Goal: Task Accomplishment & Management: Manage account settings

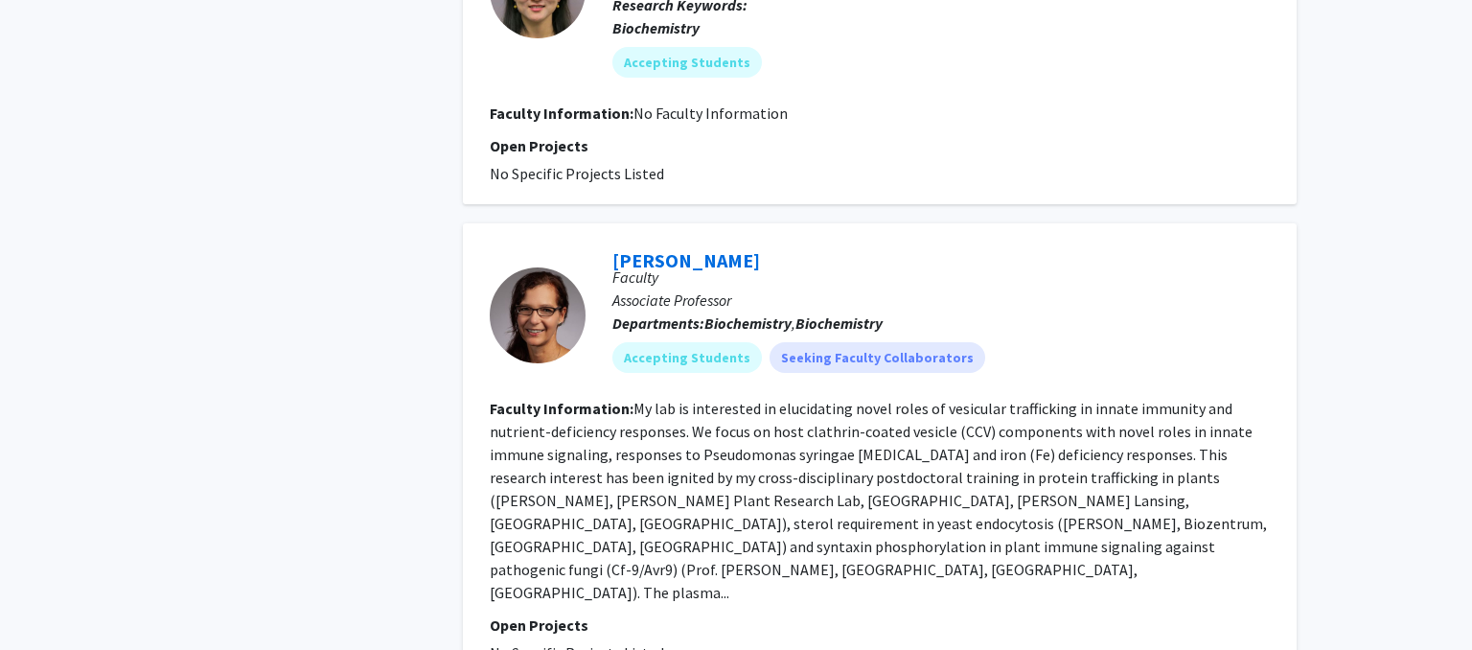
scroll to position [1043, 0]
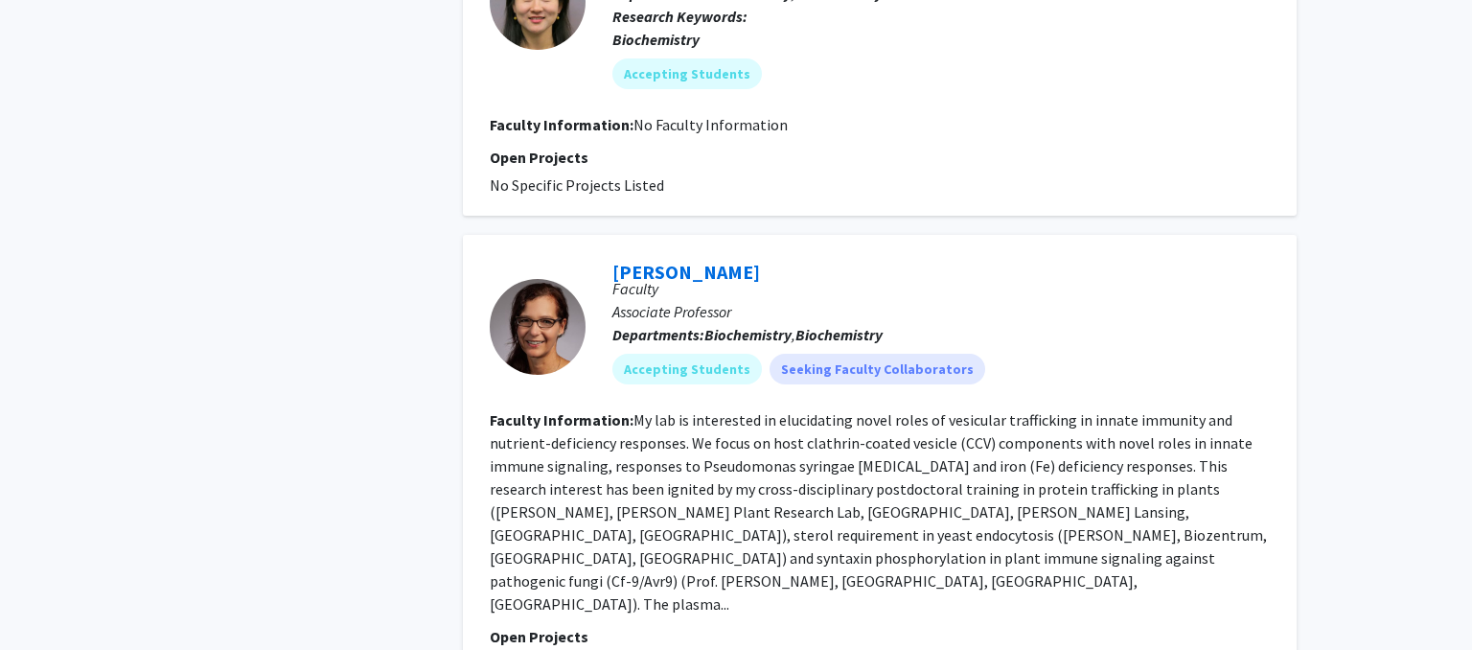
click at [646, 306] on p "Associate Professor" at bounding box center [942, 311] width 658 height 23
click at [665, 267] on link "[PERSON_NAME]" at bounding box center [687, 272] width 148 height 24
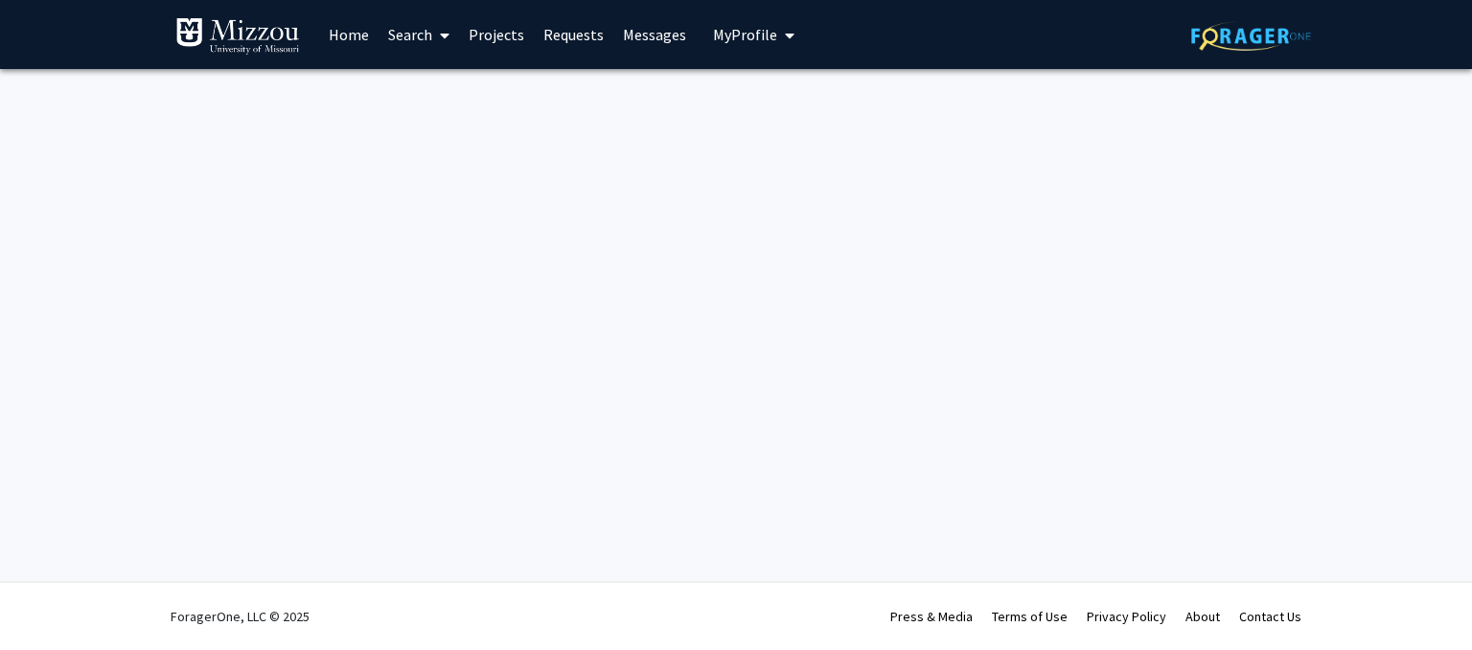
click at [739, 32] on span "My Profile" at bounding box center [745, 34] width 64 height 19
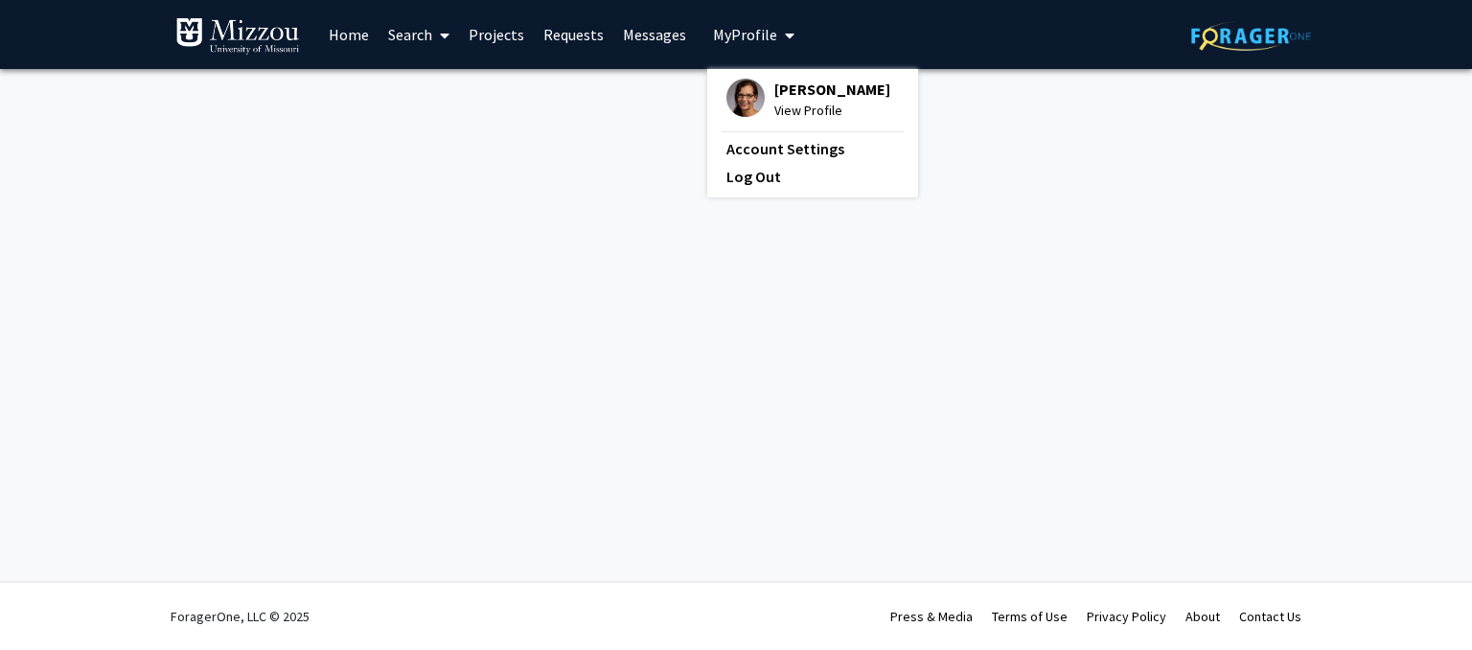
click at [812, 102] on span "View Profile" at bounding box center [833, 110] width 116 height 21
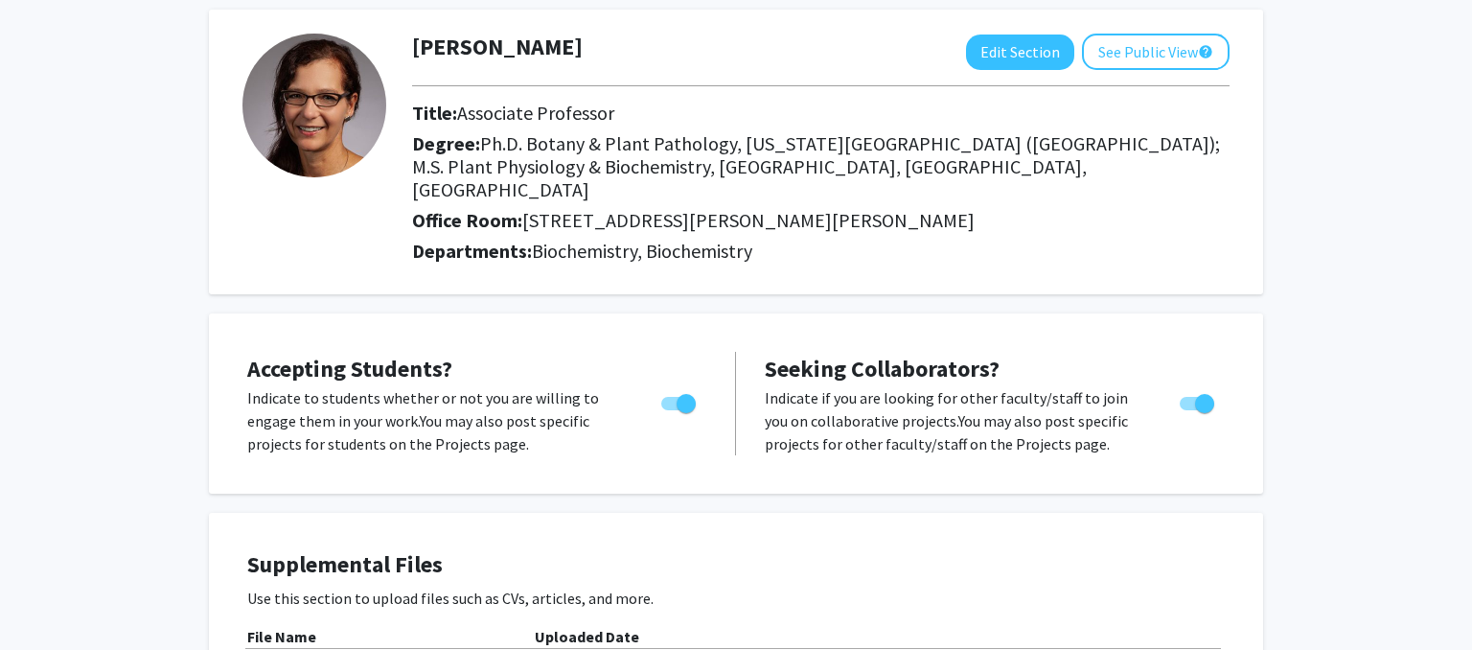
scroll to position [95, 0]
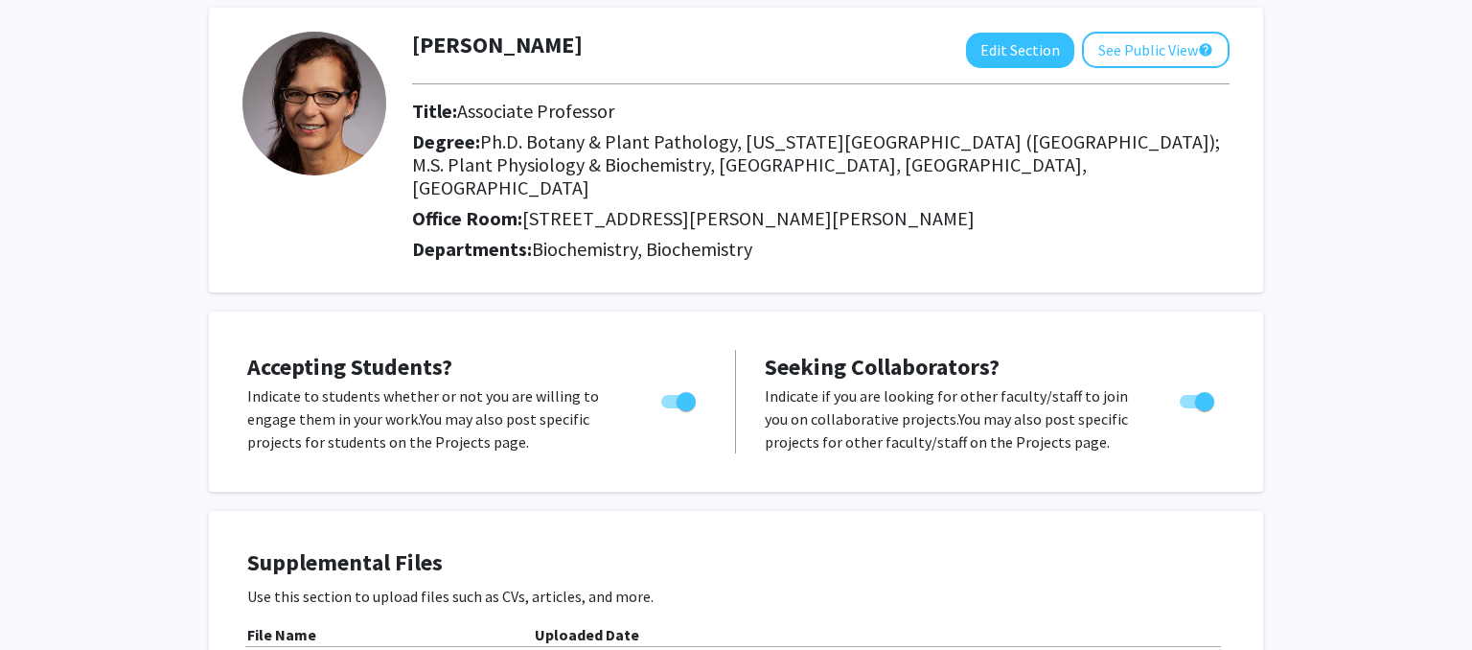
click at [1190, 395] on span "Toggle" at bounding box center [1197, 401] width 35 height 13
click at [1190, 408] on input "Toggle" at bounding box center [1189, 408] width 1 height 1
checkbox input "false"
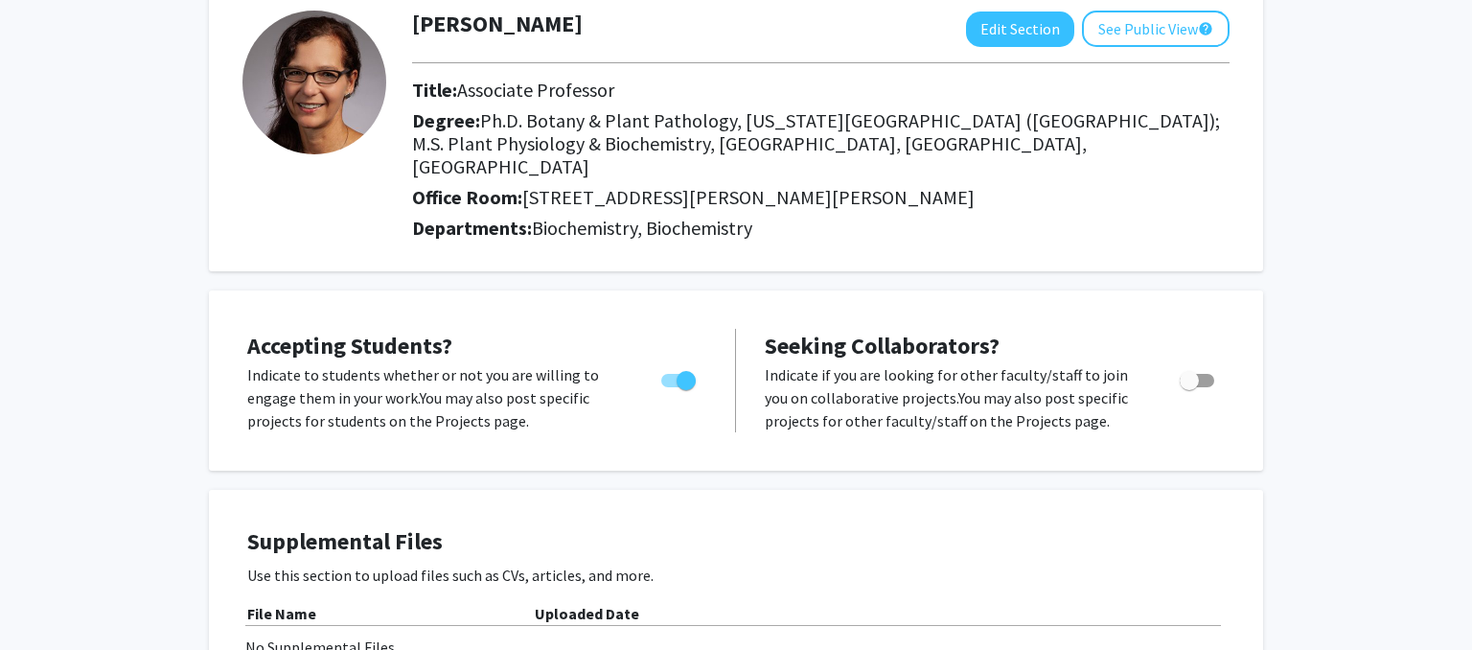
scroll to position [195, 0]
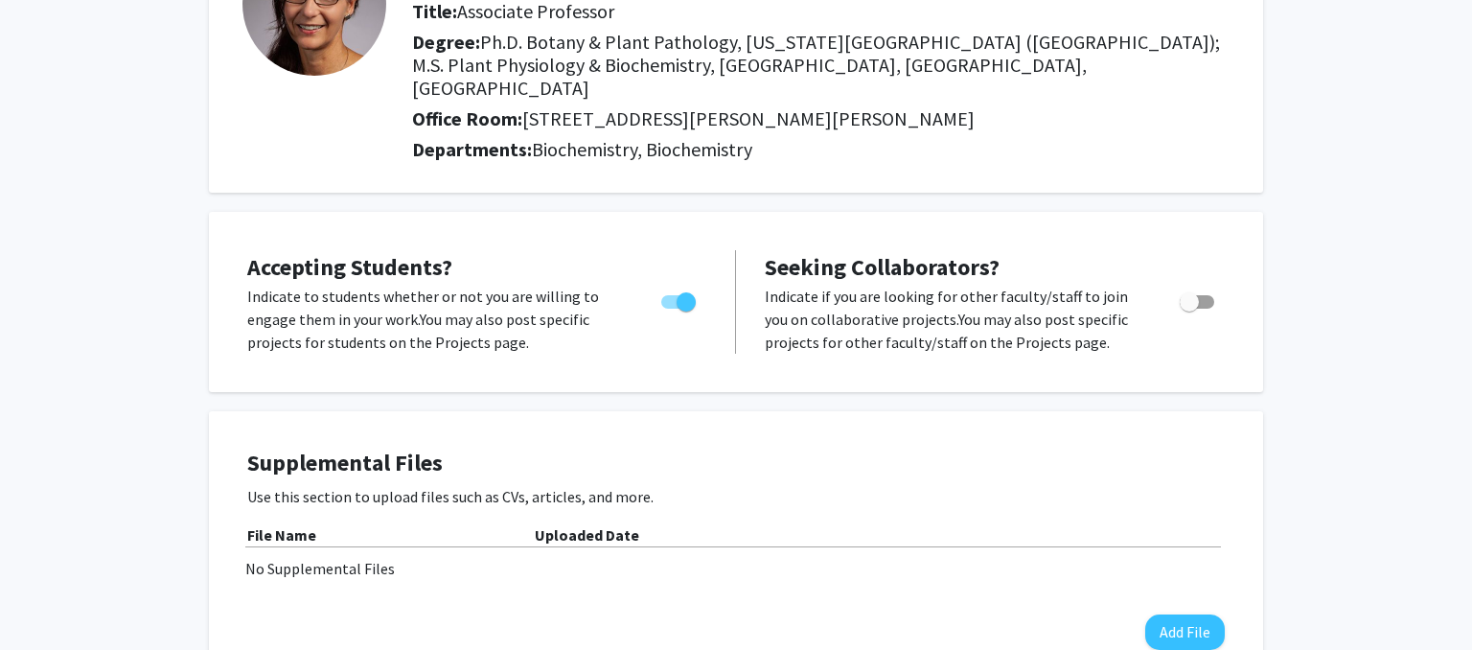
click at [684, 292] on span "Toggle" at bounding box center [686, 301] width 19 height 19
click at [671, 309] on input "Would you like to permit student requests?" at bounding box center [670, 309] width 1 height 1
checkbox input "false"
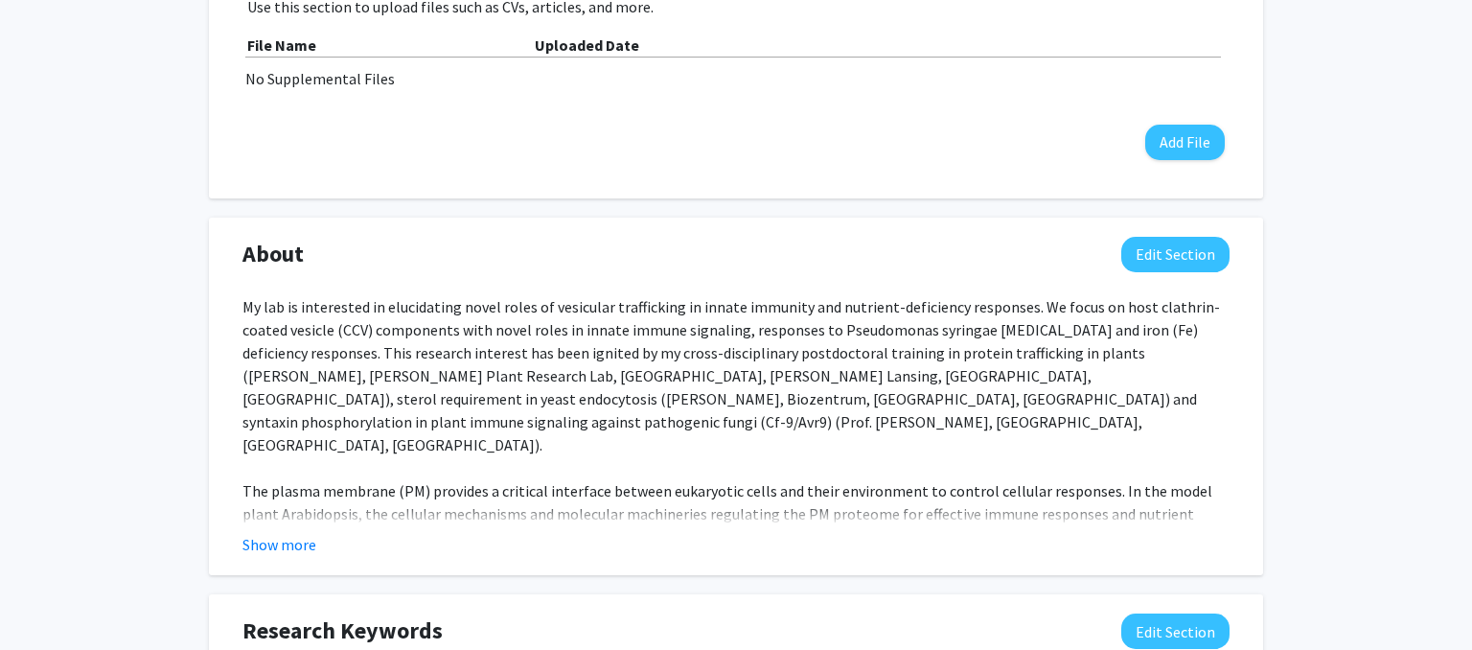
scroll to position [736, 0]
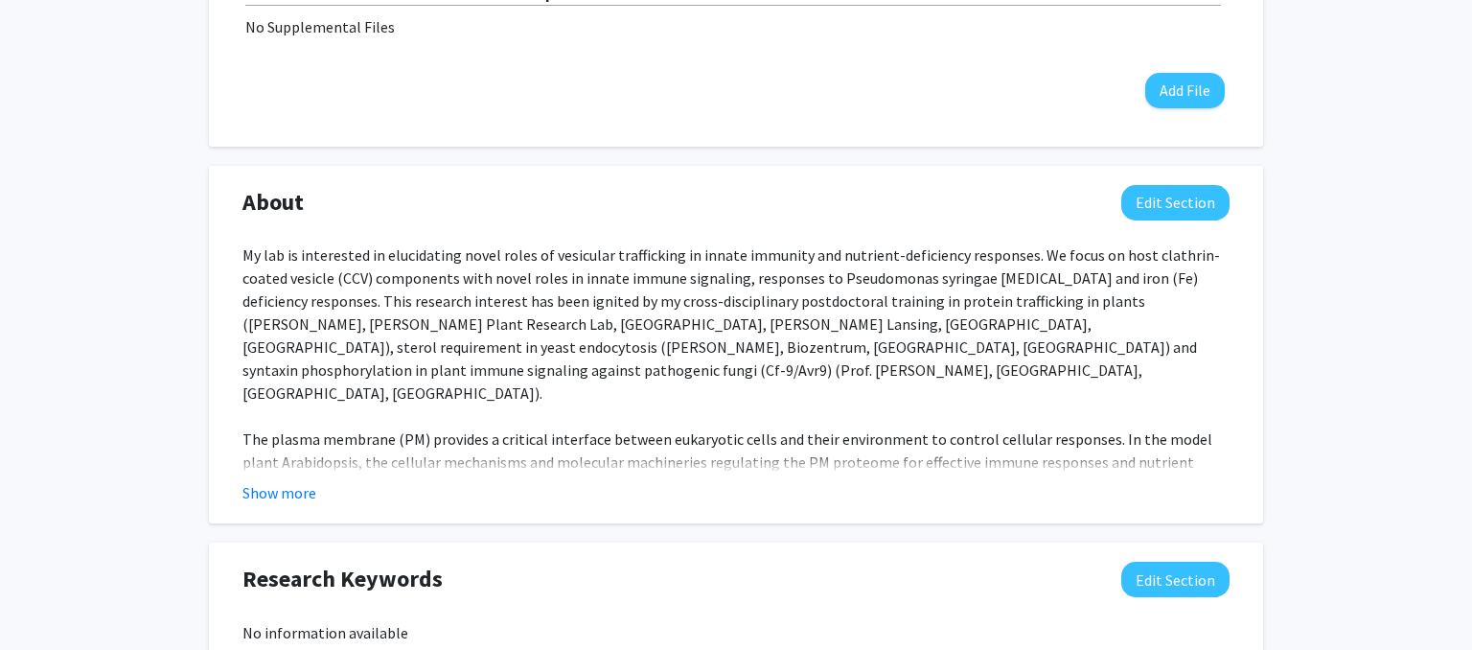
click at [274, 621] on div "No information available" at bounding box center [736, 632] width 987 height 23
click at [1190, 562] on button "Edit Section" at bounding box center [1175, 579] width 108 height 35
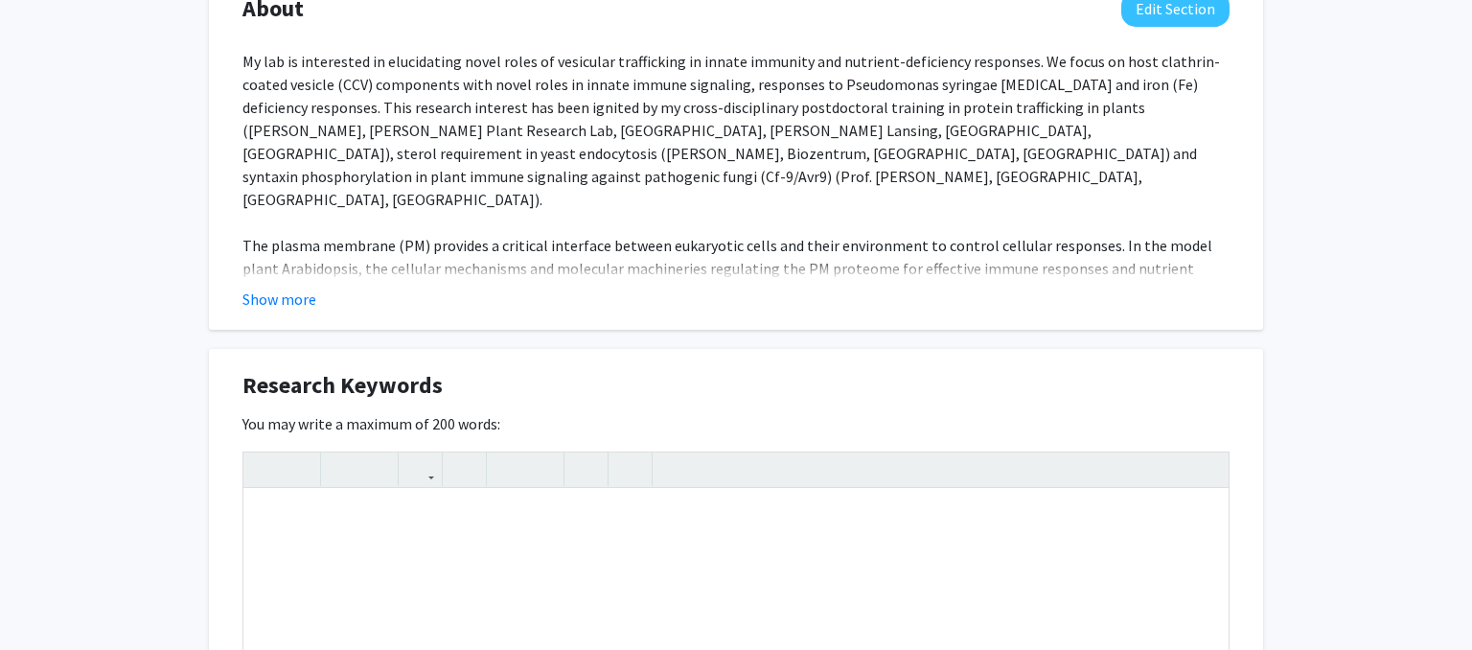
scroll to position [934, 0]
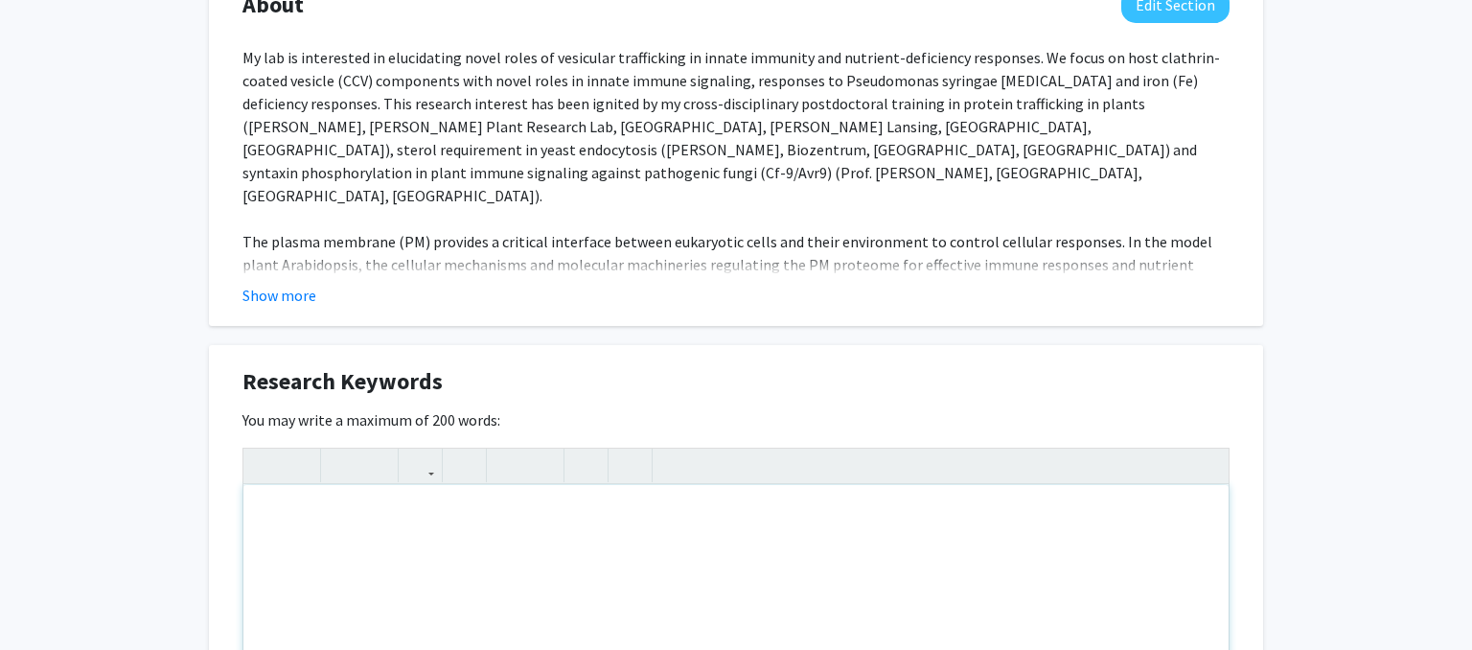
click at [429, 507] on div "Note to users with screen readers: Please deactivate our accessibility plugin f…" at bounding box center [735, 629] width 985 height 288
click at [753, 492] on div "plant immunity, nutrient deficiency, interdisciplinary approaches: molecular, c…" at bounding box center [735, 629] width 985 height 288
click at [750, 494] on div "plant immunity, nutrient deficiency, interdisciplinary approaches: molecular, a…" at bounding box center [735, 629] width 985 height 288
click at [686, 496] on div "plant immunity, nutrient deficiency, interdisciplinary approaches: molecular an…" at bounding box center [735, 629] width 985 height 288
type textarea "plant immunity, nutrient deficiency, interdisciplinary approaches: biochemistry…"
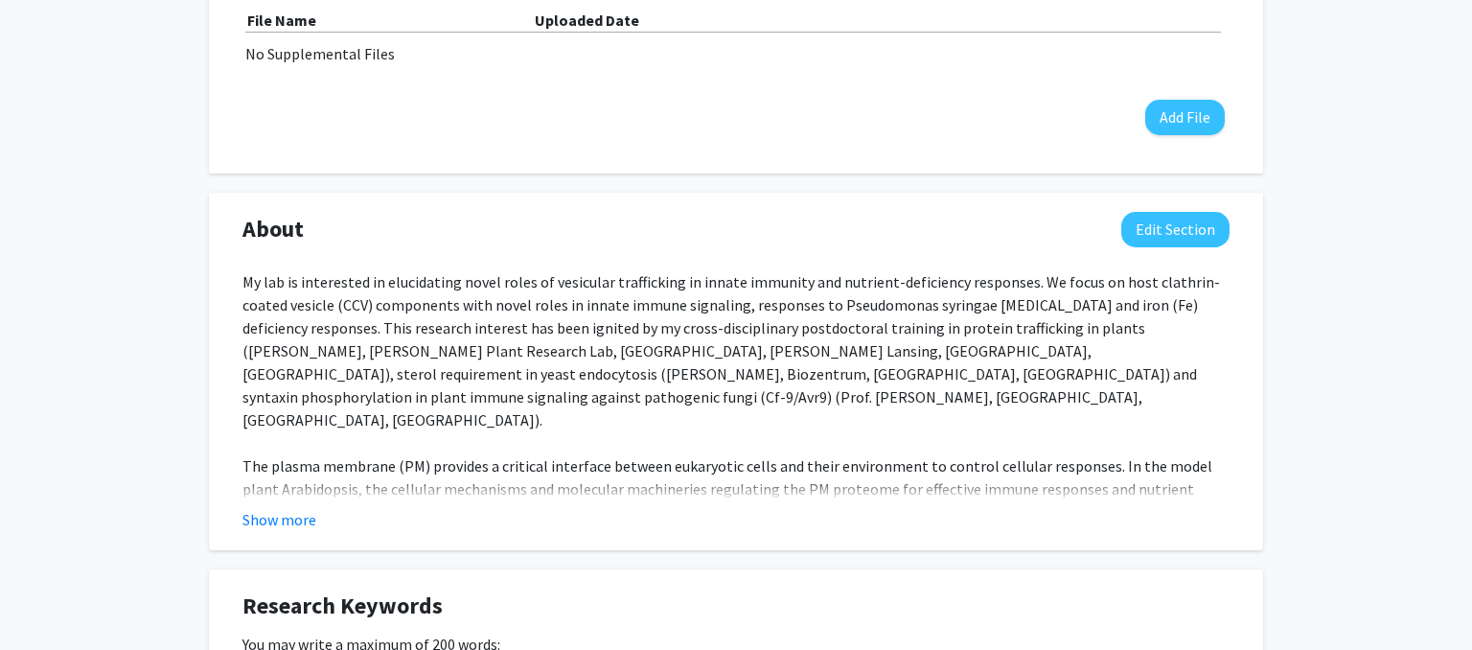
scroll to position [705, 0]
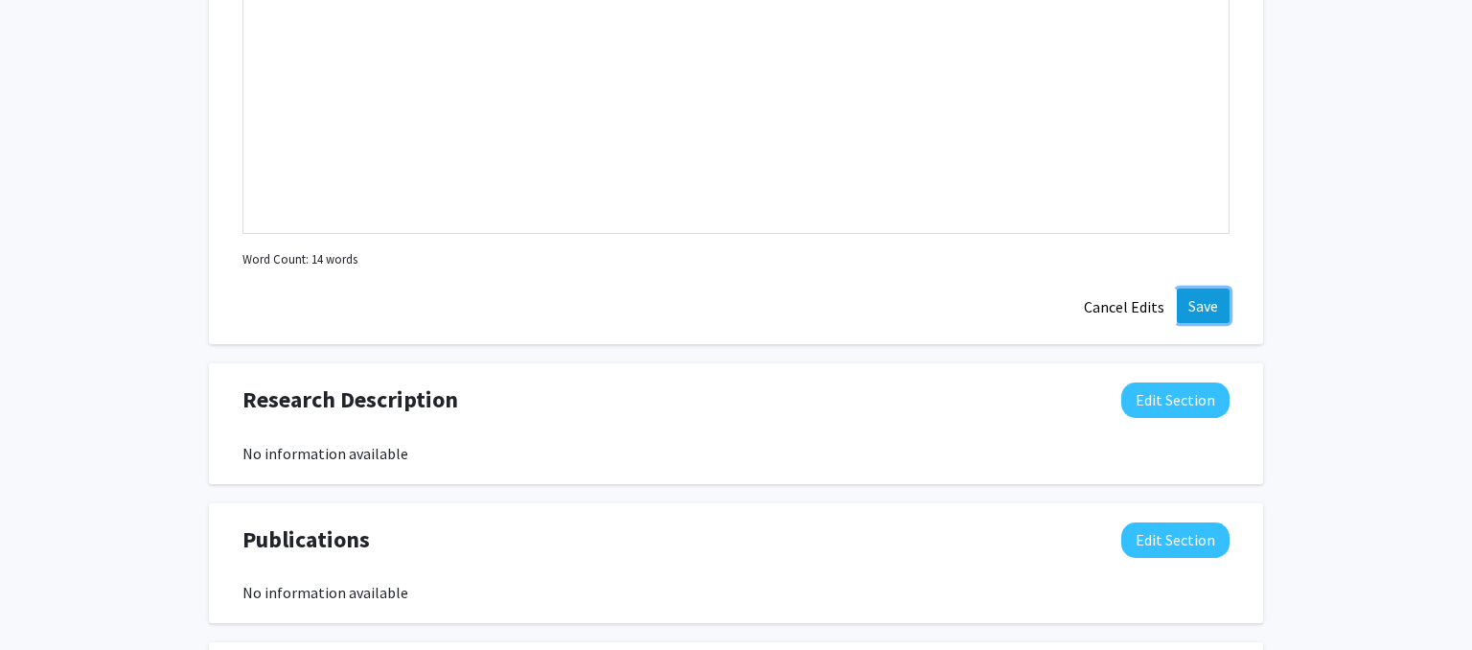
click at [1203, 293] on button "Save" at bounding box center [1203, 306] width 53 height 35
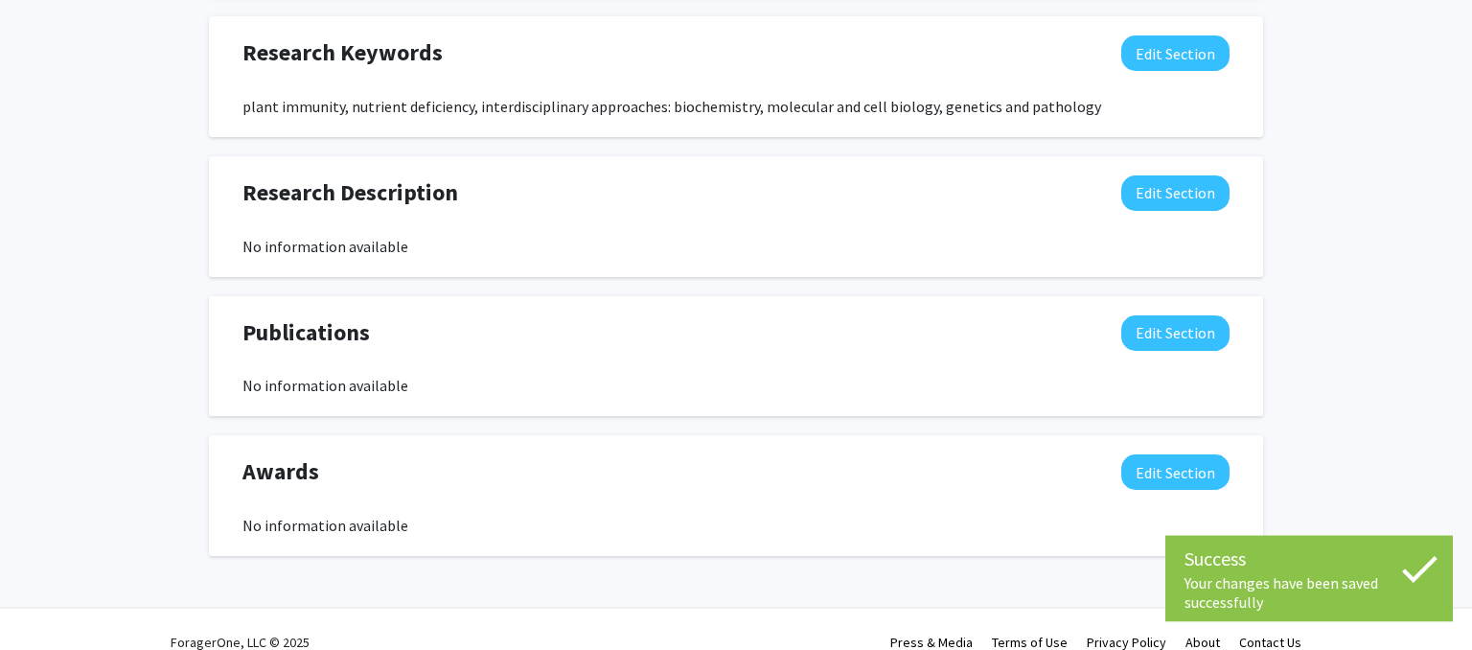
scroll to position [1264, 0]
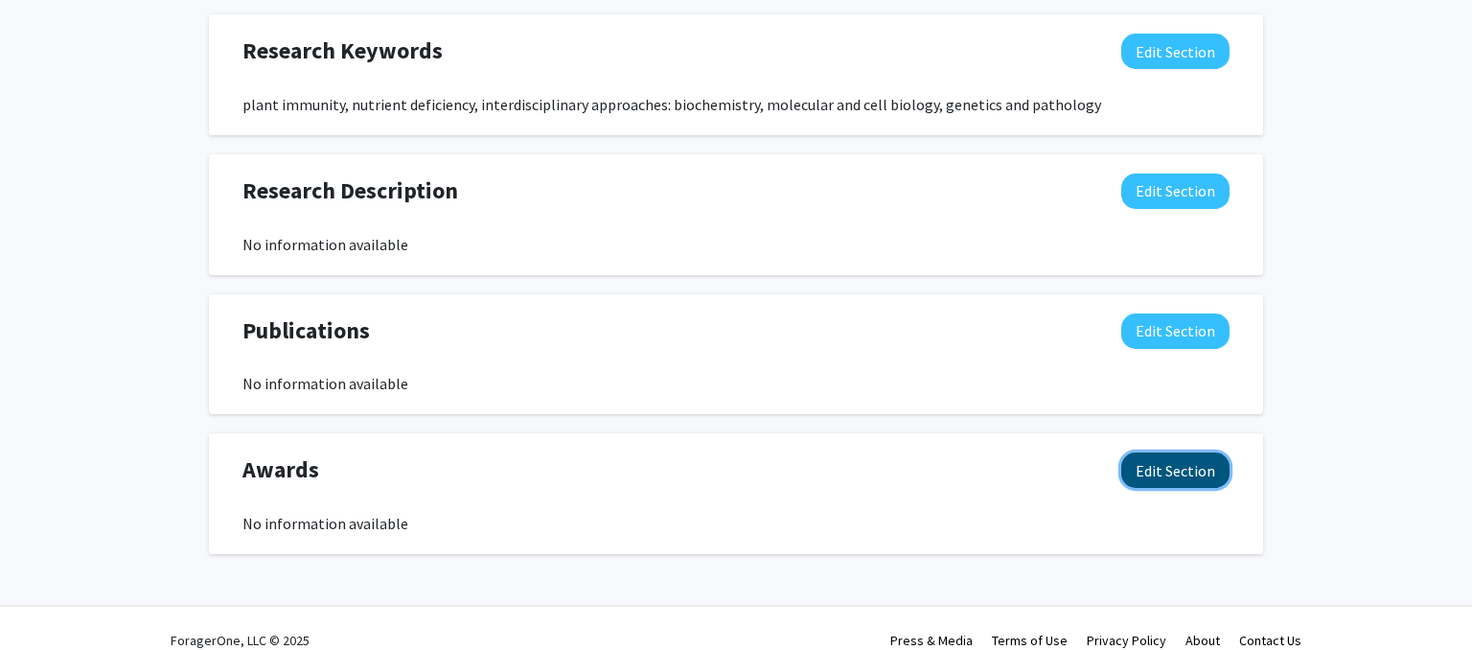
click at [1178, 452] on button "Edit Section" at bounding box center [1175, 469] width 108 height 35
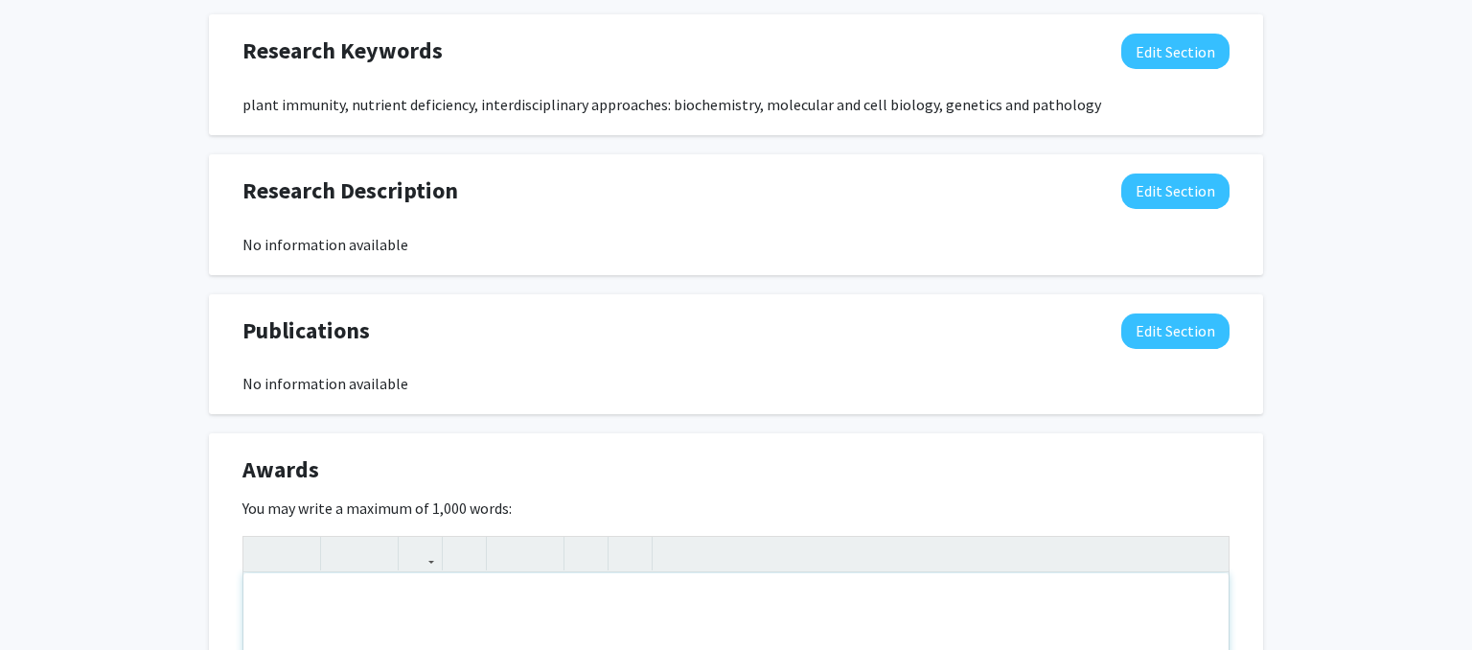
paste div "Note to users with screen readers: Please deactivate our accessibility plugin f…"
type textarea "<l>6.&ipsu; &dolo; Sitametc Adipis, Elitsedd Eiusm Temporincid, Utlaboreet (Dol…"
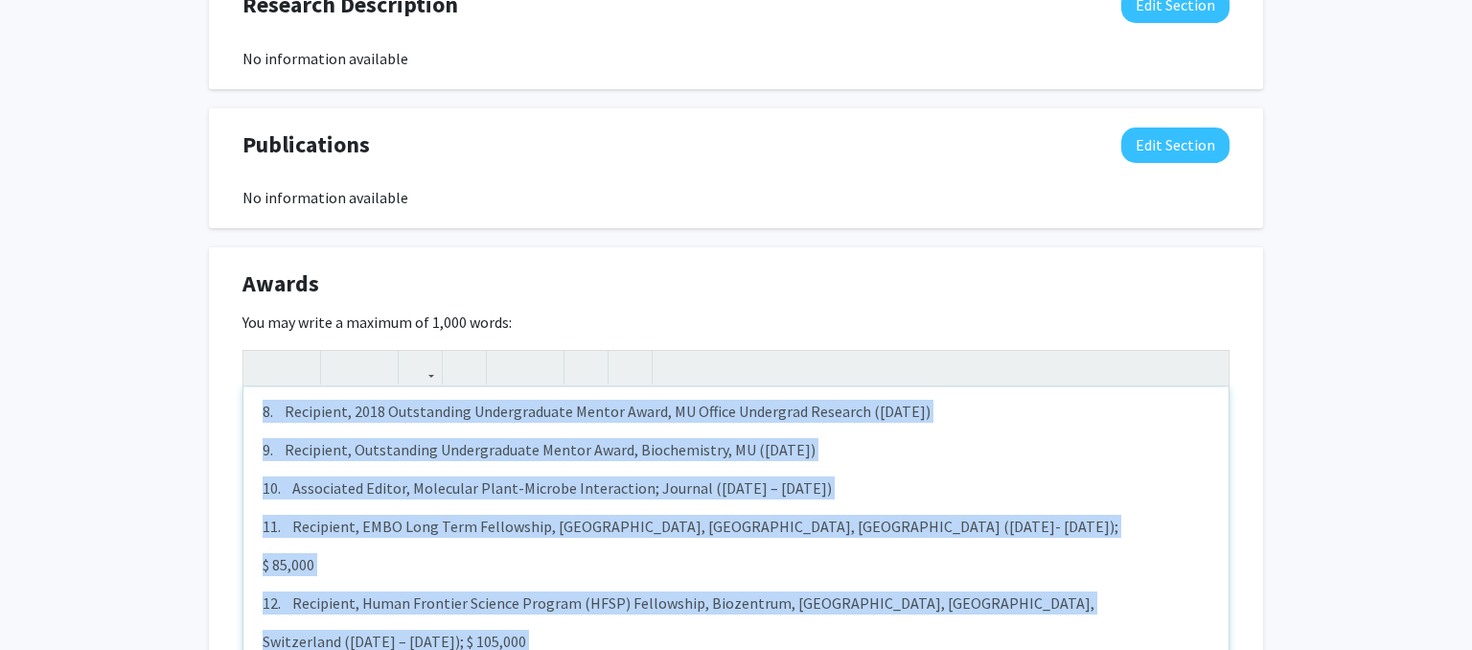
scroll to position [1469, 0]
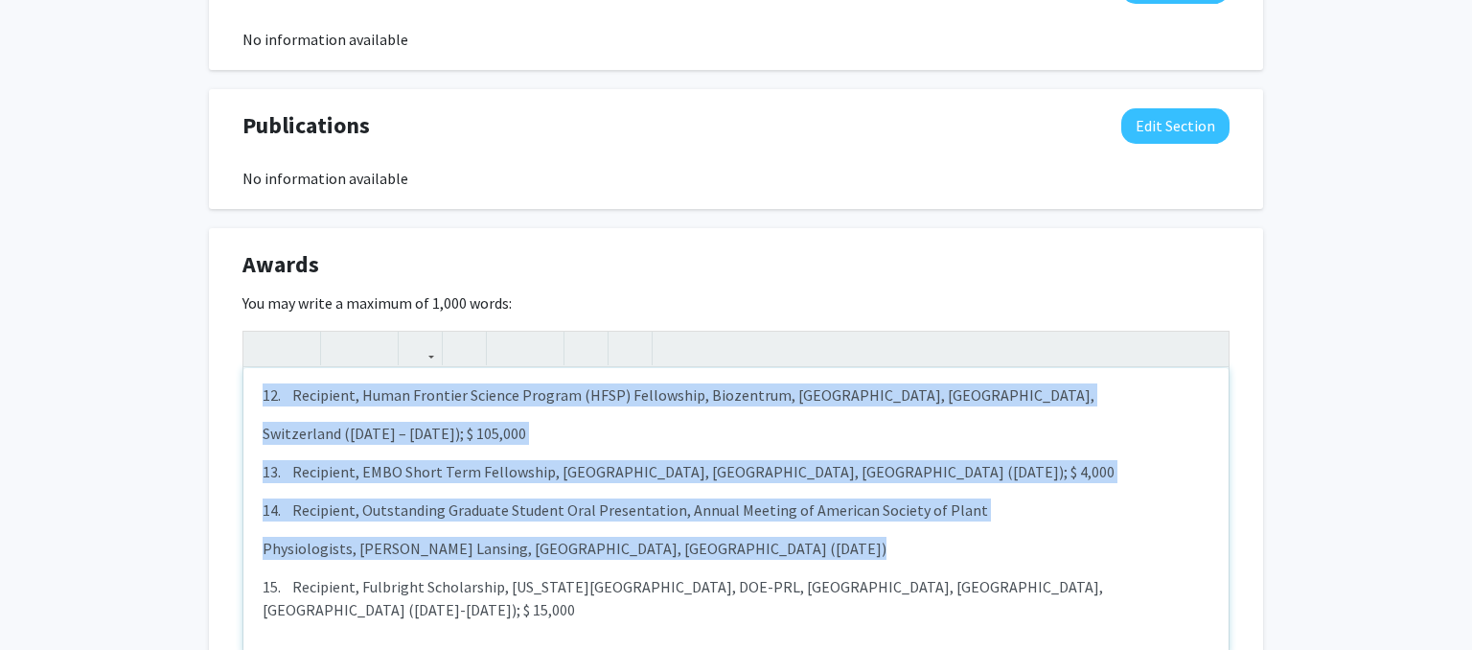
drag, startPoint x: 284, startPoint y: 408, endPoint x: 407, endPoint y: 596, distance: 224.9
click at [407, 596] on div "1. Mercator Fellow, [PERSON_NAME][GEOGRAPHIC_DATA], [GEOGRAPHIC_DATA] ([GEOGRAP…" at bounding box center [735, 512] width 985 height 288
click at [547, 333] on icon "button" at bounding box center [542, 349] width 16 height 32
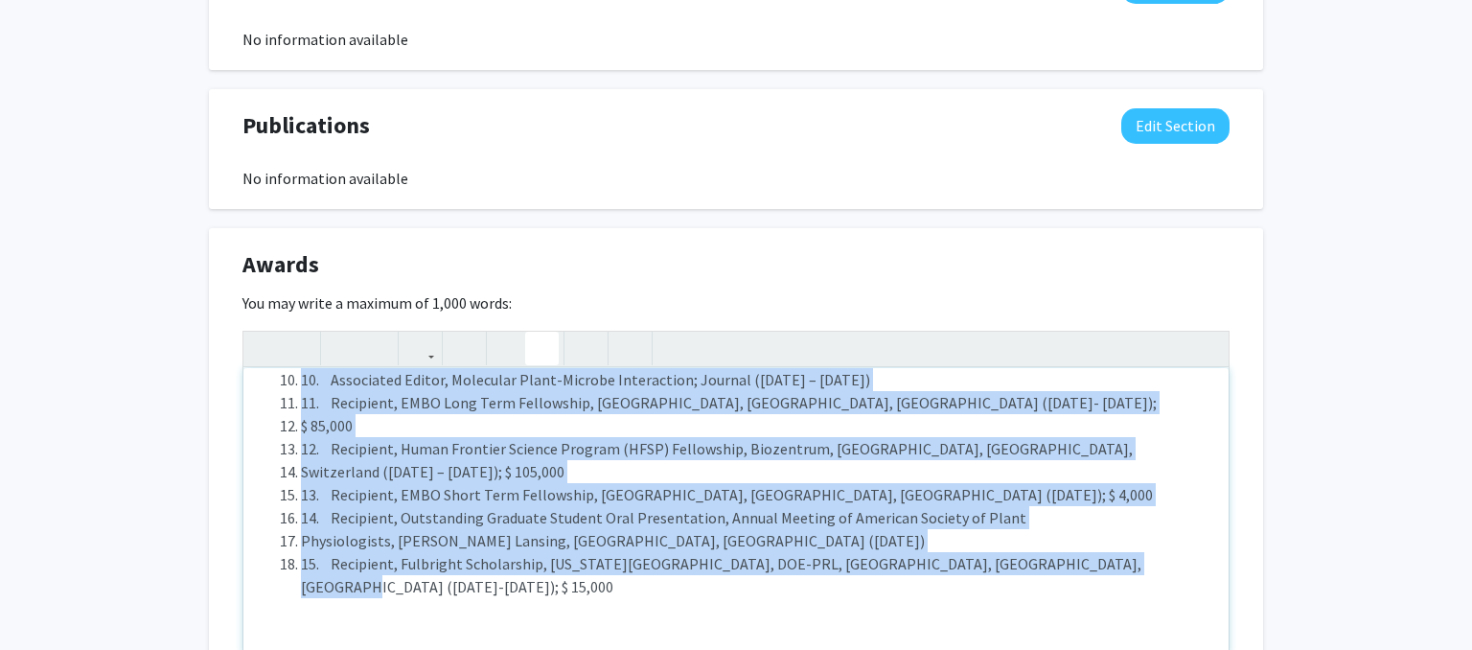
scroll to position [249, 0]
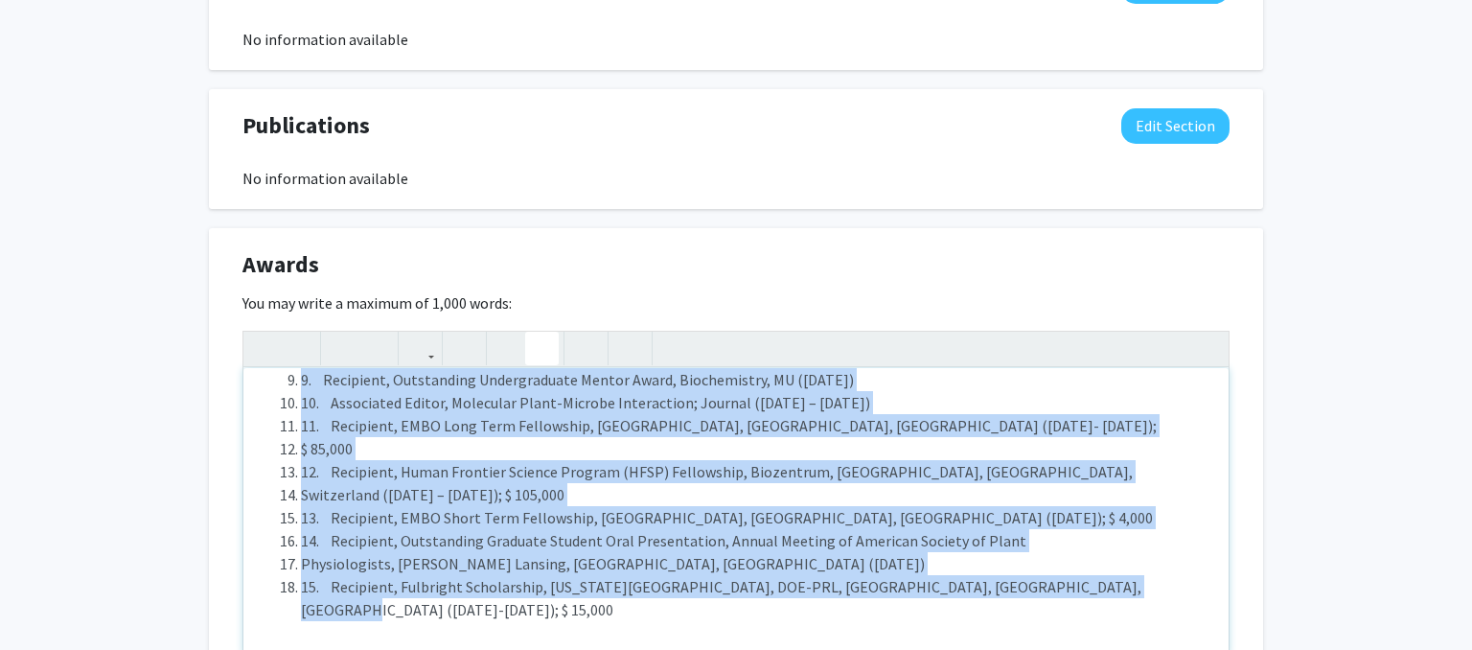
click at [443, 575] on li "15. Recipient, Fulbright Scholarship, [US_STATE][GEOGRAPHIC_DATA], DOE-PRL, [GE…" at bounding box center [755, 598] width 909 height 46
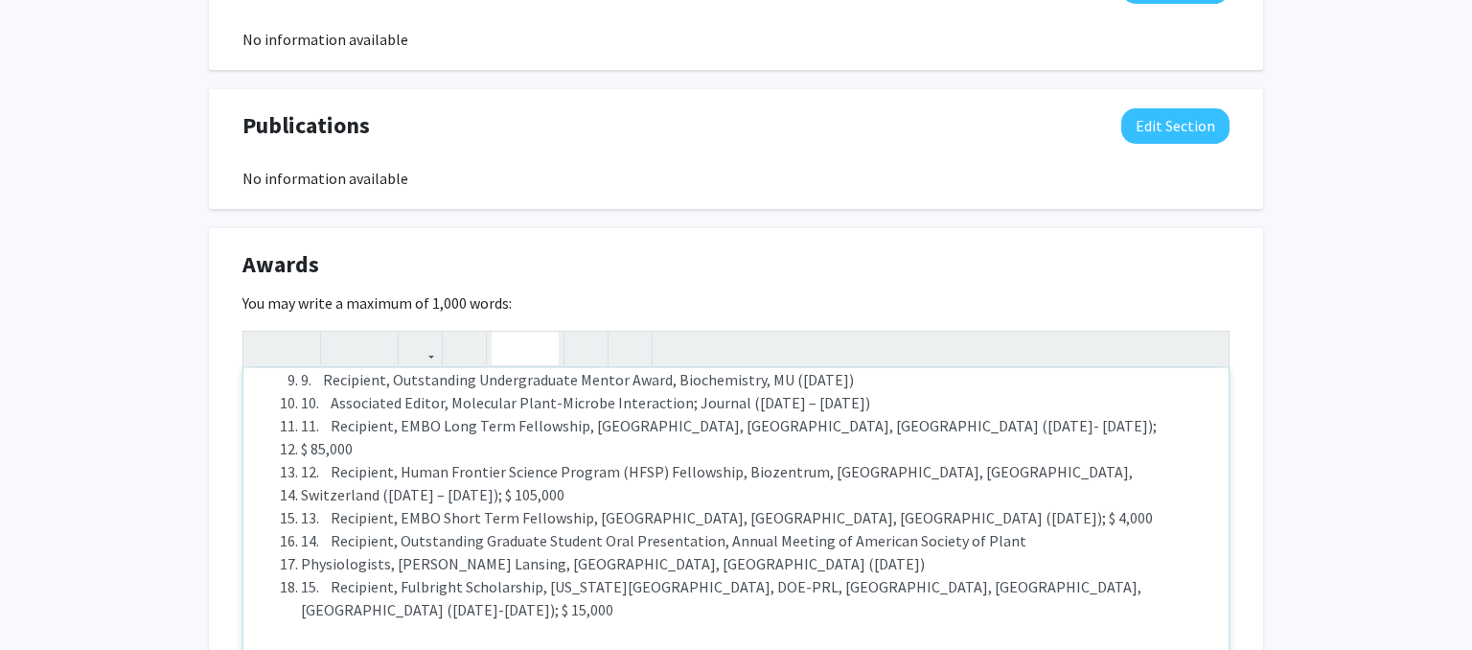
type textarea "<lo><ip>7.&dolo; &sita; Consecte Adipis, Elitsedd Eiusm Temporincid, Utlaboreet…"
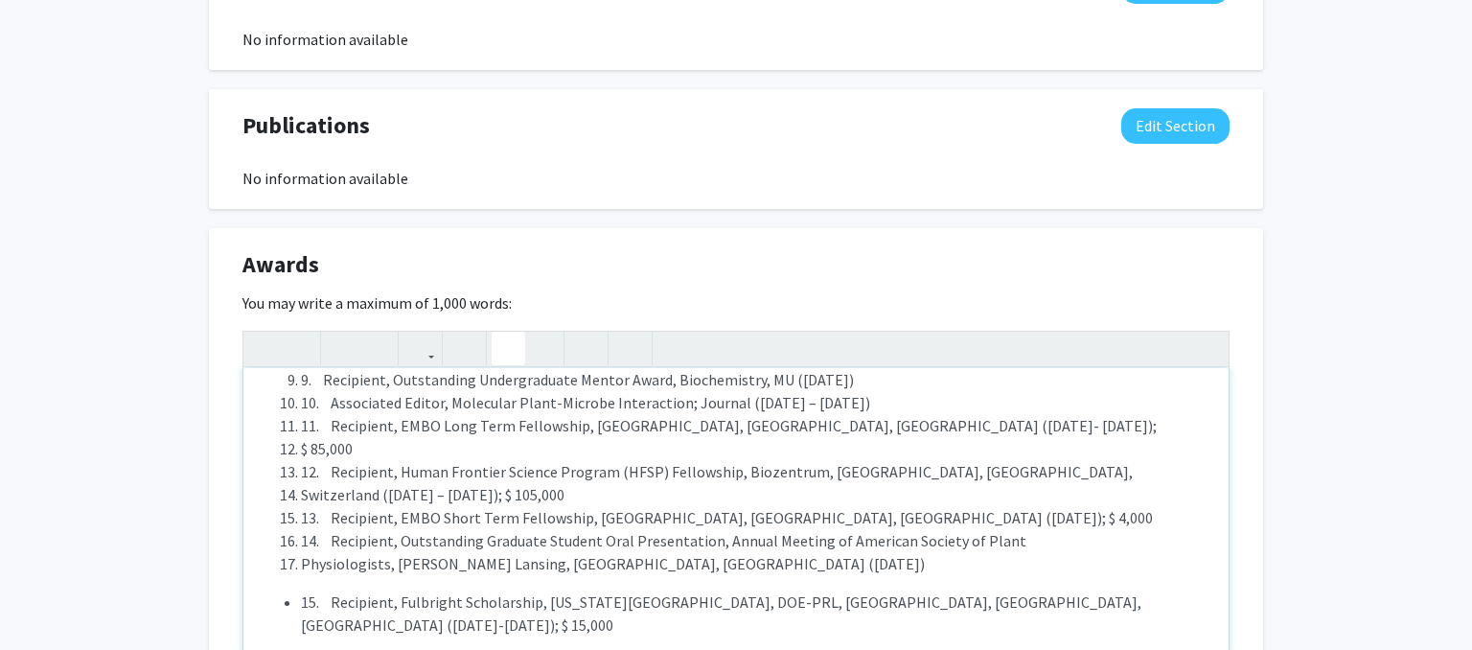
click at [500, 333] on use "button" at bounding box center [500, 333] width 0 height 0
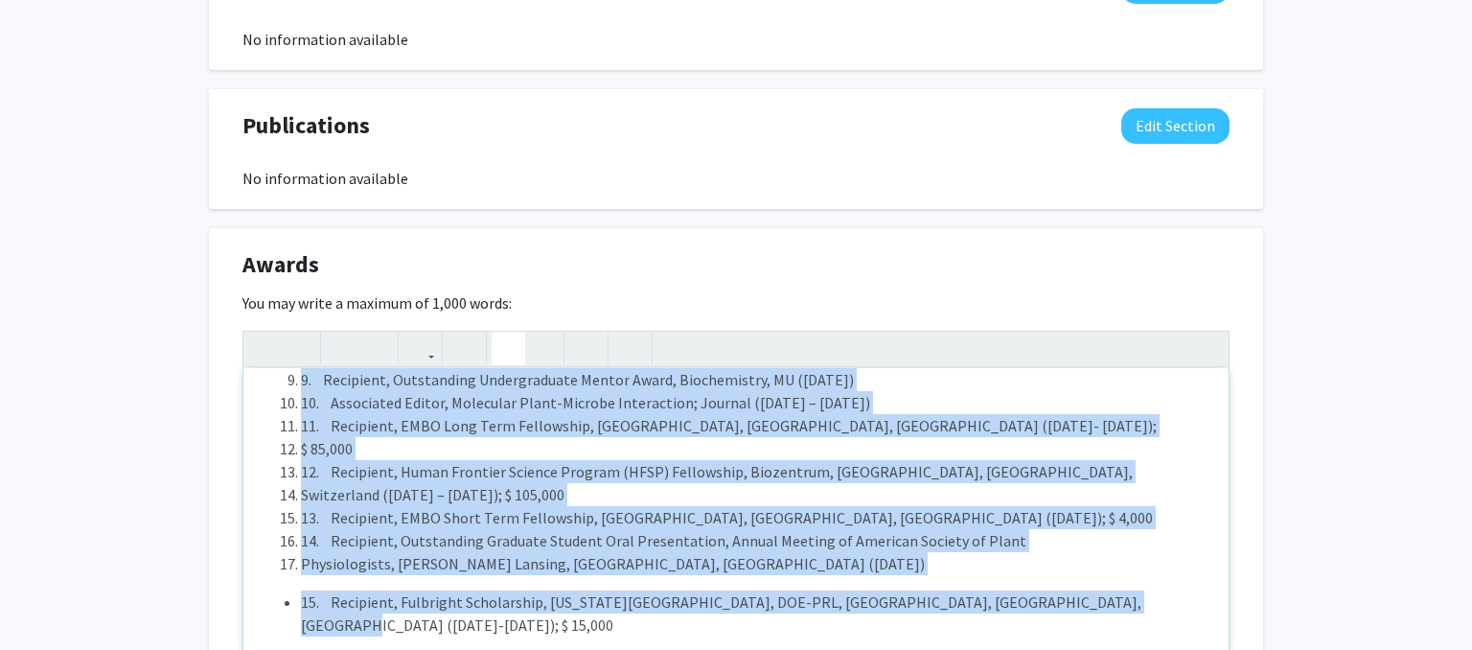
scroll to position [0, 0]
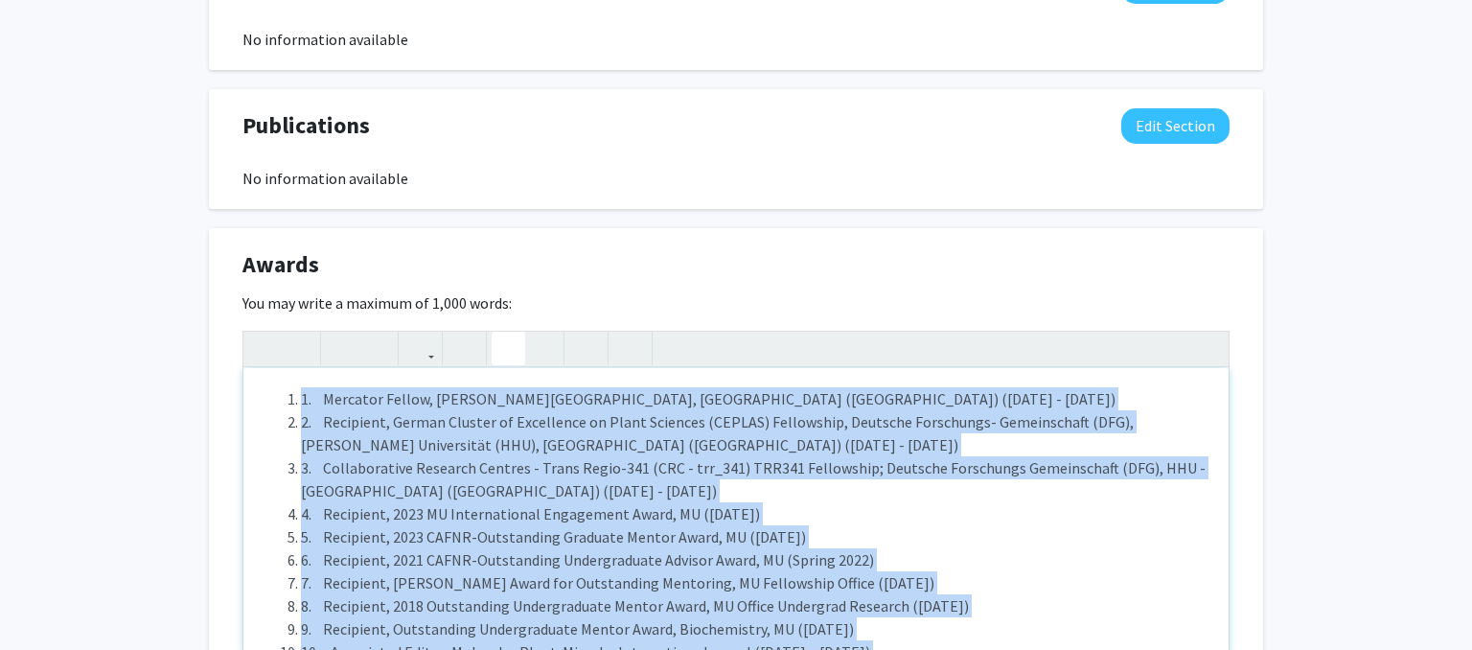
drag, startPoint x: 1110, startPoint y: 577, endPoint x: 86, endPoint y: 285, distance: 1064.6
click at [243, 368] on div "1. Mercator Fellow, [PERSON_NAME][GEOGRAPHIC_DATA], [GEOGRAPHIC_DATA] ([GEOGRAP…" at bounding box center [735, 512] width 985 height 288
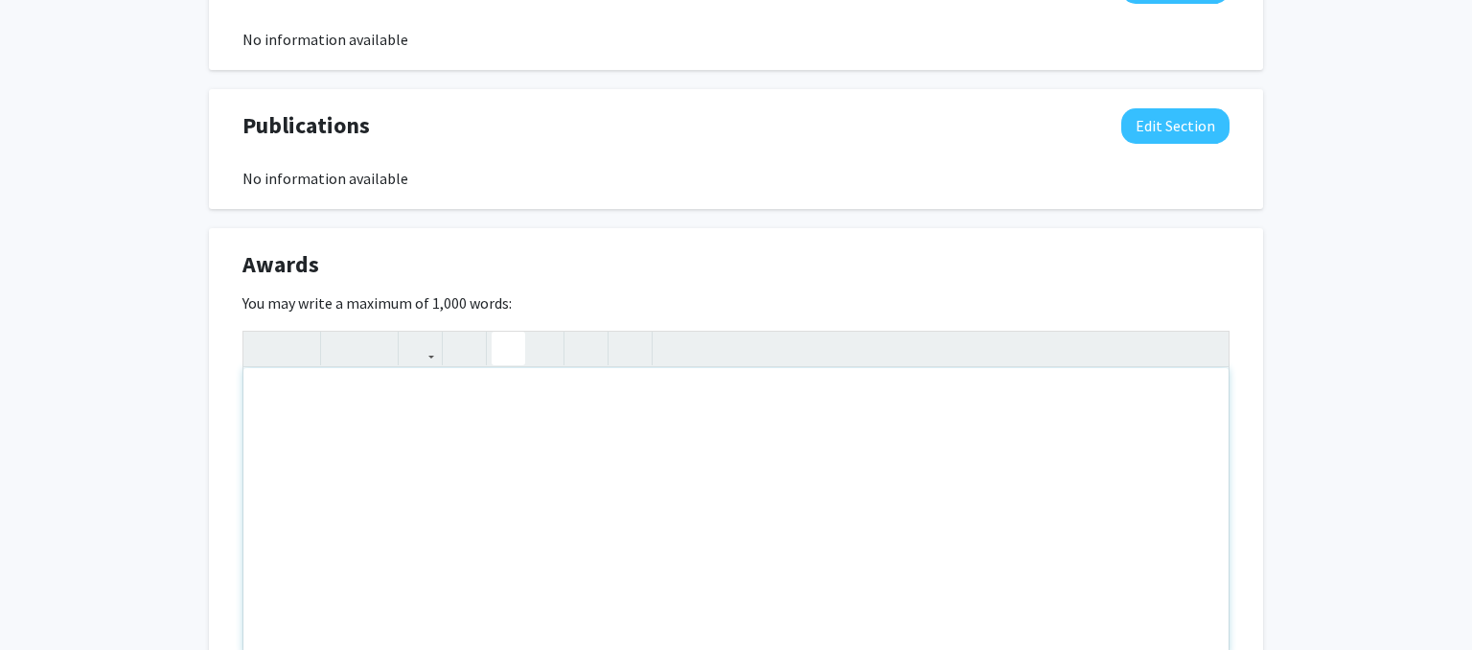
click at [511, 333] on icon "button" at bounding box center [508, 349] width 16 height 32
click at [370, 387] on li "Note to users with screen readers: Please deactivate our accessibility plugin f…" at bounding box center [755, 398] width 909 height 23
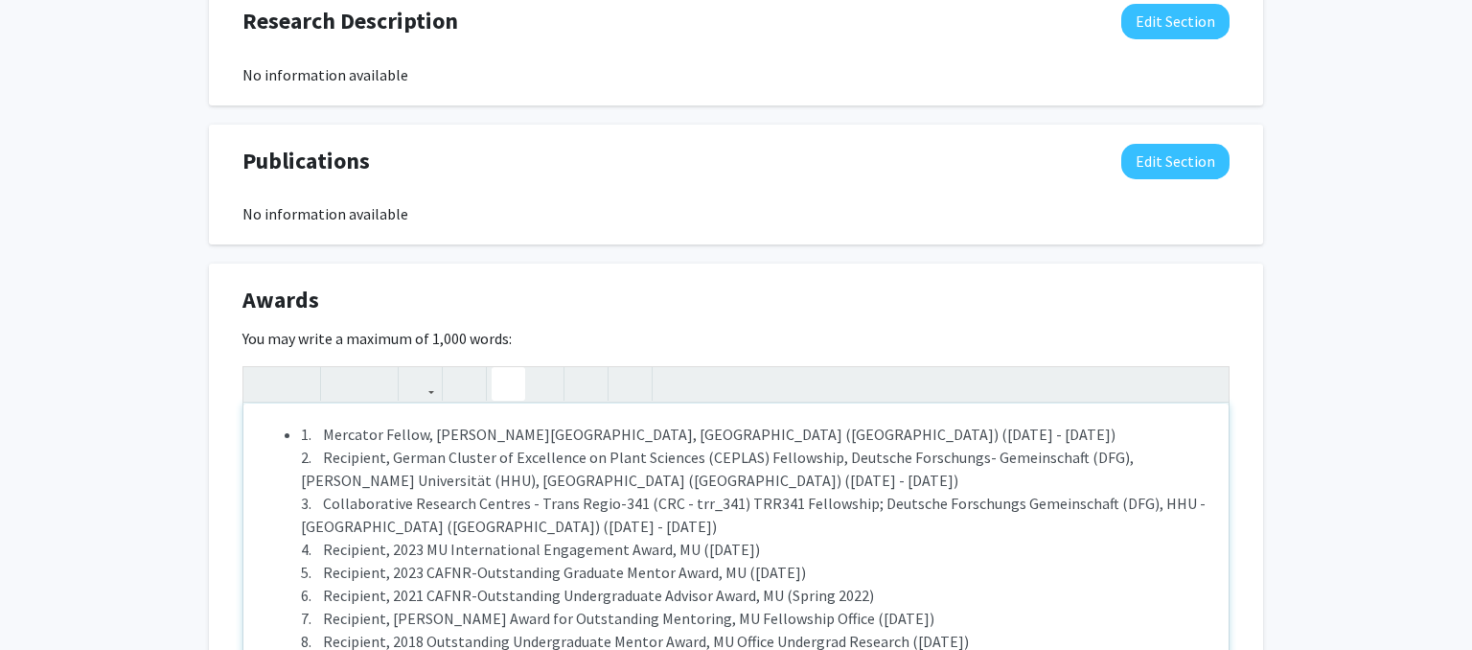
scroll to position [1433, 0]
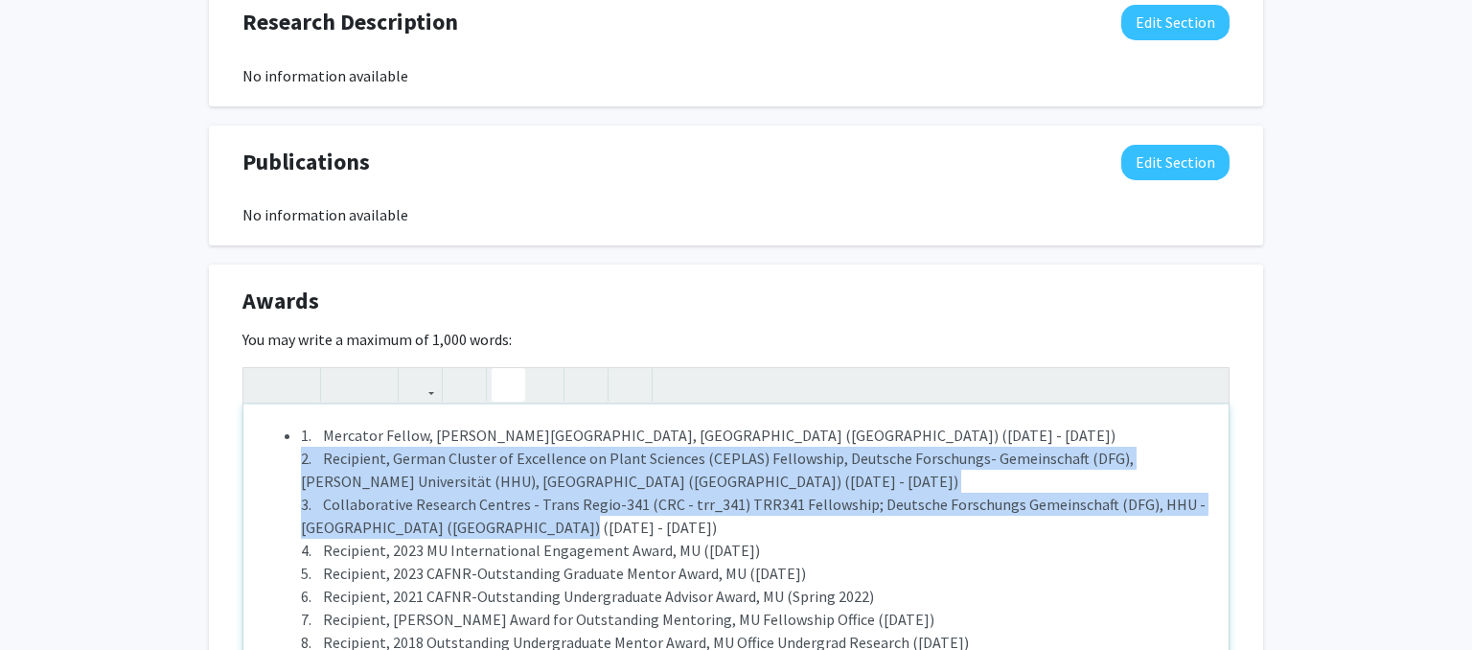
drag, startPoint x: 556, startPoint y: 507, endPoint x: 279, endPoint y: 444, distance: 284.2
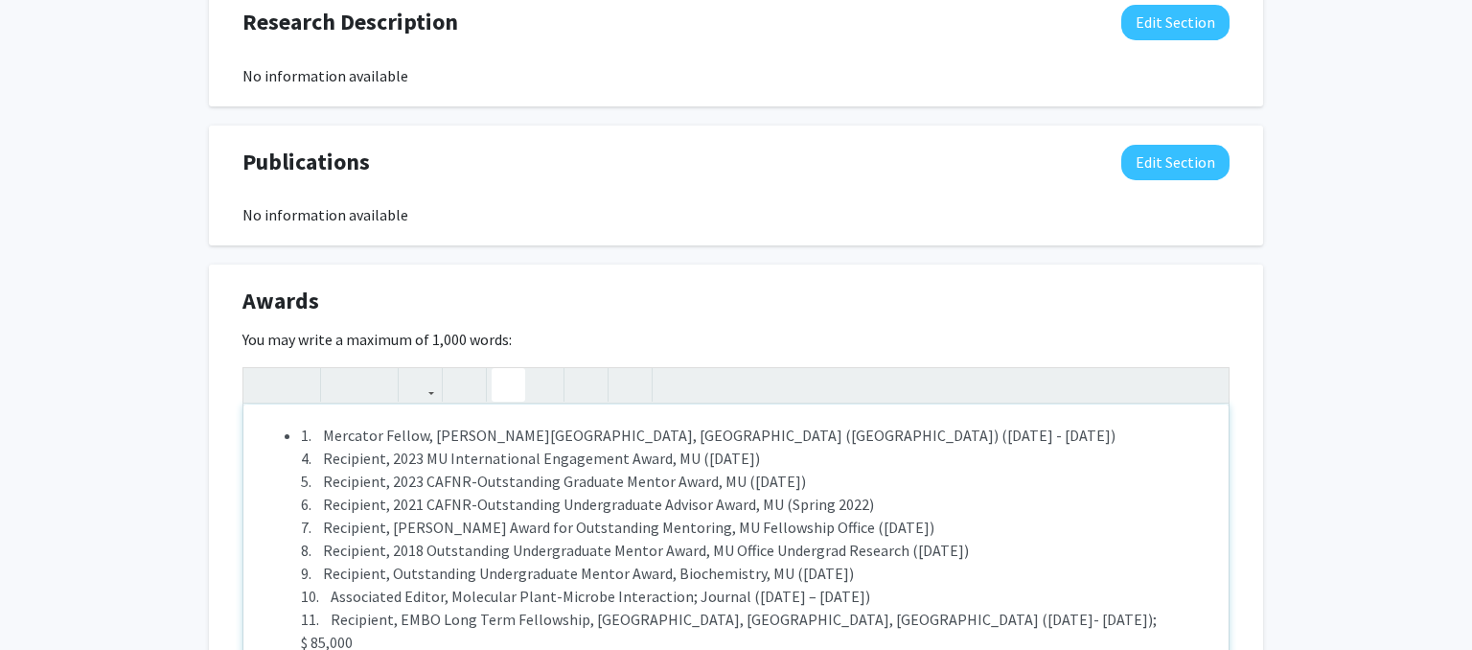
click at [325, 424] on li "1. Mercator Fellow, [PERSON_NAME][GEOGRAPHIC_DATA], [GEOGRAPHIC_DATA] ([GEOGRAP…" at bounding box center [755, 631] width 909 height 414
click at [328, 435] on li "Mercator Fellow, [PERSON_NAME][GEOGRAPHIC_DATA], [GEOGRAPHIC_DATA] ([GEOGRAPHIC…" at bounding box center [755, 631] width 909 height 414
click at [320, 479] on li "Recipient, 2023 CAFNR-Outstanding Graduate Mentor Award, MU ([DATE]) 6. Recipie…" at bounding box center [755, 654] width 909 height 368
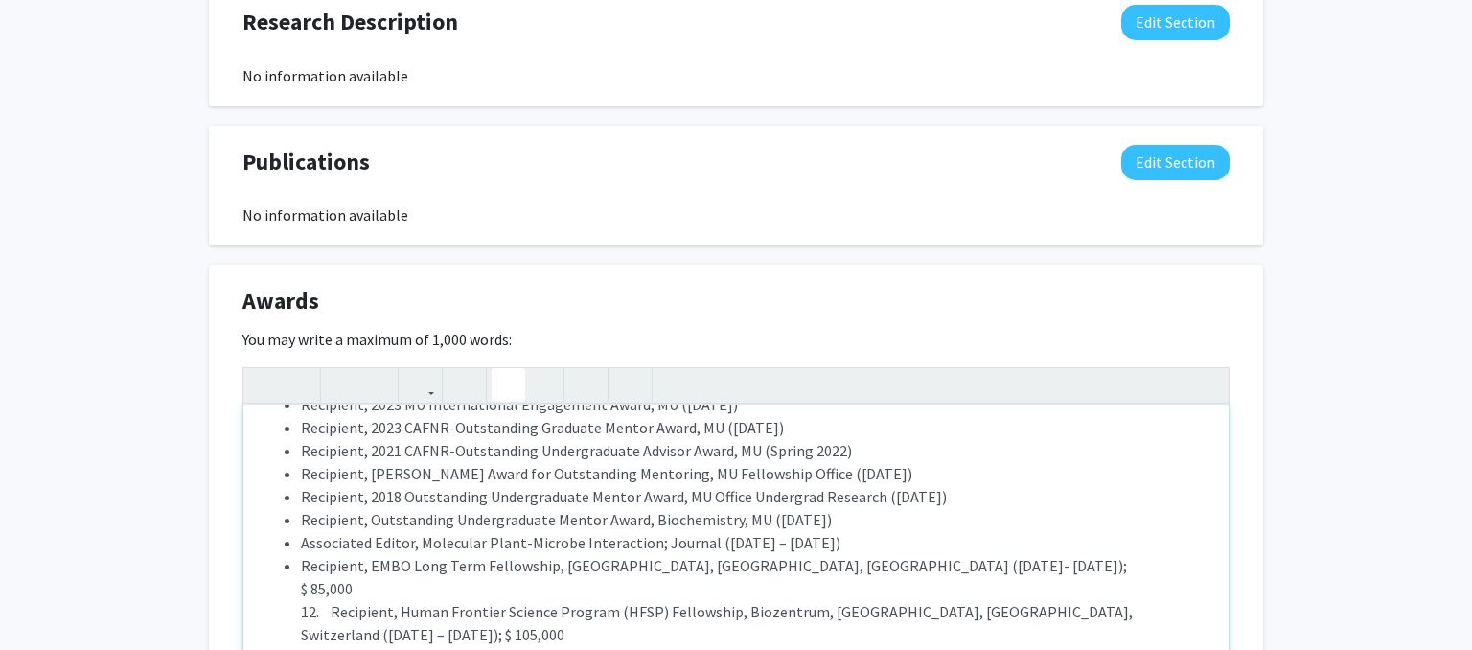
scroll to position [73, 0]
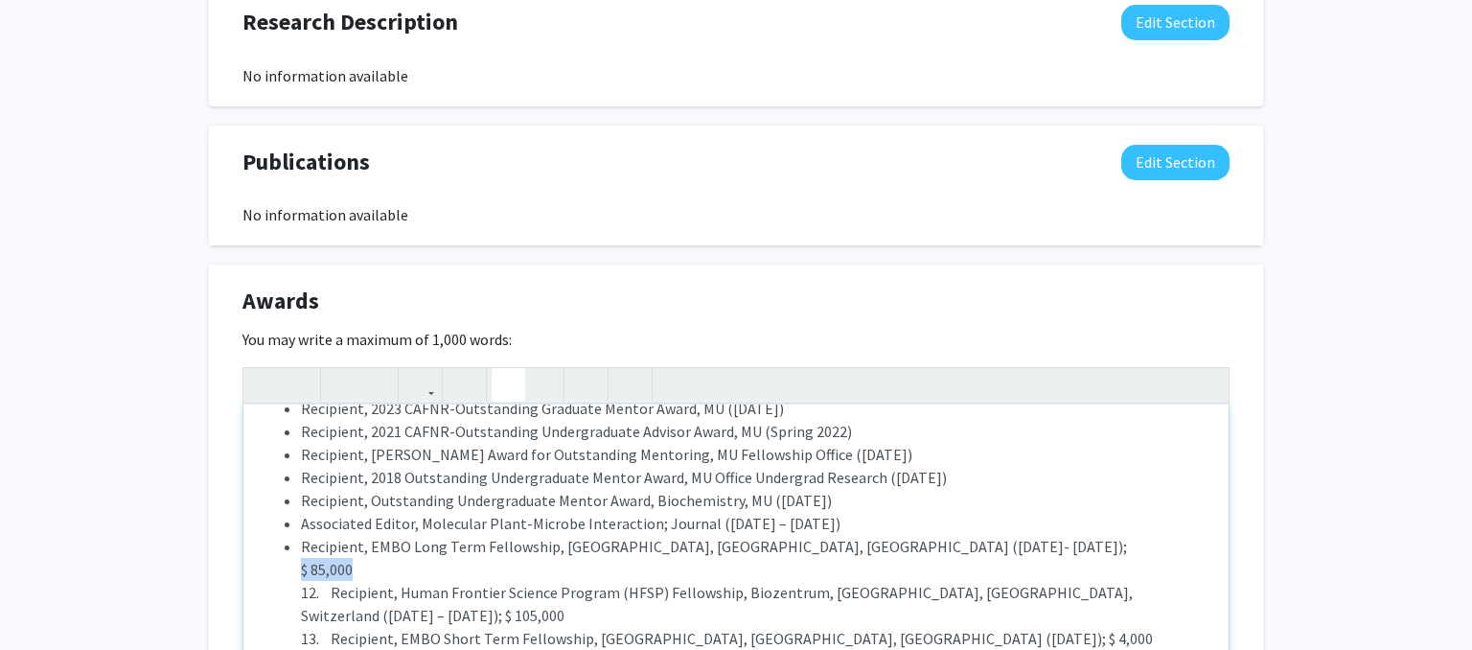
drag, startPoint x: 377, startPoint y: 547, endPoint x: 282, endPoint y: 540, distance: 95.2
click at [282, 540] on ul "Mercator Fellow, [PERSON_NAME][GEOGRAPHIC_DATA], [GEOGRAPHIC_DATA] ([GEOGRAPHIC…" at bounding box center [736, 558] width 947 height 414
click at [337, 535] on li "Recipient, EMBO Long Term Fellowship, [GEOGRAPHIC_DATA], [GEOGRAPHIC_DATA], [GE…" at bounding box center [755, 650] width 909 height 230
drag, startPoint x: 303, startPoint y: 501, endPoint x: 856, endPoint y: 509, distance: 553.1
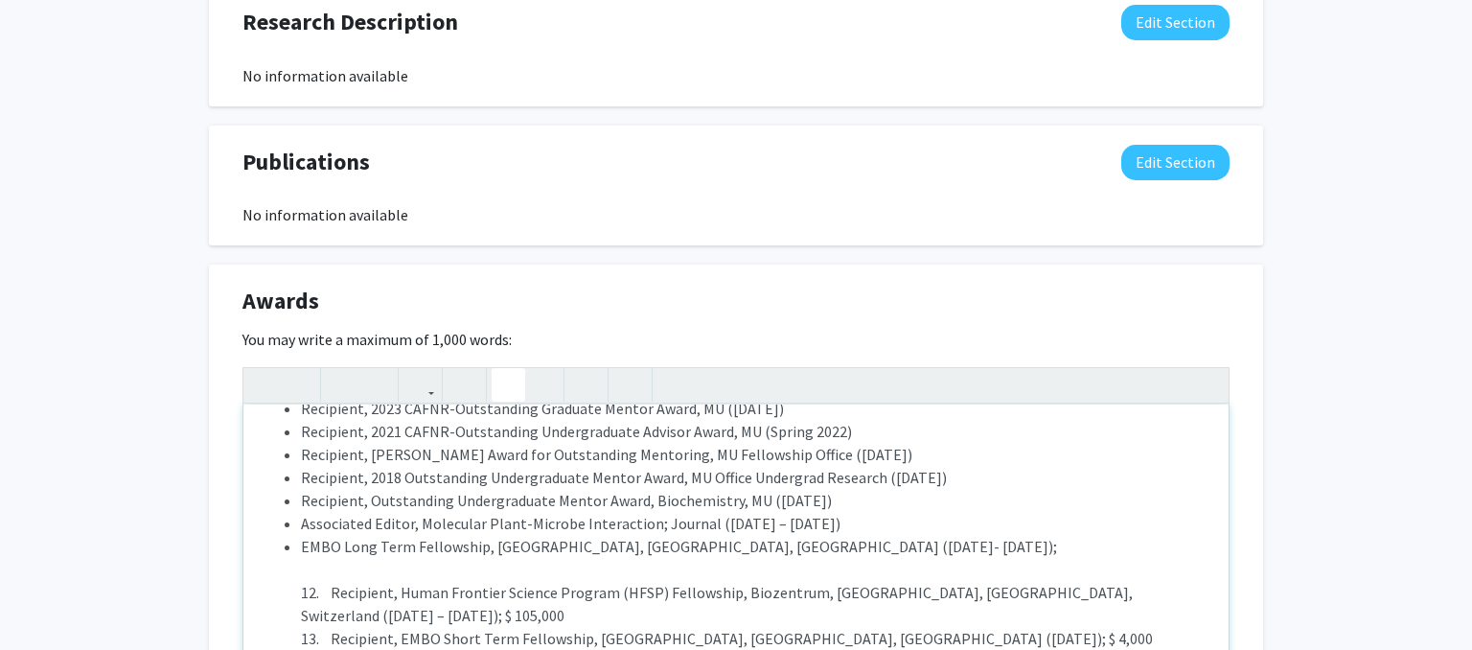
click at [856, 512] on li "Associated Editor, Molecular Plant-Microbe Interaction; Journal ([DATE] – [DATE…" at bounding box center [755, 523] width 909 height 23
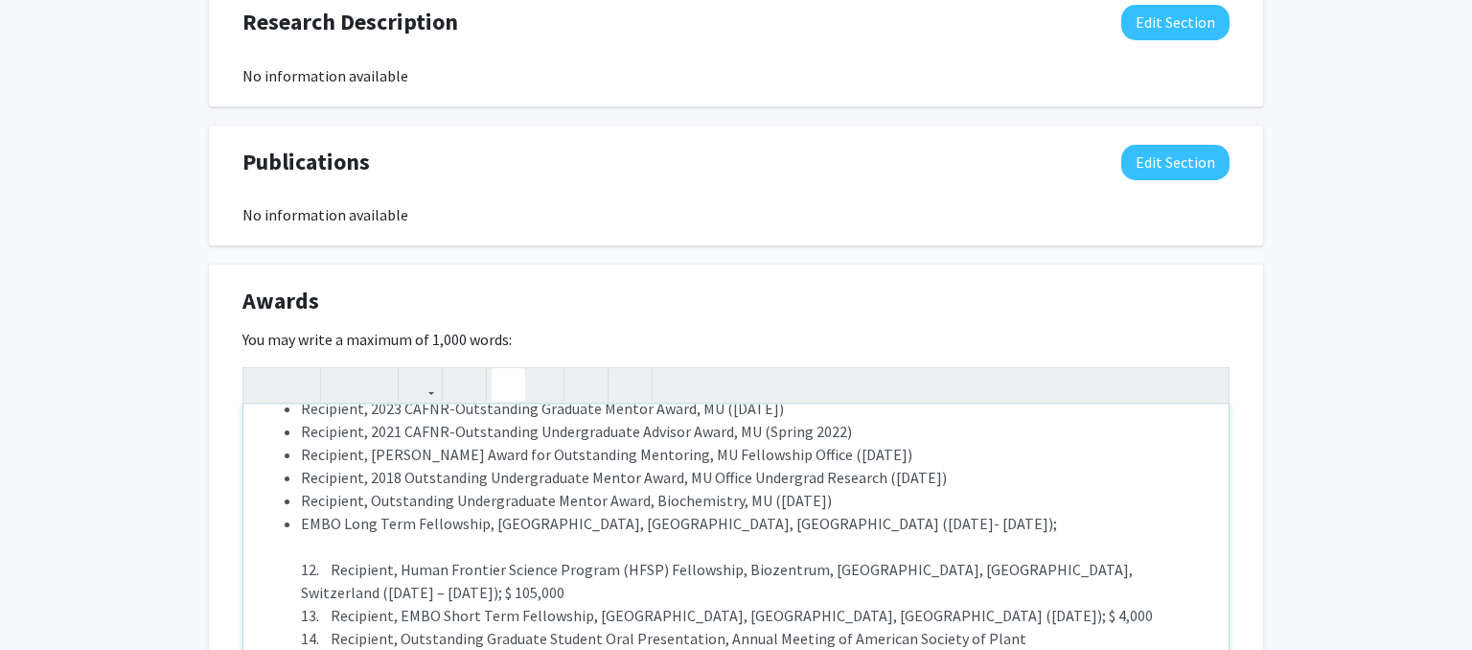
click at [370, 489] on li "Recipient, Outstanding Undergraduate Mentor Award, Biochemistry, MU ([DATE])" at bounding box center [755, 500] width 909 height 23
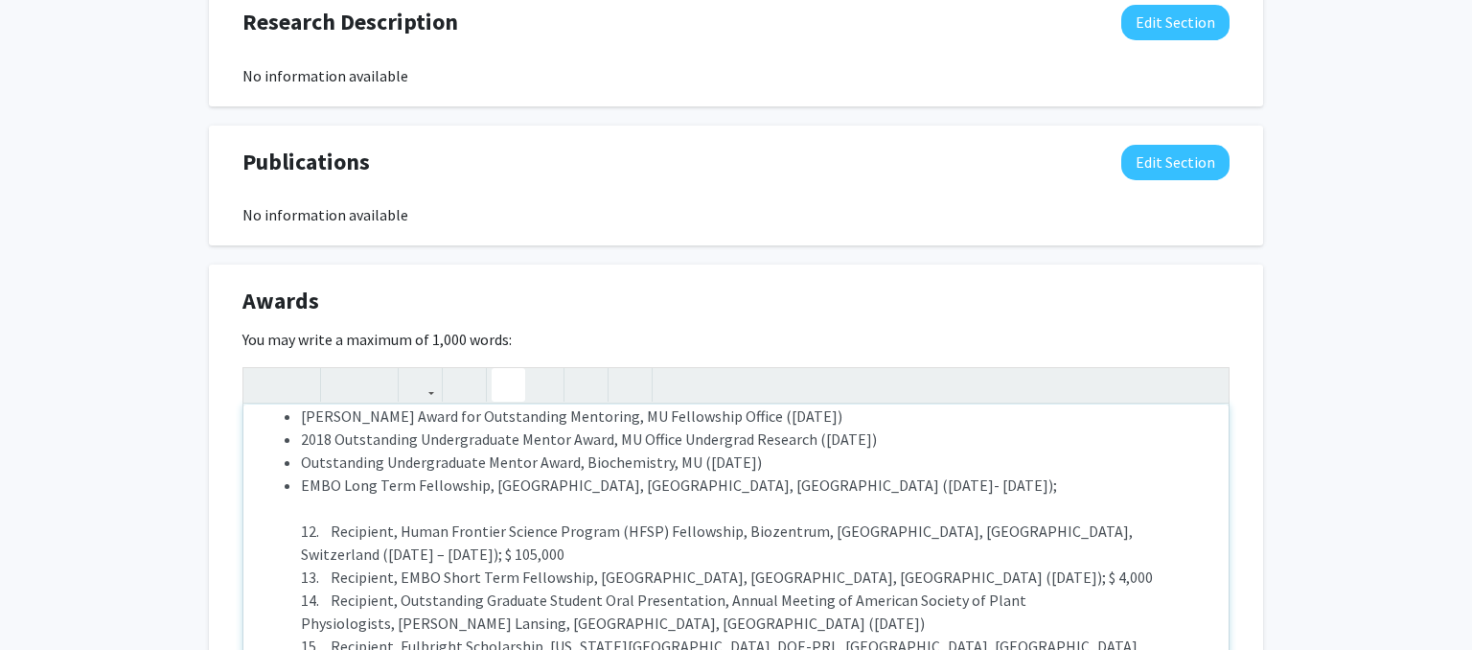
scroll to position [109, 0]
drag, startPoint x: 399, startPoint y: 511, endPoint x: 288, endPoint y: 499, distance: 111.8
click at [288, 499] on ul "Mercator Fellow, [PERSON_NAME][GEOGRAPHIC_DATA], [GEOGRAPHIC_DATA] ([GEOGRAPHIC…" at bounding box center [736, 509] width 947 height 391
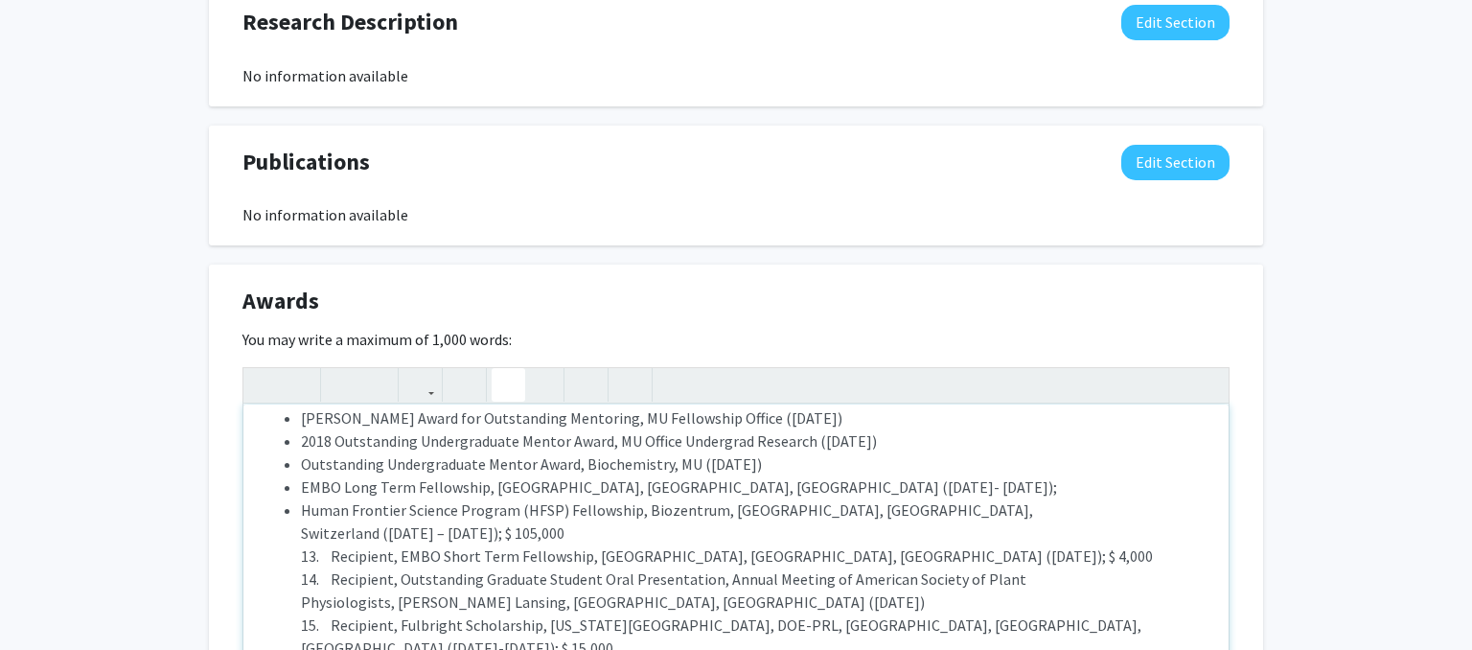
drag, startPoint x: 604, startPoint y: 502, endPoint x: 531, endPoint y: 517, distance: 74.3
click at [531, 517] on li "Human Frontier Science Program (HFSP) Fellowship, Biozentrum, [GEOGRAPHIC_DATA]…" at bounding box center [755, 590] width 909 height 184
click at [309, 501] on li "Human Frontier Science Program (HFSP) Fellowship, Biozentrum, [GEOGRAPHIC_DATA]…" at bounding box center [755, 590] width 909 height 184
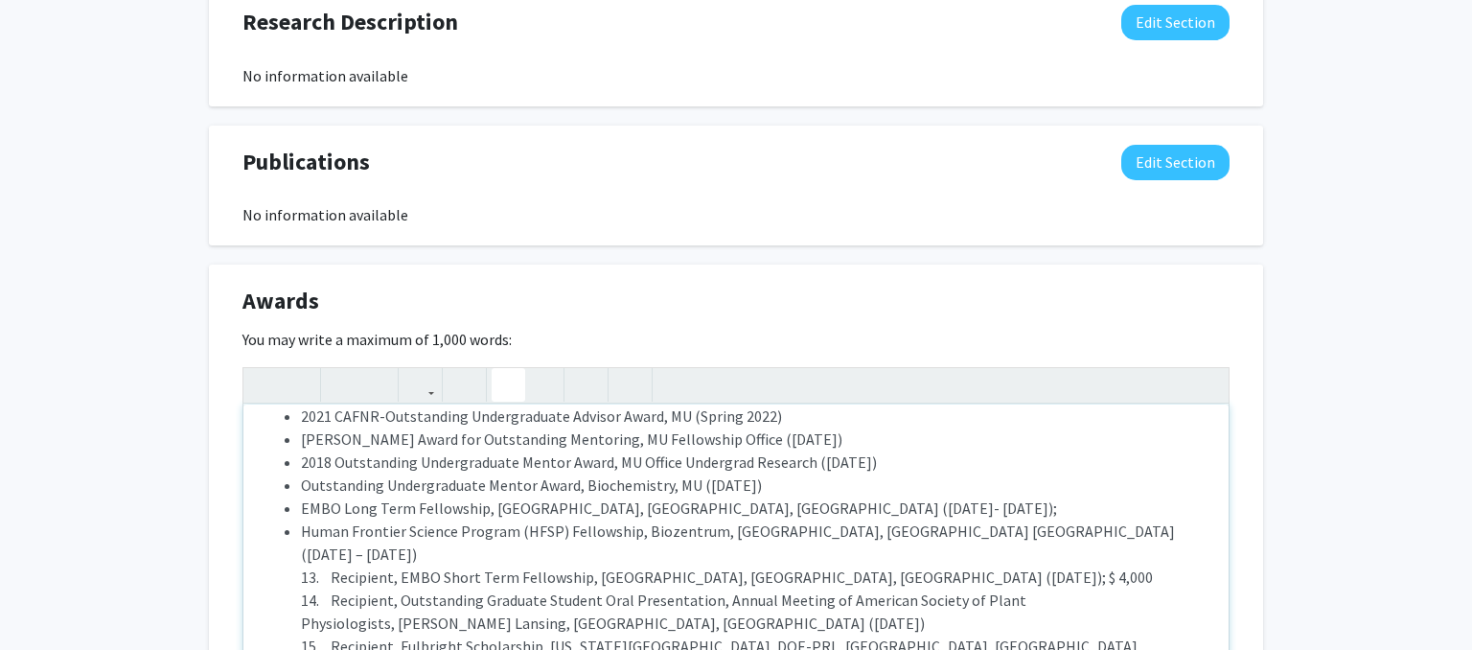
click at [320, 528] on li "Human Frontier Science Program (HFSP) Fellowship, Biozentrum, [GEOGRAPHIC_DATA]…" at bounding box center [755, 612] width 909 height 184
drag, startPoint x: 401, startPoint y: 536, endPoint x: 283, endPoint y: 535, distance: 117.9
click at [283, 535] on ul "Mercator Fellow, [PERSON_NAME][GEOGRAPHIC_DATA], [GEOGRAPHIC_DATA] ([GEOGRAPHIC…" at bounding box center [736, 519] width 947 height 368
click at [335, 566] on li "EMBO Short Term Fellowship, [GEOGRAPHIC_DATA], [GEOGRAPHIC_DATA], [GEOGRAPHIC_D…" at bounding box center [755, 635] width 909 height 138
drag, startPoint x: 400, startPoint y: 555, endPoint x: 284, endPoint y: 545, distance: 116.4
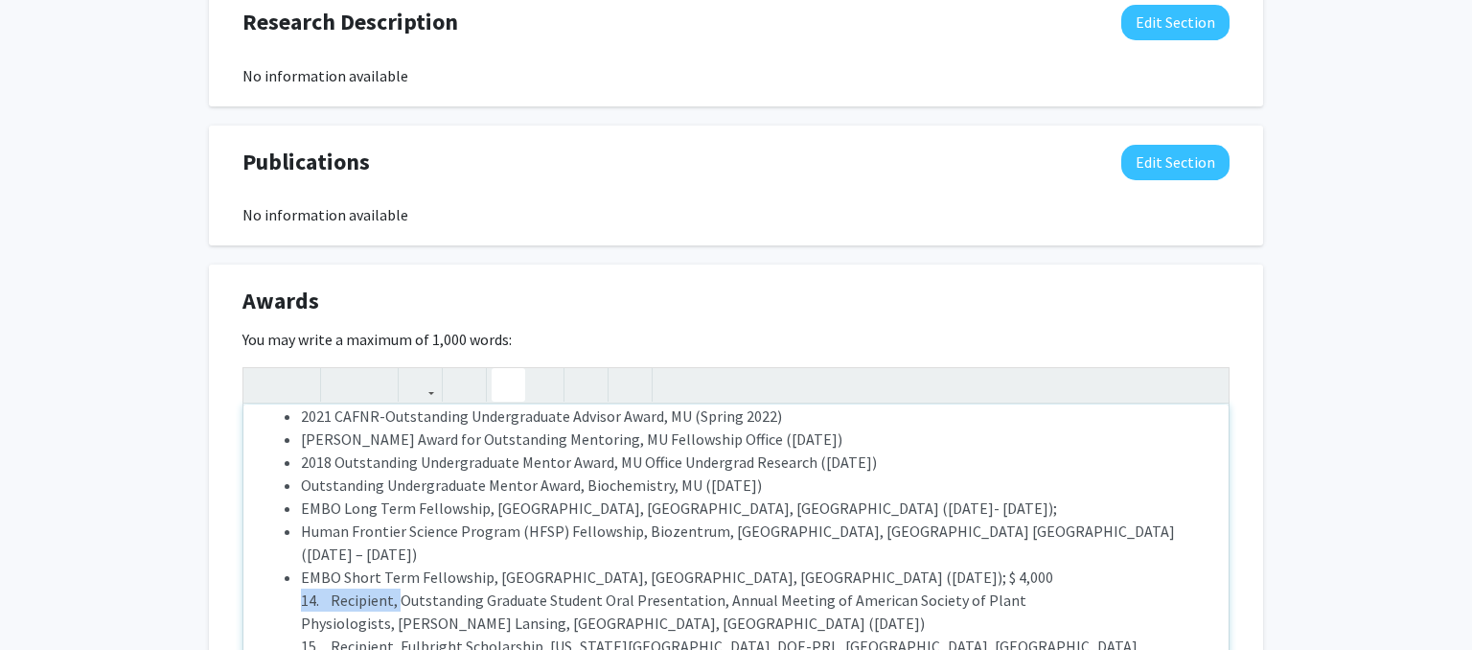
click at [284, 545] on ul "Mercator Fellow, [PERSON_NAME][GEOGRAPHIC_DATA], [GEOGRAPHIC_DATA] ([GEOGRAPHIC…" at bounding box center [736, 519] width 947 height 368
drag, startPoint x: 401, startPoint y: 599, endPoint x: 206, endPoint y: 607, distance: 194.7
click at [243, 607] on div "Mercator Fellow, [PERSON_NAME][GEOGRAPHIC_DATA], [GEOGRAPHIC_DATA] ([GEOGRAPHIC…" at bounding box center [735, 549] width 985 height 288
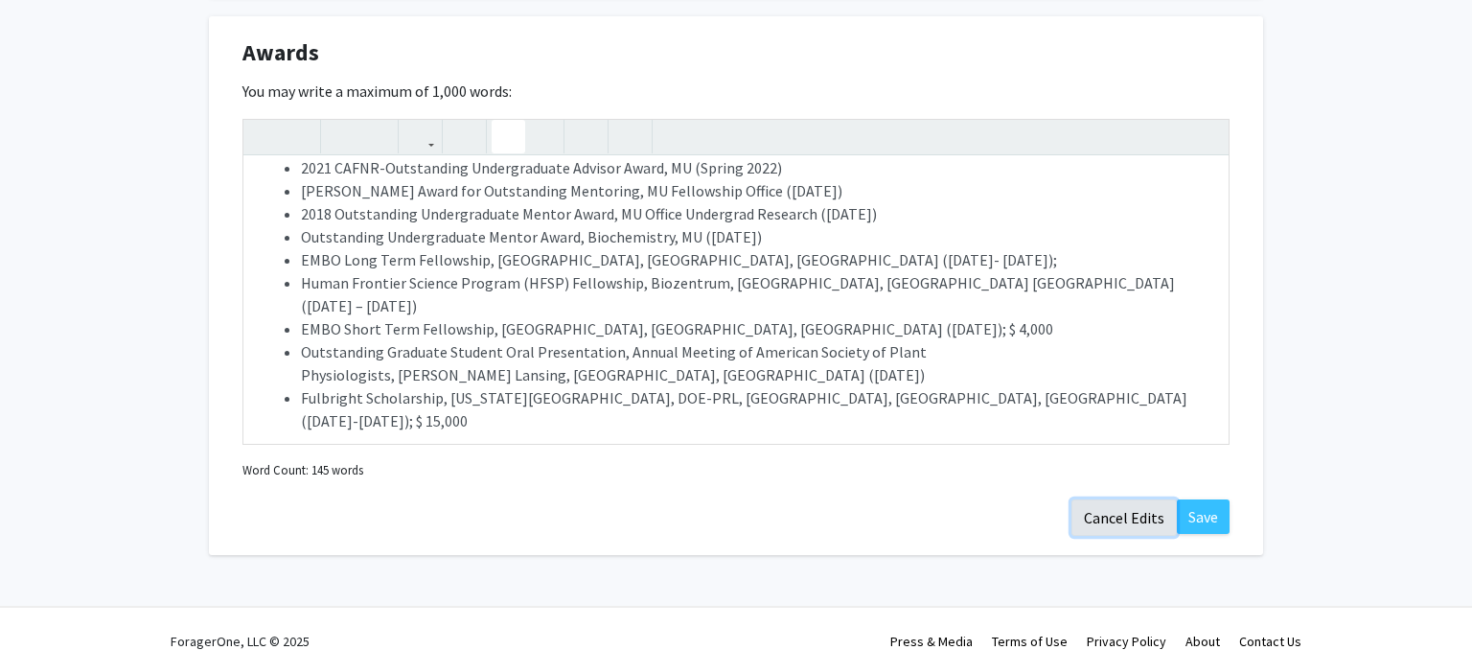
click at [1094, 499] on button "Cancel Edits" at bounding box center [1124, 517] width 105 height 36
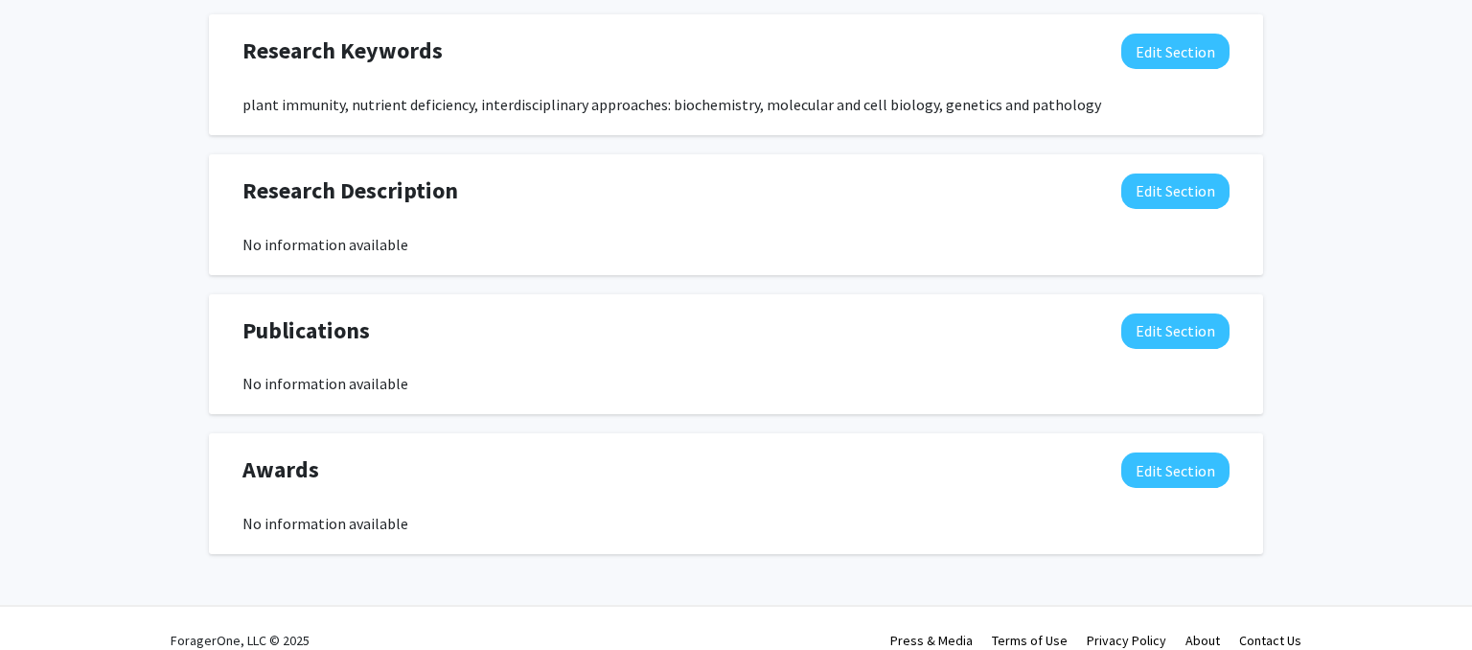
click at [1175, 453] on button "Edit Section" at bounding box center [1175, 469] width 108 height 35
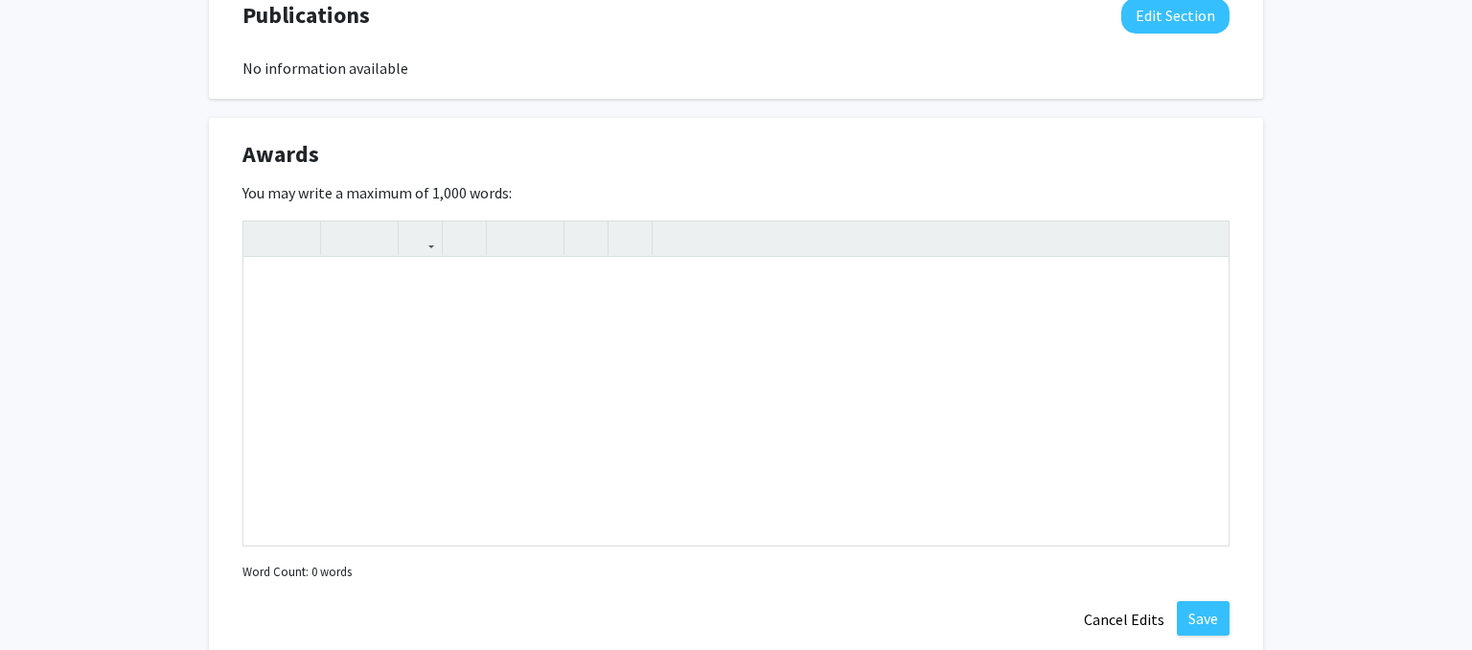
scroll to position [1576, 0]
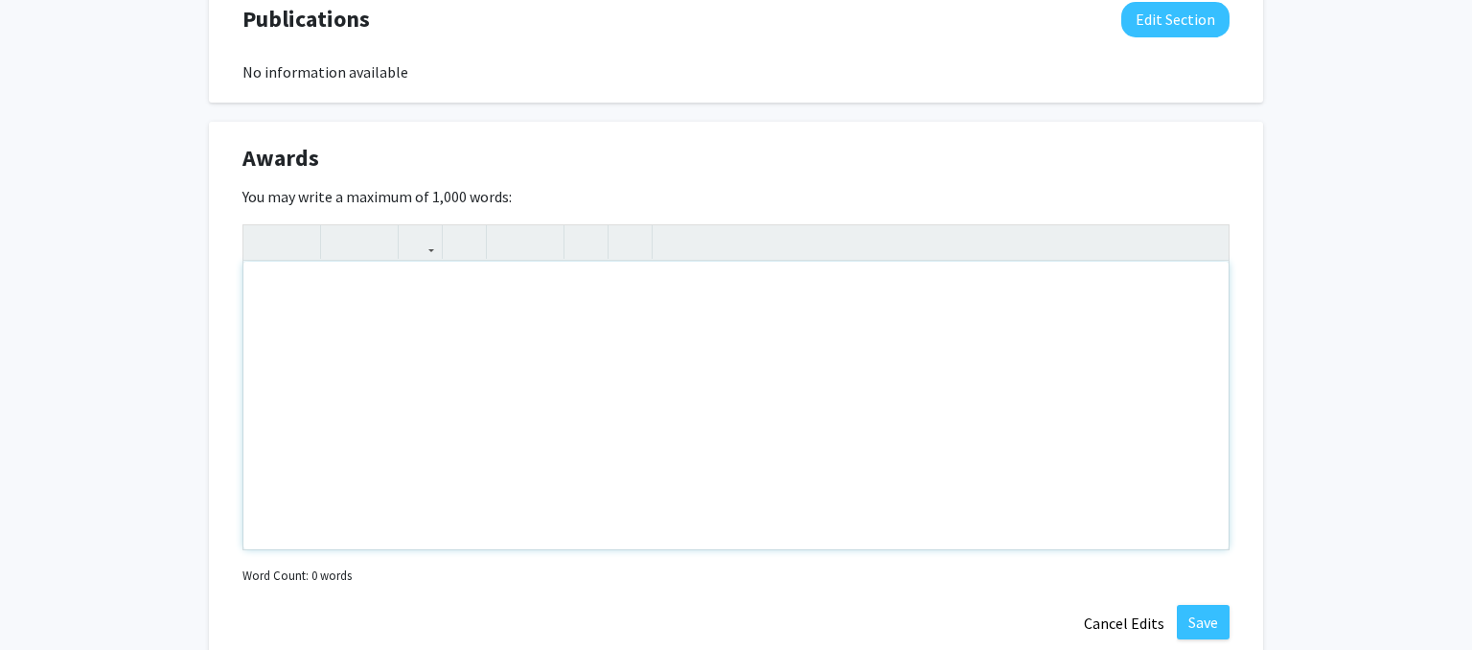
click at [644, 300] on div "Note to users with screen readers: Please deactivate our accessibility plugin f…" at bounding box center [735, 406] width 985 height 288
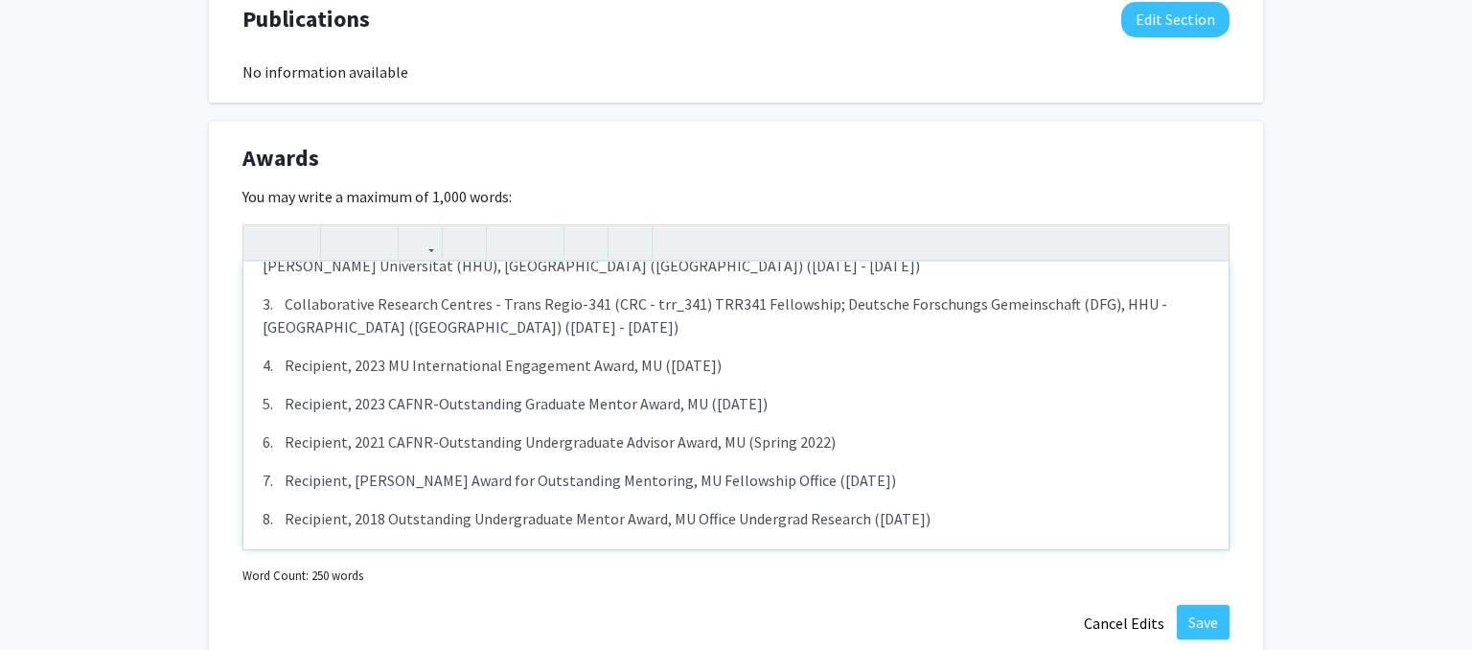
scroll to position [491, 0]
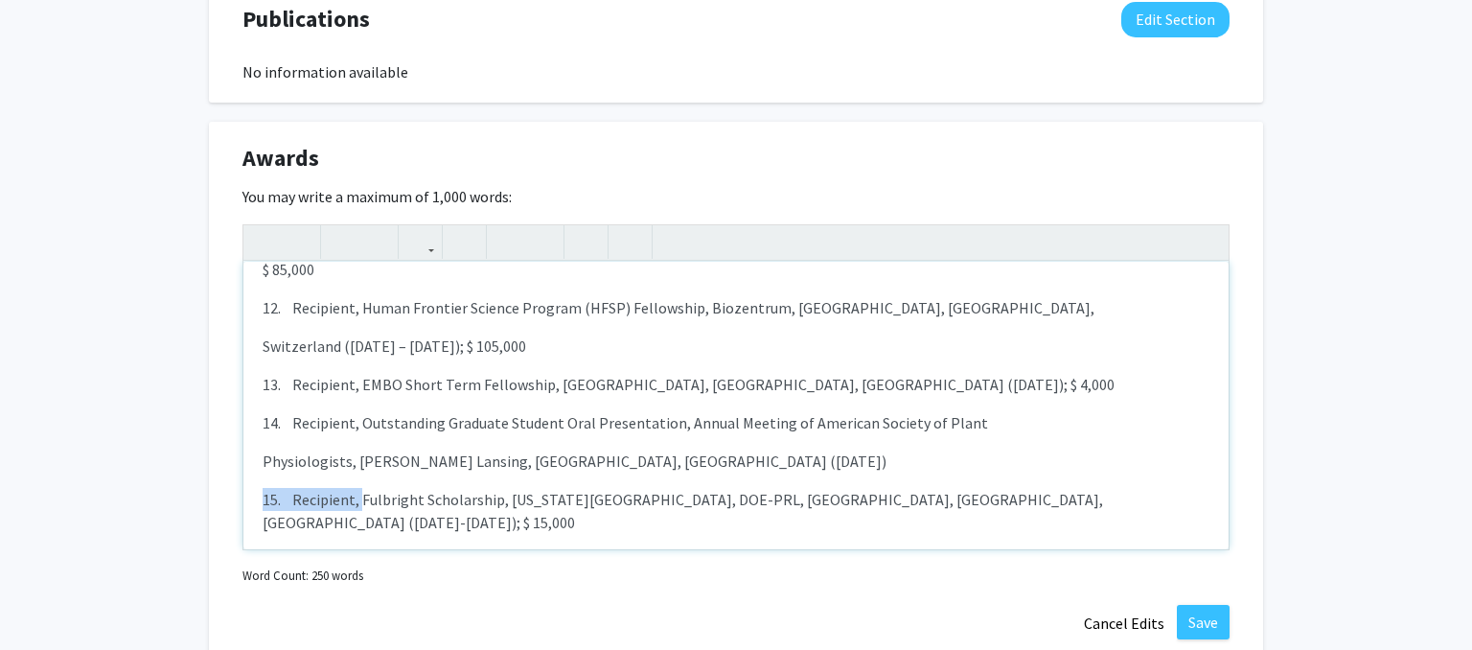
drag, startPoint x: 361, startPoint y: 474, endPoint x: 231, endPoint y: 478, distance: 130.4
click at [243, 478] on div "1. Mercator Fellow, [PERSON_NAME][GEOGRAPHIC_DATA], [GEOGRAPHIC_DATA] ([GEOGRAP…" at bounding box center [735, 406] width 985 height 288
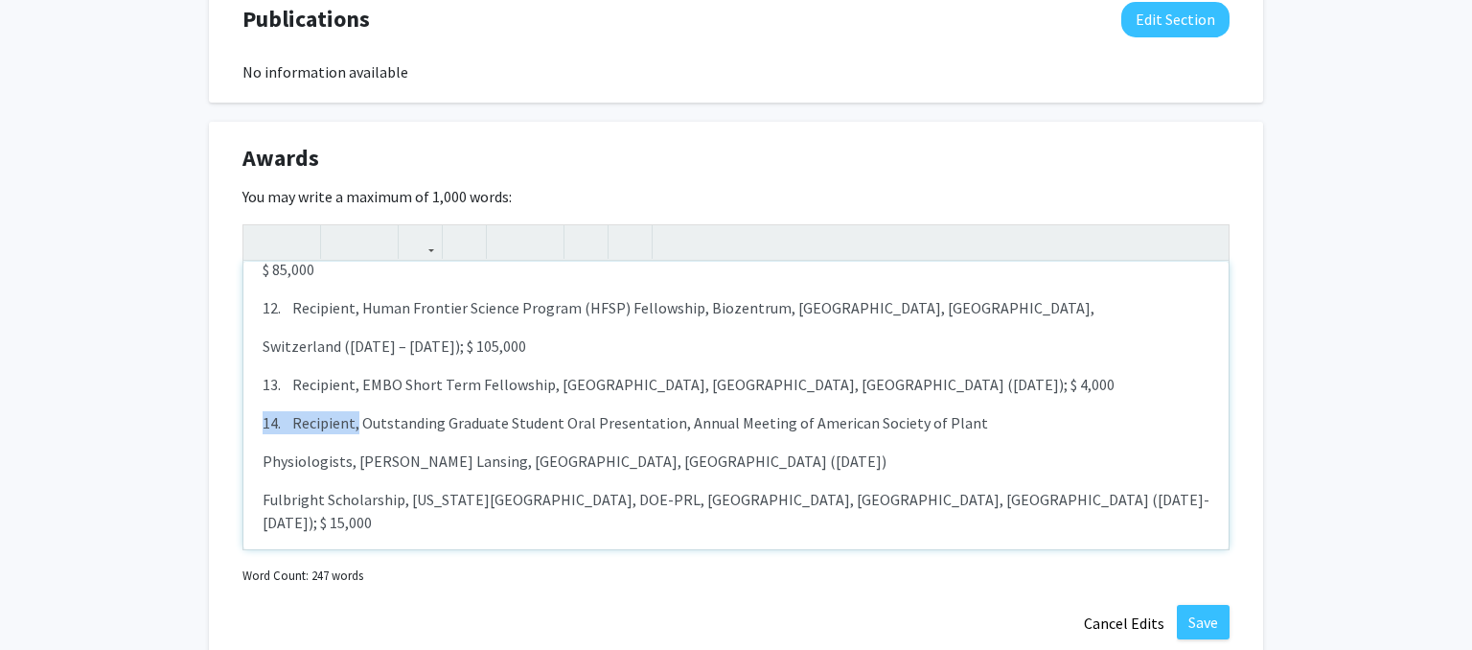
drag, startPoint x: 359, startPoint y: 405, endPoint x: 244, endPoint y: 409, distance: 115.1
click at [244, 409] on div "1. Mercator Fellow, [PERSON_NAME][GEOGRAPHIC_DATA], [GEOGRAPHIC_DATA] ([GEOGRAP…" at bounding box center [735, 406] width 985 height 288
drag, startPoint x: 357, startPoint y: 362, endPoint x: 223, endPoint y: 359, distance: 133.3
click at [243, 359] on div "1. Mercator Fellow, [PERSON_NAME][GEOGRAPHIC_DATA], [GEOGRAPHIC_DATA] ([GEOGRAP…" at bounding box center [735, 406] width 985 height 288
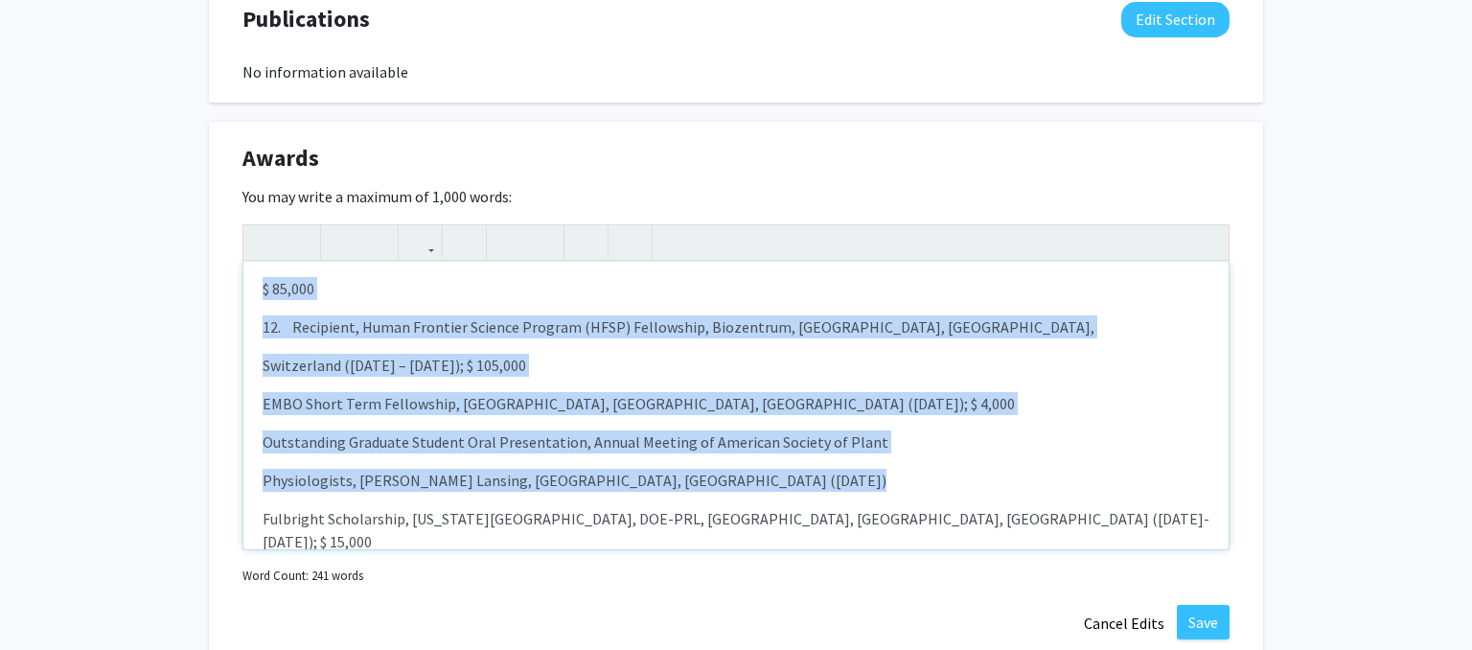
scroll to position [510, 0]
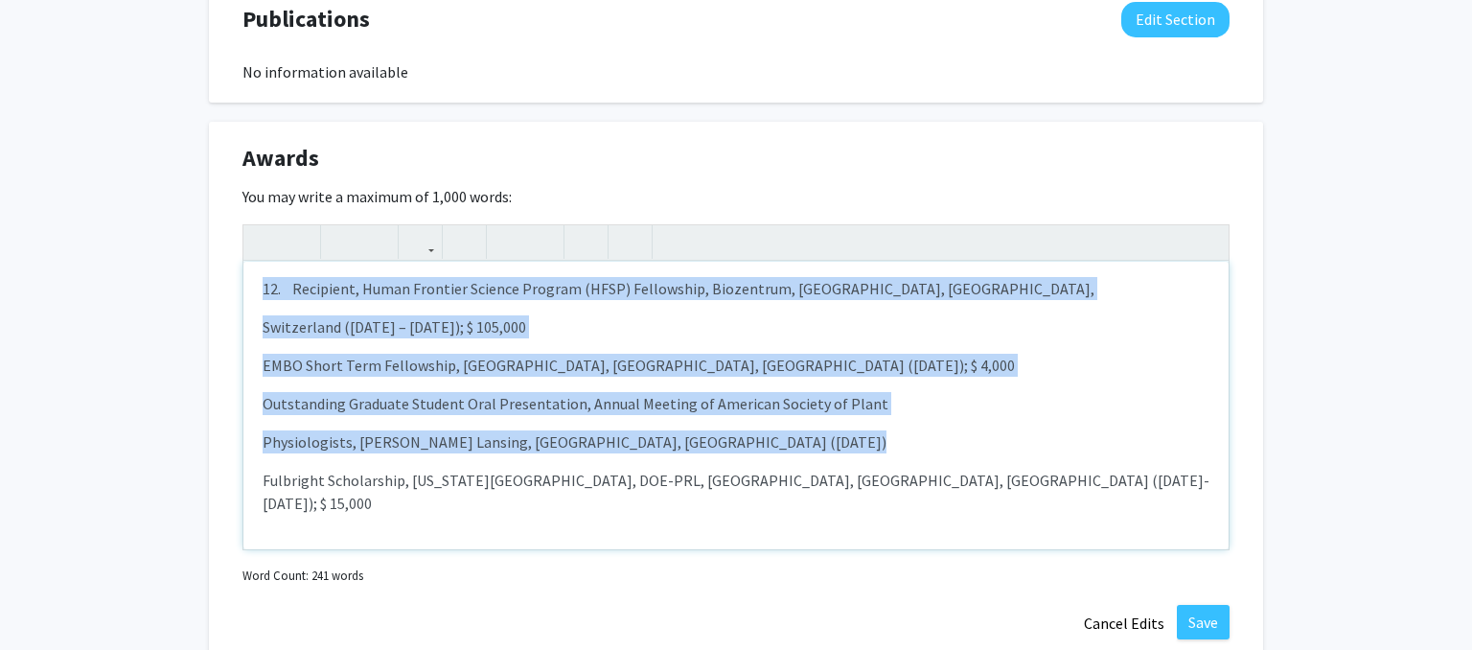
drag, startPoint x: 282, startPoint y: 259, endPoint x: 508, endPoint y: 523, distance: 348.1
click at [508, 523] on div "1. Mercator Fellow, [PERSON_NAME][GEOGRAPHIC_DATA], [GEOGRAPHIC_DATA] ([GEOGRAP…" at bounding box center [735, 406] width 985 height 288
click at [505, 226] on icon "button" at bounding box center [508, 242] width 16 height 32
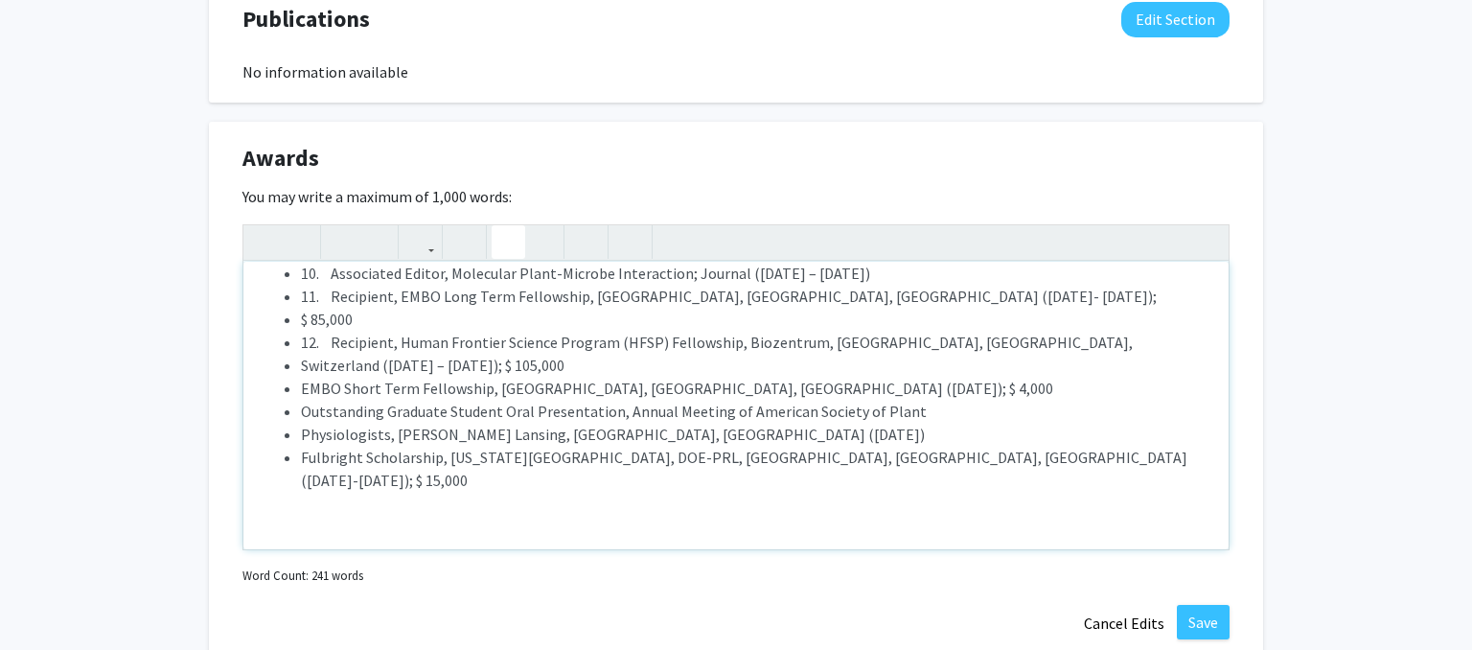
scroll to position [249, 0]
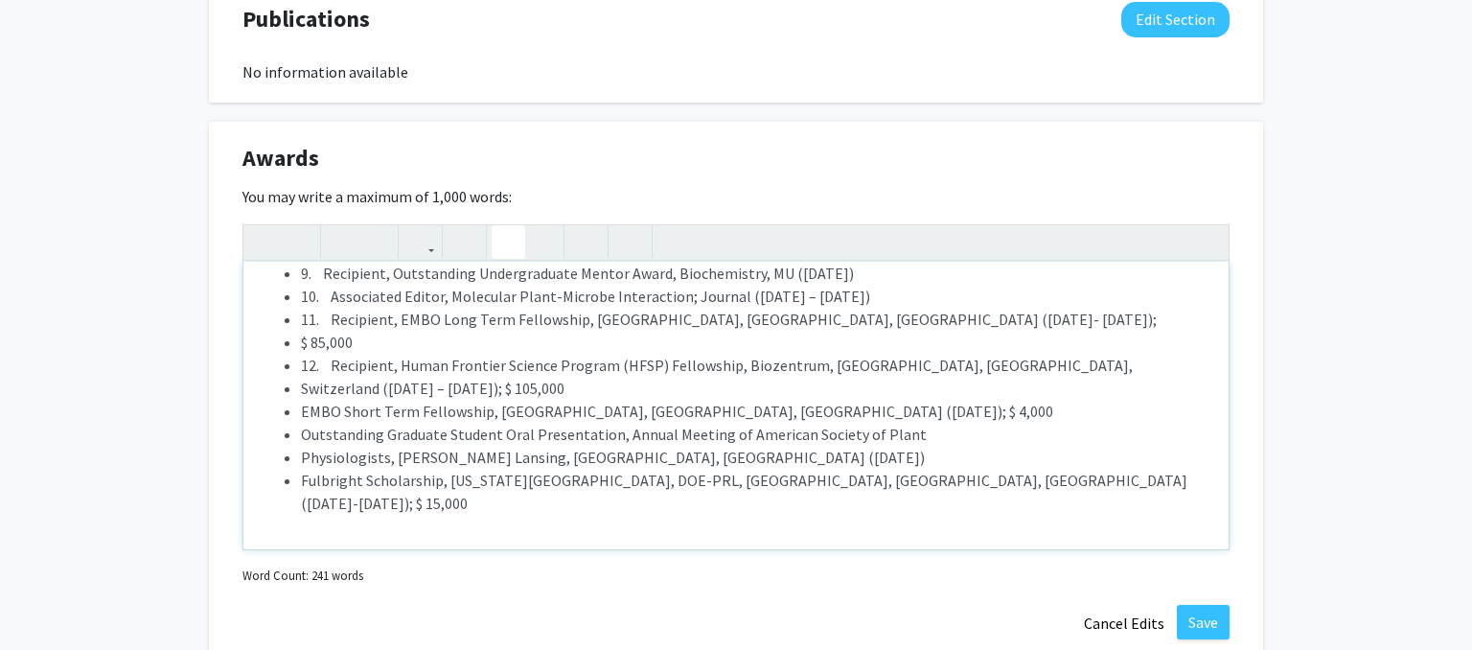
click at [408, 446] on li "Physiologists, [PERSON_NAME] Lansing, [GEOGRAPHIC_DATA], [GEOGRAPHIC_DATA] ([DA…" at bounding box center [755, 457] width 909 height 23
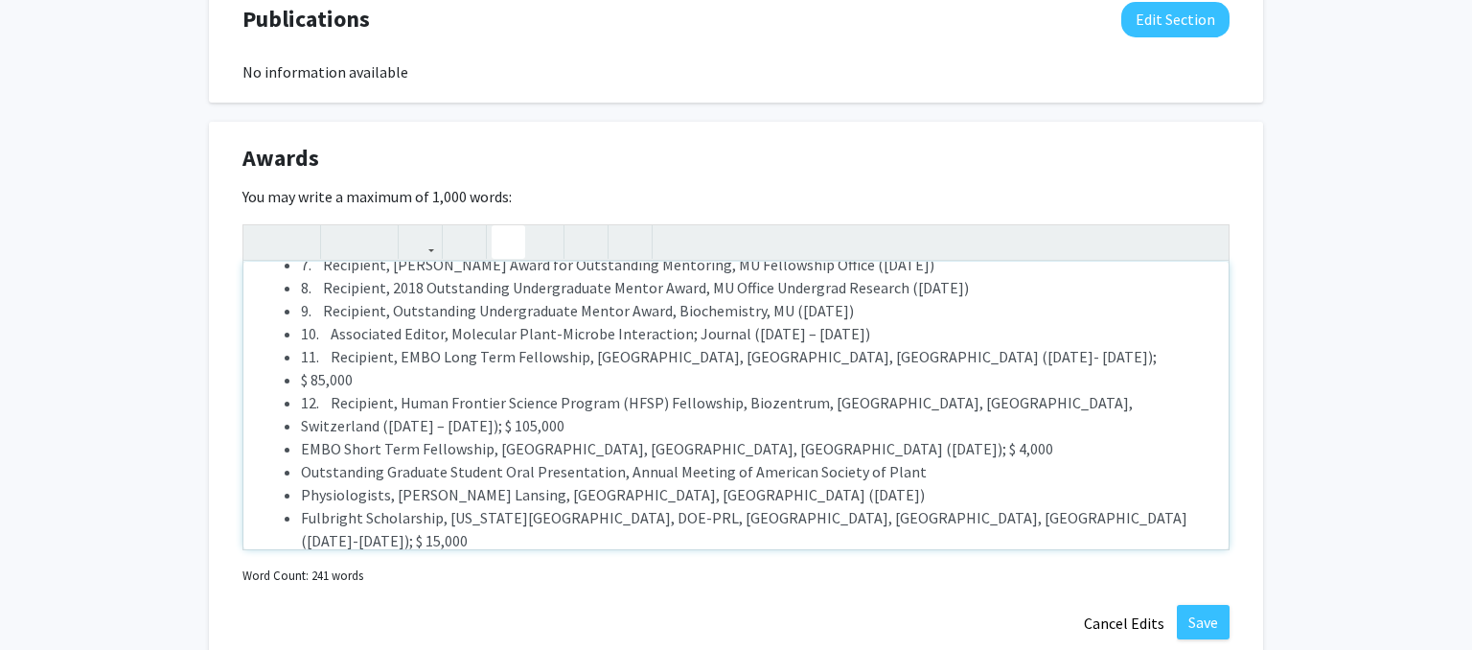
scroll to position [207, 0]
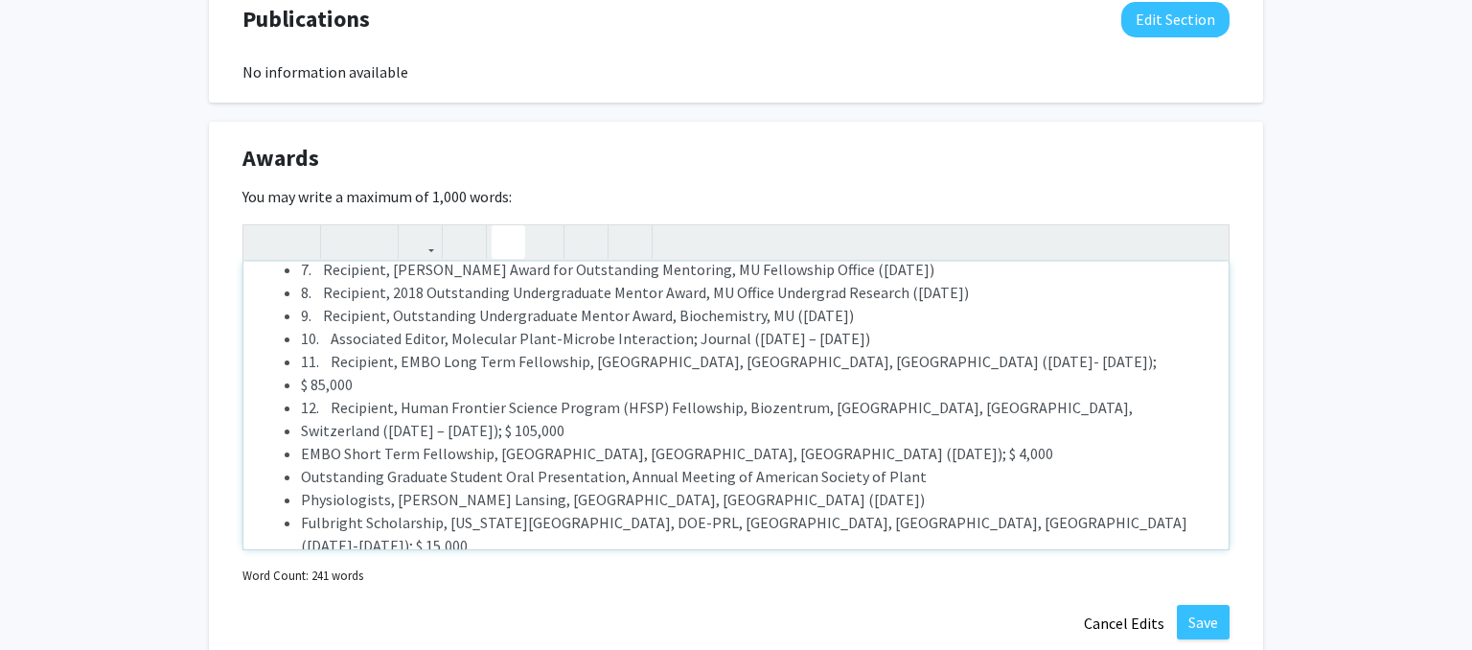
click at [314, 488] on li "Physiologists, [PERSON_NAME] Lansing, [GEOGRAPHIC_DATA], [GEOGRAPHIC_DATA] ([DA…" at bounding box center [755, 499] width 909 height 23
click at [309, 419] on li "Switzerland ([DATE] – [DATE]); $ 105,000" at bounding box center [755, 430] width 909 height 23
click at [309, 405] on li "12. Recipient, Human Frontier Science Program (HFSP) Fellowship, Biozentrum, [G…" at bounding box center [755, 419] width 909 height 46
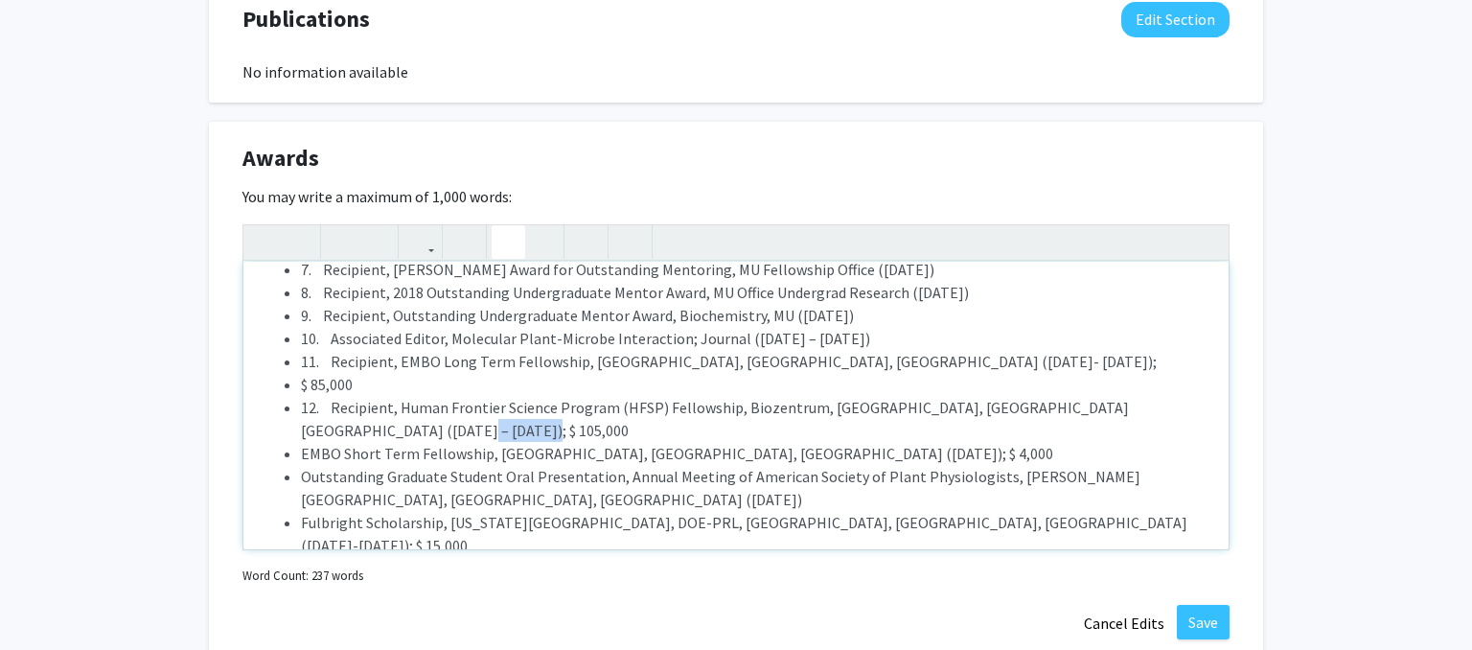
drag, startPoint x: 367, startPoint y: 404, endPoint x: 266, endPoint y: 410, distance: 100.9
click at [266, 410] on ul "1. Mercator Fellow, [PERSON_NAME][GEOGRAPHIC_DATA], [GEOGRAPHIC_DATA] ([GEOGRAP…" at bounding box center [736, 315] width 947 height 483
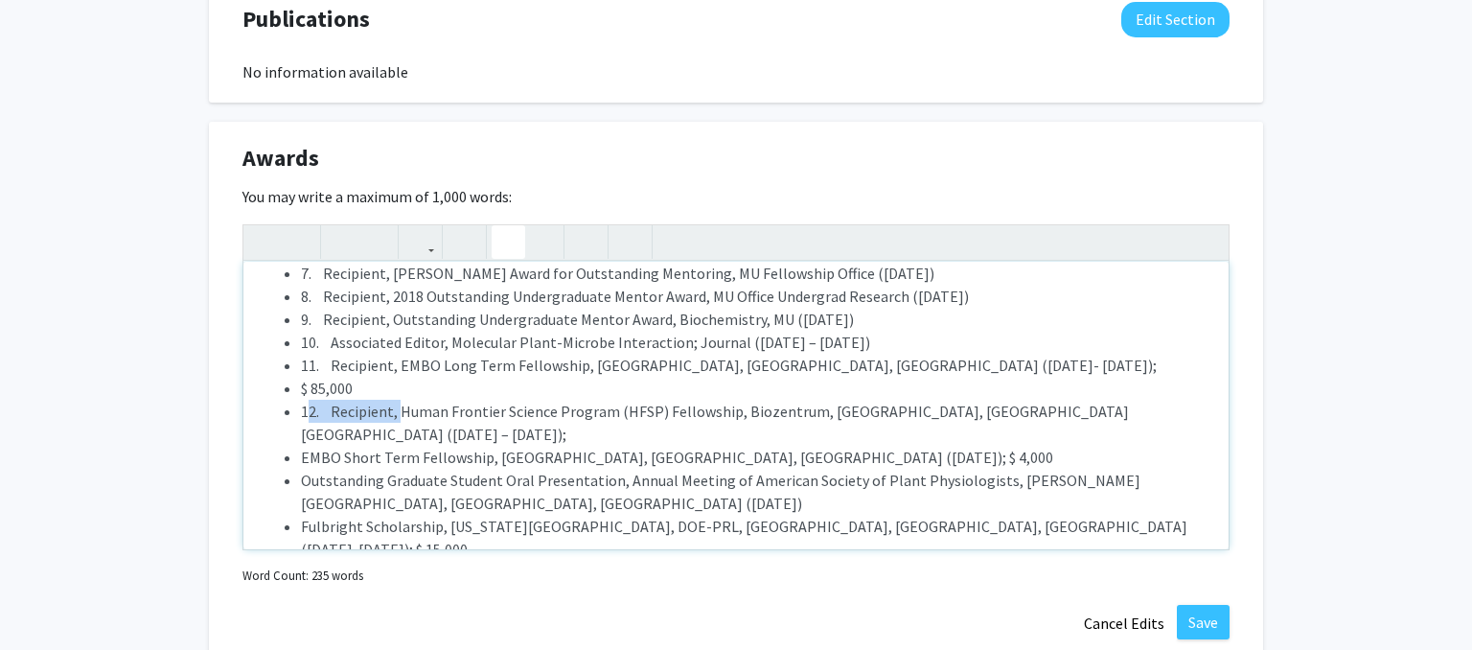
drag, startPoint x: 404, startPoint y: 379, endPoint x: 306, endPoint y: 392, distance: 98.7
click at [306, 400] on li "12. Recipient, Human Frontier Science Program (HFSP) Fellowship, Biozentrum, [G…" at bounding box center [755, 423] width 909 height 46
drag, startPoint x: 360, startPoint y: 361, endPoint x: 292, endPoint y: 363, distance: 68.1
click at [301, 377] on li "$ 85,000" at bounding box center [755, 388] width 909 height 23
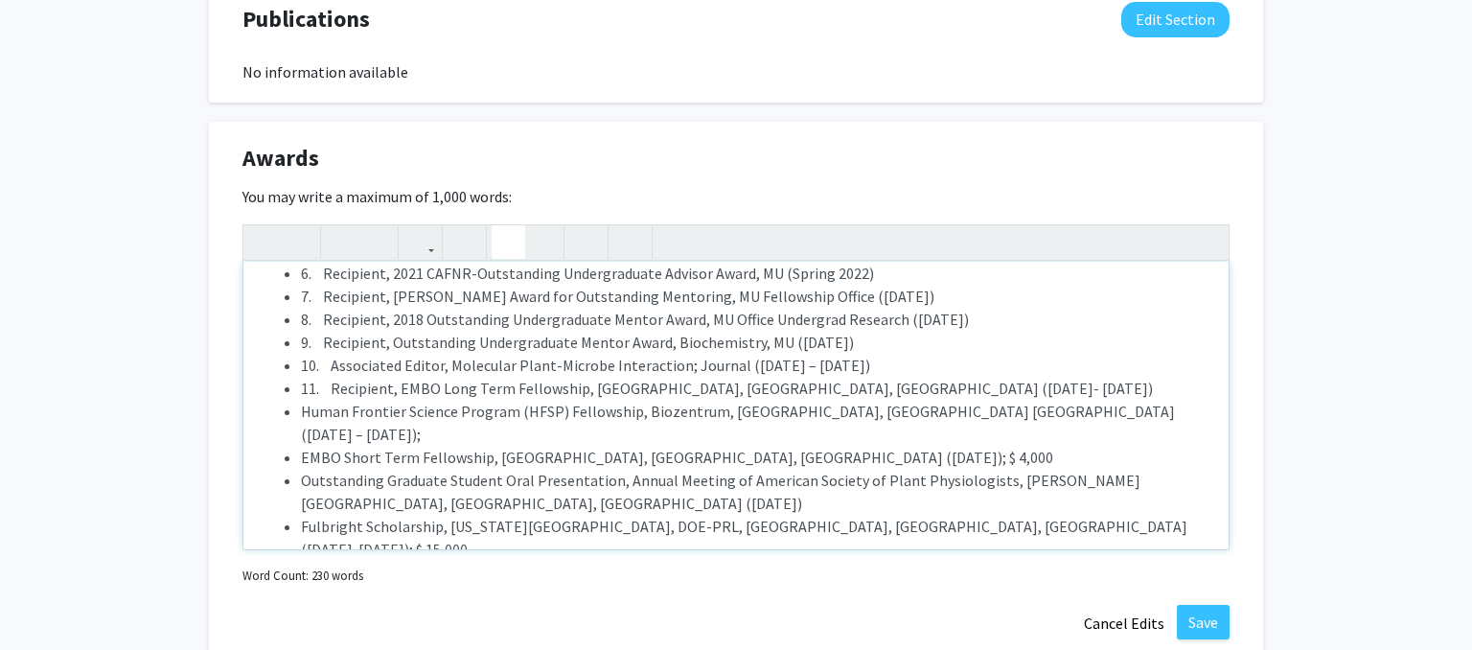
click at [1131, 400] on li "Human Frontier Science Program (HFSP) Fellowship, Biozentrum, [GEOGRAPHIC_DATA]…" at bounding box center [755, 423] width 909 height 46
drag, startPoint x: 400, startPoint y: 359, endPoint x: 237, endPoint y: 370, distance: 163.3
click at [243, 370] on div "1. Mercator Fellow, [PERSON_NAME][GEOGRAPHIC_DATA], [GEOGRAPHIC_DATA] ([GEOGRAP…" at bounding box center [735, 406] width 985 height 288
drag, startPoint x: 920, startPoint y: 333, endPoint x: 268, endPoint y: 339, distance: 651.8
click at [268, 339] on ul "1. Mercator Fellow, [PERSON_NAME][GEOGRAPHIC_DATA], [GEOGRAPHIC_DATA] ([GEOGRAP…" at bounding box center [736, 331] width 947 height 460
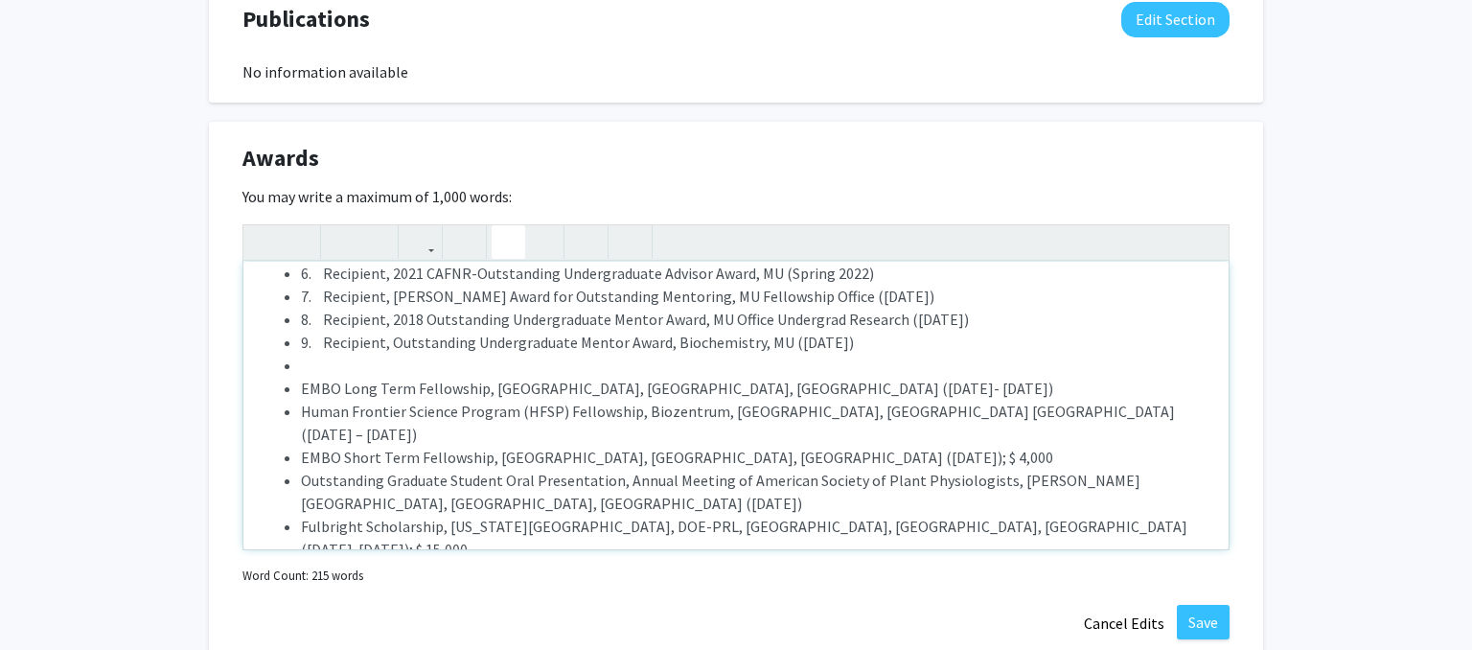
scroll to position [157, 0]
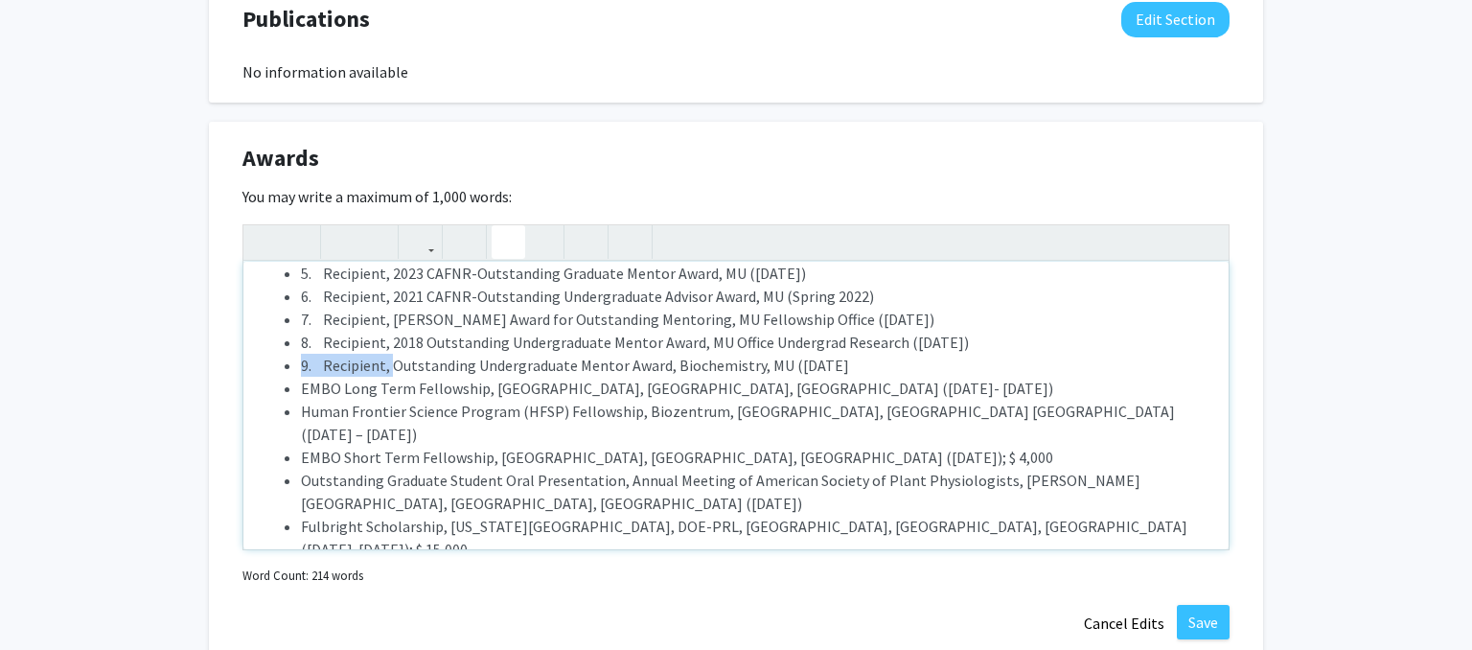
drag, startPoint x: 393, startPoint y: 340, endPoint x: 240, endPoint y: 341, distance: 153.4
click at [243, 341] on div "1. Mercator Fellow, [PERSON_NAME][GEOGRAPHIC_DATA], [GEOGRAPHIC_DATA] ([GEOGRAP…" at bounding box center [735, 406] width 985 height 288
drag, startPoint x: 393, startPoint y: 316, endPoint x: 282, endPoint y: 325, distance: 111.5
click at [282, 325] on ul "1. Mercator Fellow, [PERSON_NAME][GEOGRAPHIC_DATA], [GEOGRAPHIC_DATA] ([GEOGRAP…" at bounding box center [736, 342] width 947 height 437
drag, startPoint x: 389, startPoint y: 296, endPoint x: 294, endPoint y: 296, distance: 94.9
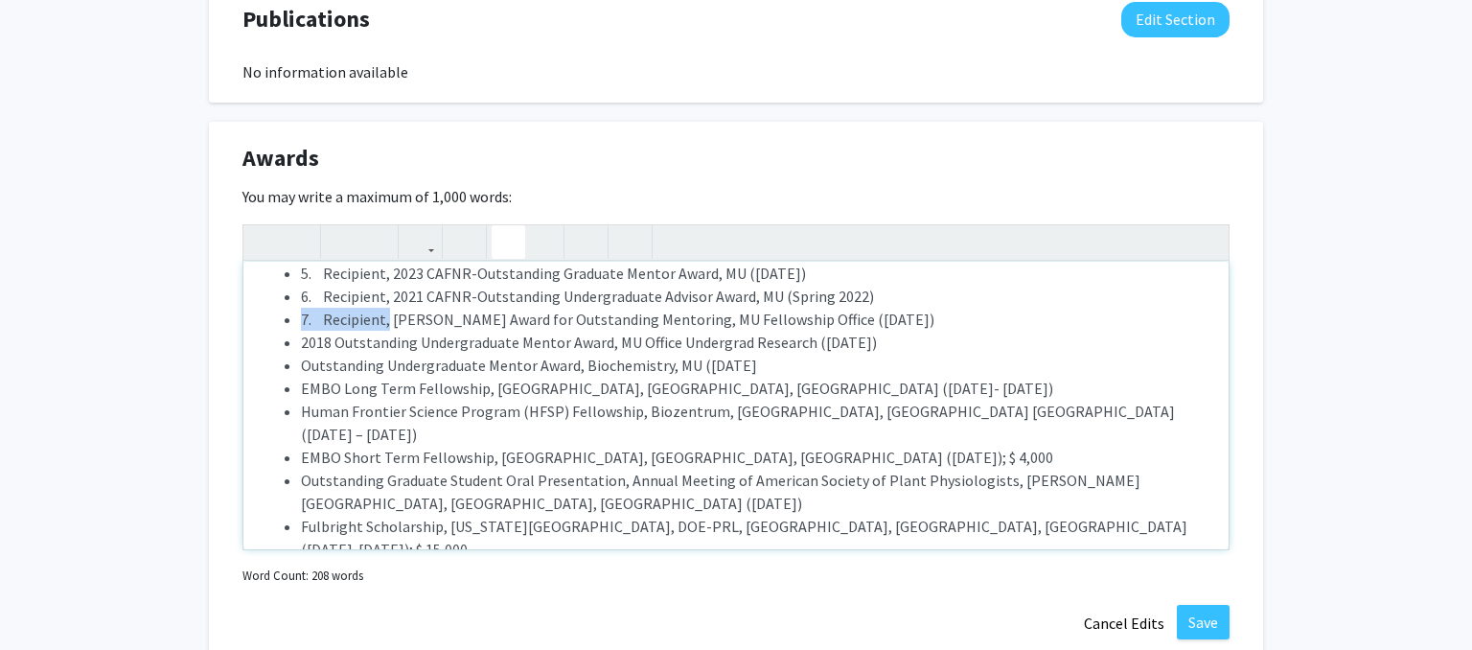
click at [301, 308] on li "7. Recipient, [PERSON_NAME] Award for Outstanding Mentoring, MU Fellowship Offi…" at bounding box center [755, 319] width 909 height 23
drag, startPoint x: 394, startPoint y: 271, endPoint x: 270, endPoint y: 266, distance: 123.8
click at [270, 266] on ul "1. Mercator Fellow, [PERSON_NAME][GEOGRAPHIC_DATA], [GEOGRAPHIC_DATA] ([GEOGRAP…" at bounding box center [736, 342] width 947 height 437
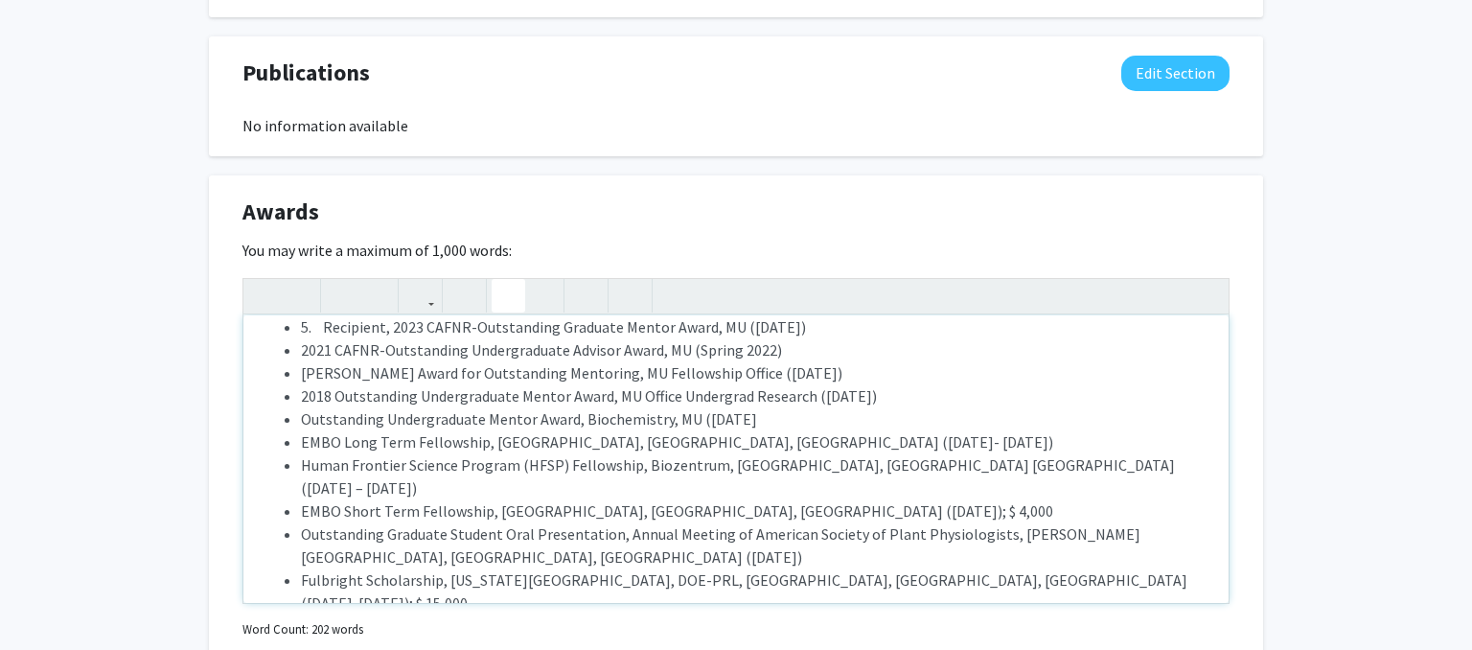
scroll to position [1507, 0]
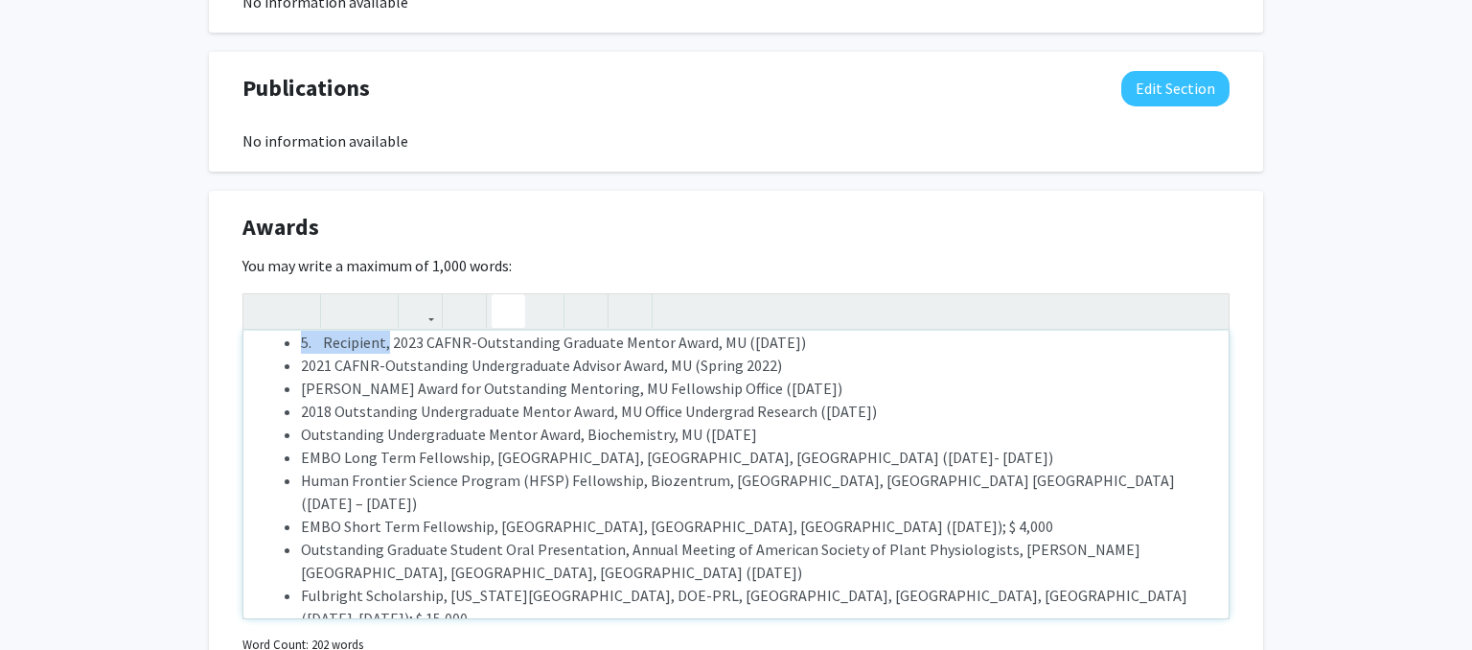
drag, startPoint x: 389, startPoint y: 319, endPoint x: 236, endPoint y: 321, distance: 153.4
click at [243, 331] on div "1. Mercator Fellow, [PERSON_NAME][GEOGRAPHIC_DATA], [GEOGRAPHIC_DATA] ([GEOGRAP…" at bounding box center [735, 475] width 985 height 288
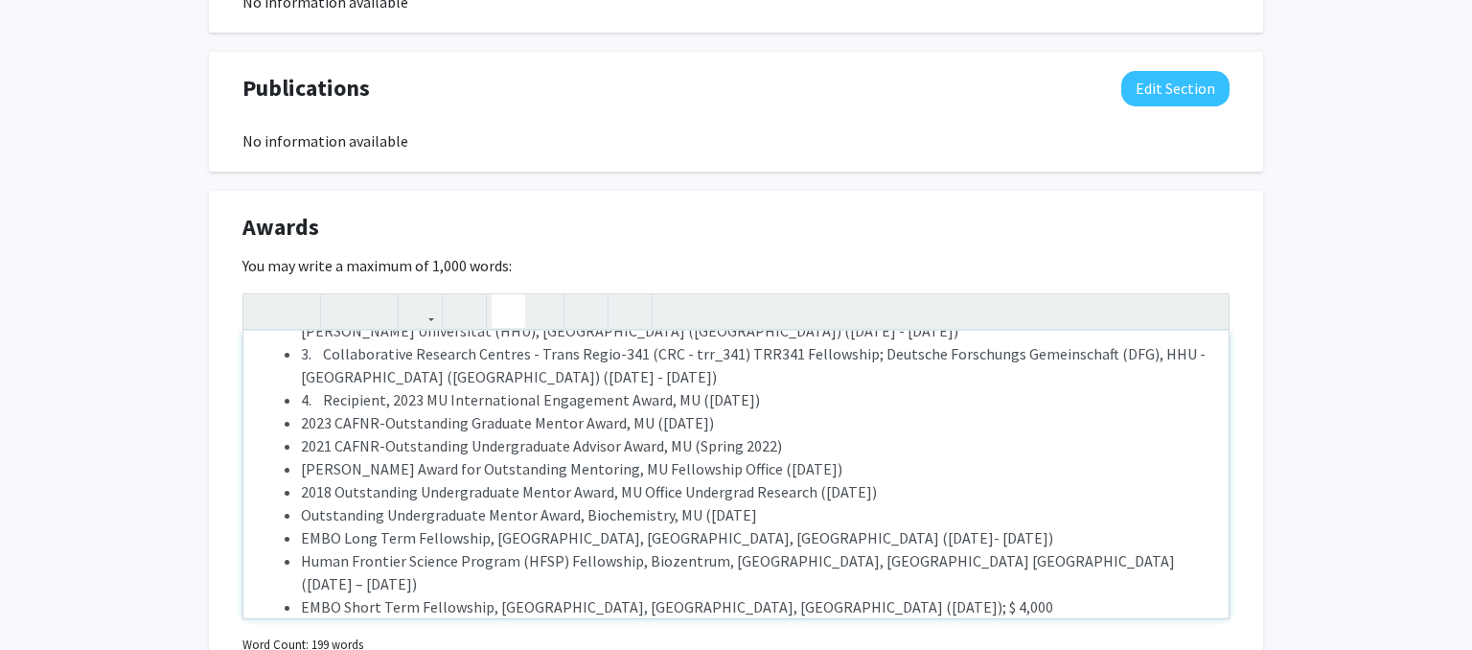
scroll to position [68, 0]
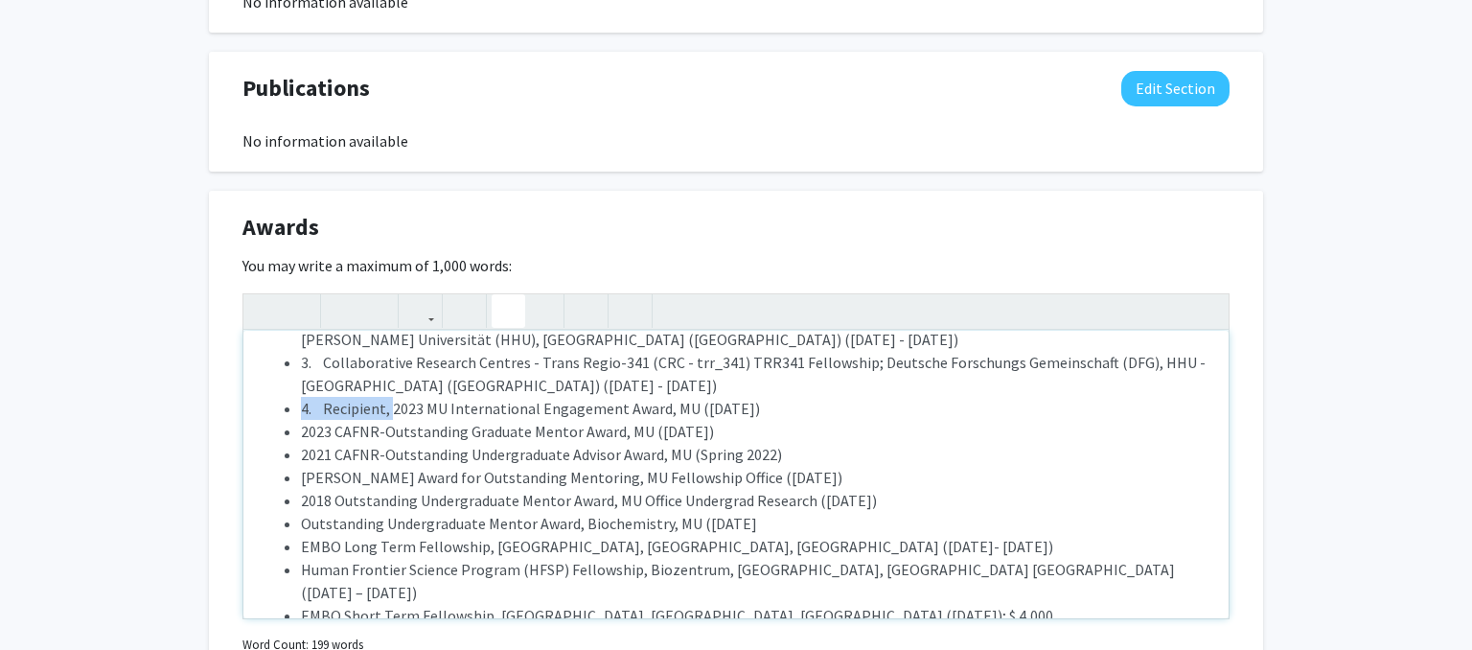
drag, startPoint x: 392, startPoint y: 379, endPoint x: 250, endPoint y: 392, distance: 142.5
click at [250, 392] on div "1. Mercator Fellow, [PERSON_NAME][GEOGRAPHIC_DATA], [GEOGRAPHIC_DATA] ([GEOGRAP…" at bounding box center [735, 475] width 985 height 288
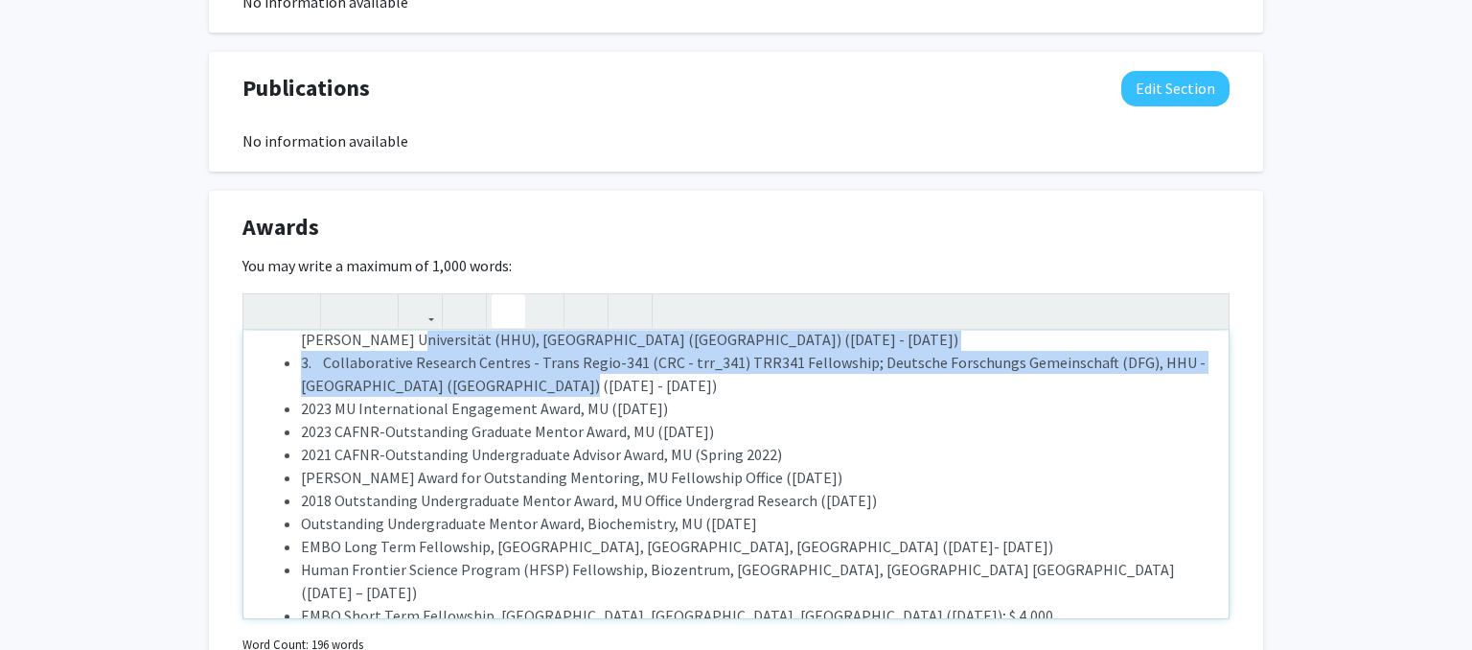
drag, startPoint x: 564, startPoint y: 361, endPoint x: 292, endPoint y: 313, distance: 275.5
click at [292, 313] on ul "1. Mercator Fellow, [PERSON_NAME][GEOGRAPHIC_DATA], [GEOGRAPHIC_DATA] ([GEOGRAP…" at bounding box center [736, 500] width 947 height 437
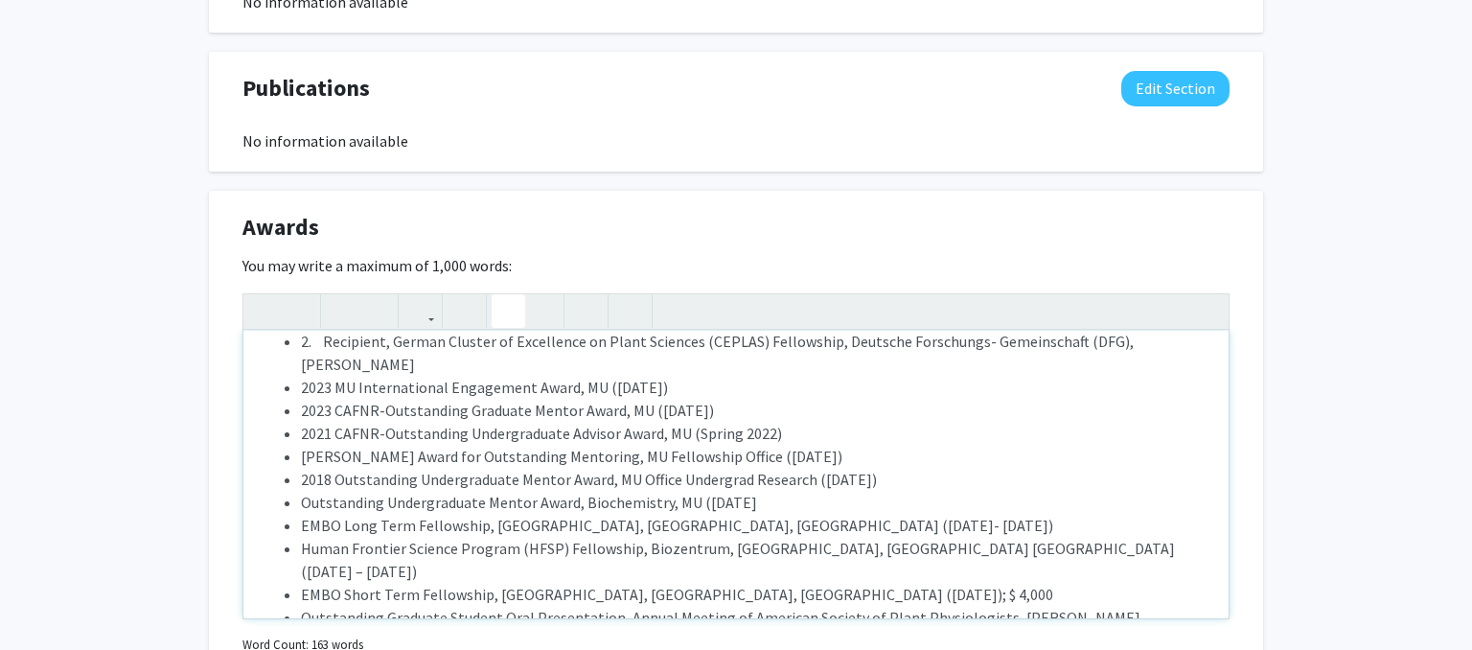
scroll to position [0, 0]
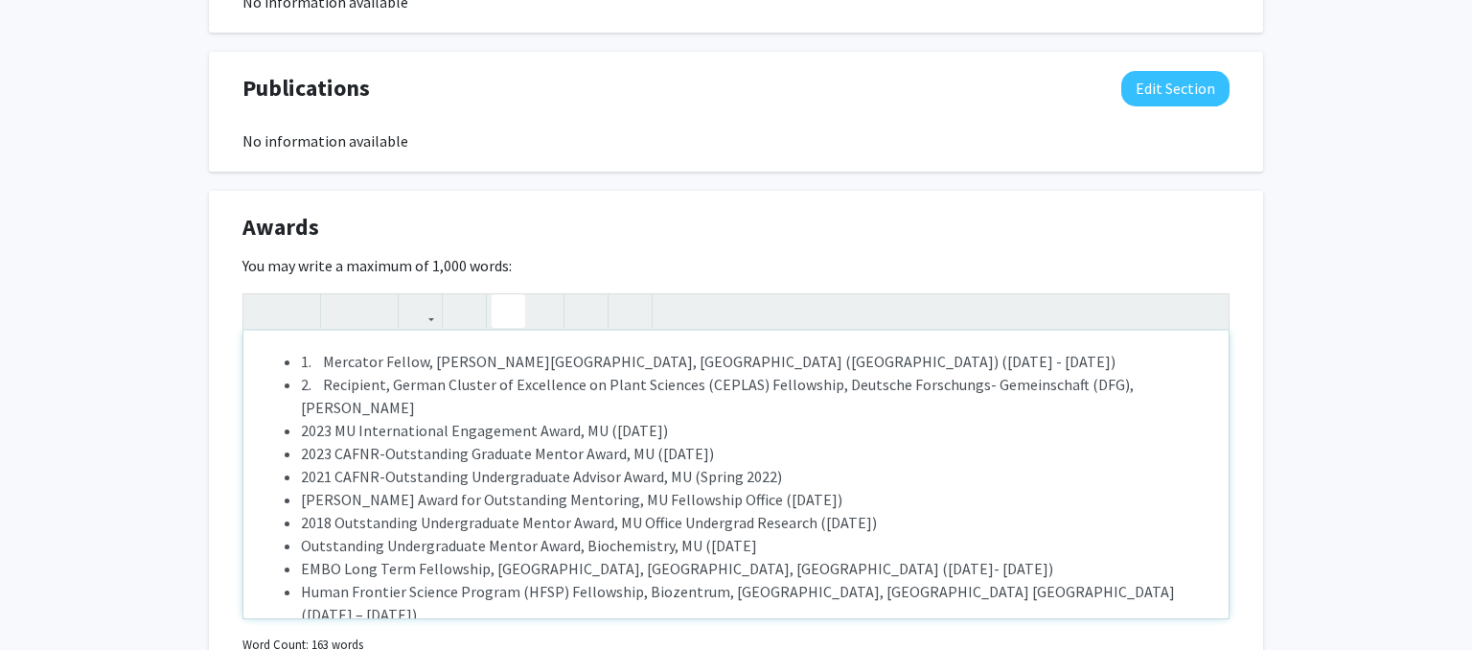
click at [325, 350] on li "1. Mercator Fellow, [PERSON_NAME][GEOGRAPHIC_DATA], [GEOGRAPHIC_DATA] ([GEOGRAP…" at bounding box center [755, 361] width 909 height 23
click at [301, 373] on li "2. Recipient, German Cluster of Excellence on Plant Sciences (CEPLAS) Fellowshi…" at bounding box center [755, 396] width 909 height 46
drag, startPoint x: 828, startPoint y: 336, endPoint x: 1247, endPoint y: 349, distance: 419.1
click at [1229, 349] on div "Mercator Fellow, [PERSON_NAME][GEOGRAPHIC_DATA], [GEOGRAPHIC_DATA] ([GEOGRAPHIC…" at bounding box center [735, 475] width 985 height 288
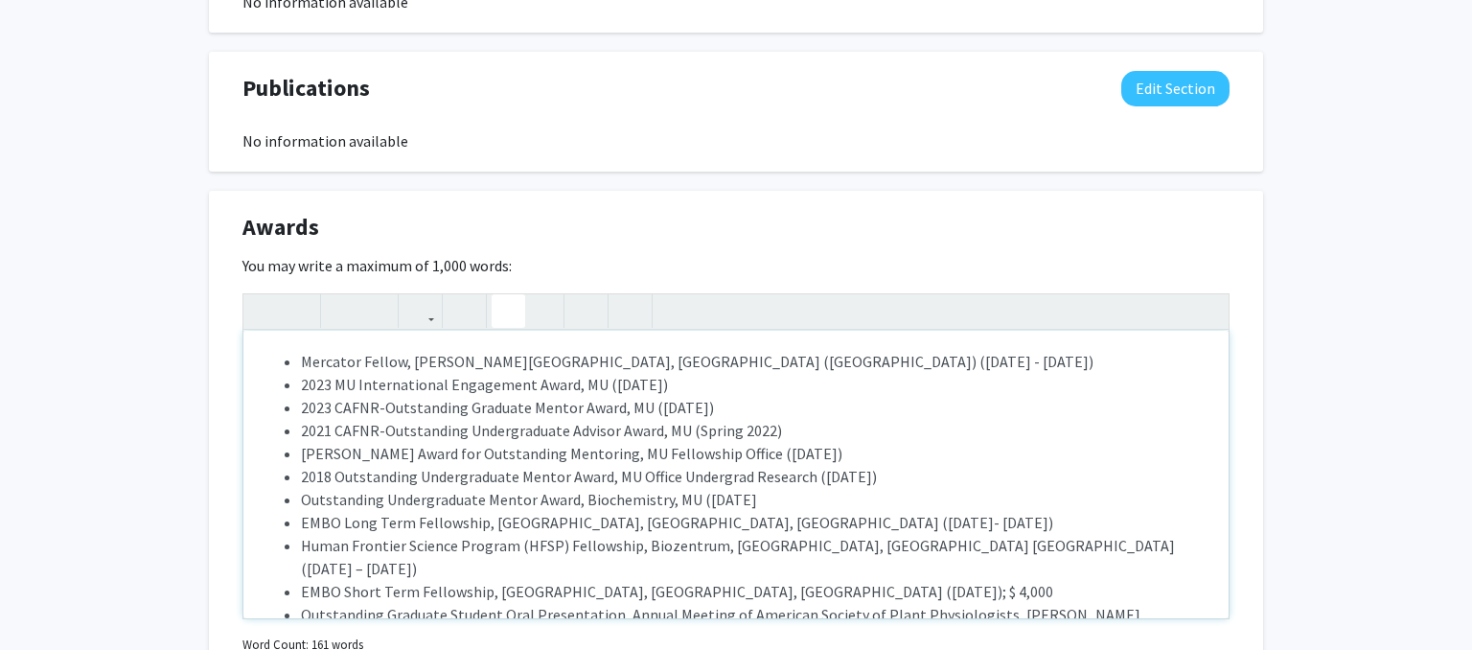
type textarea "<lo><ip>Dolorsit Ametco, Adipisci Elits Doeiusmodte, Incididunt (Utlabor) (Etd …"
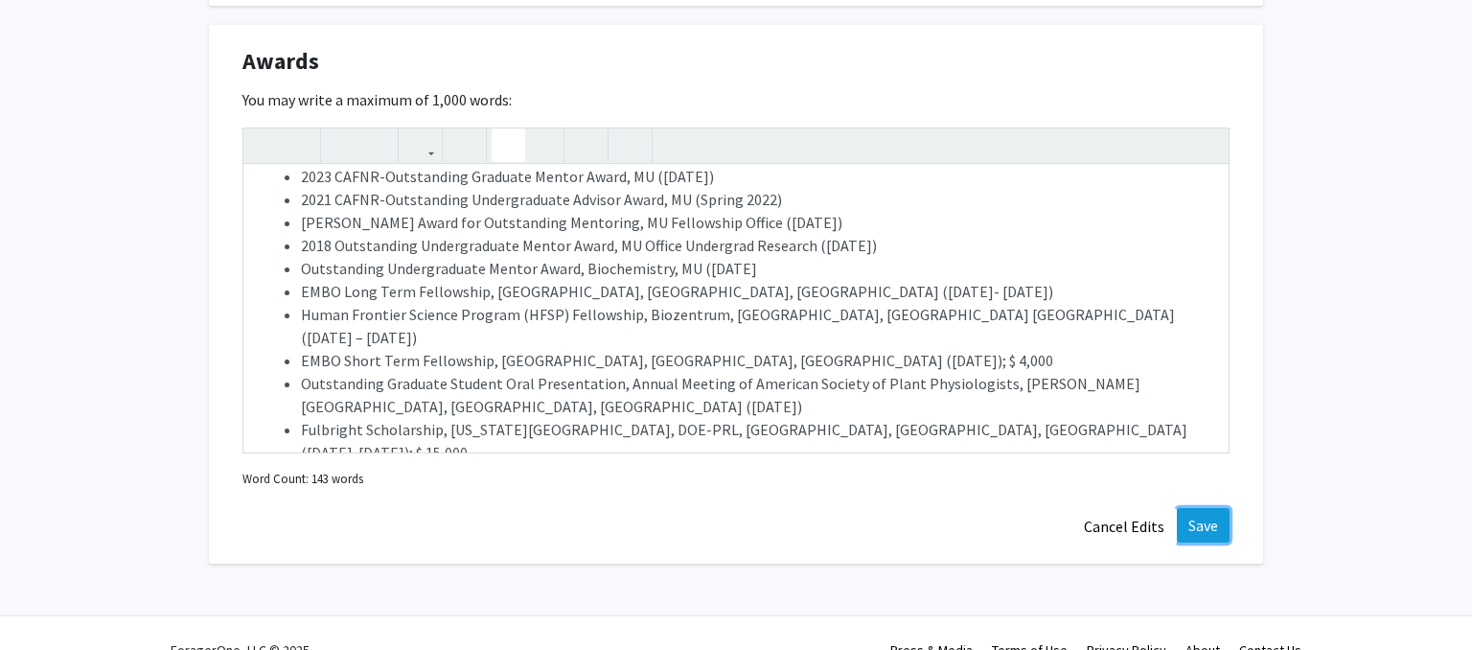
click at [1203, 508] on button "Save" at bounding box center [1203, 525] width 53 height 35
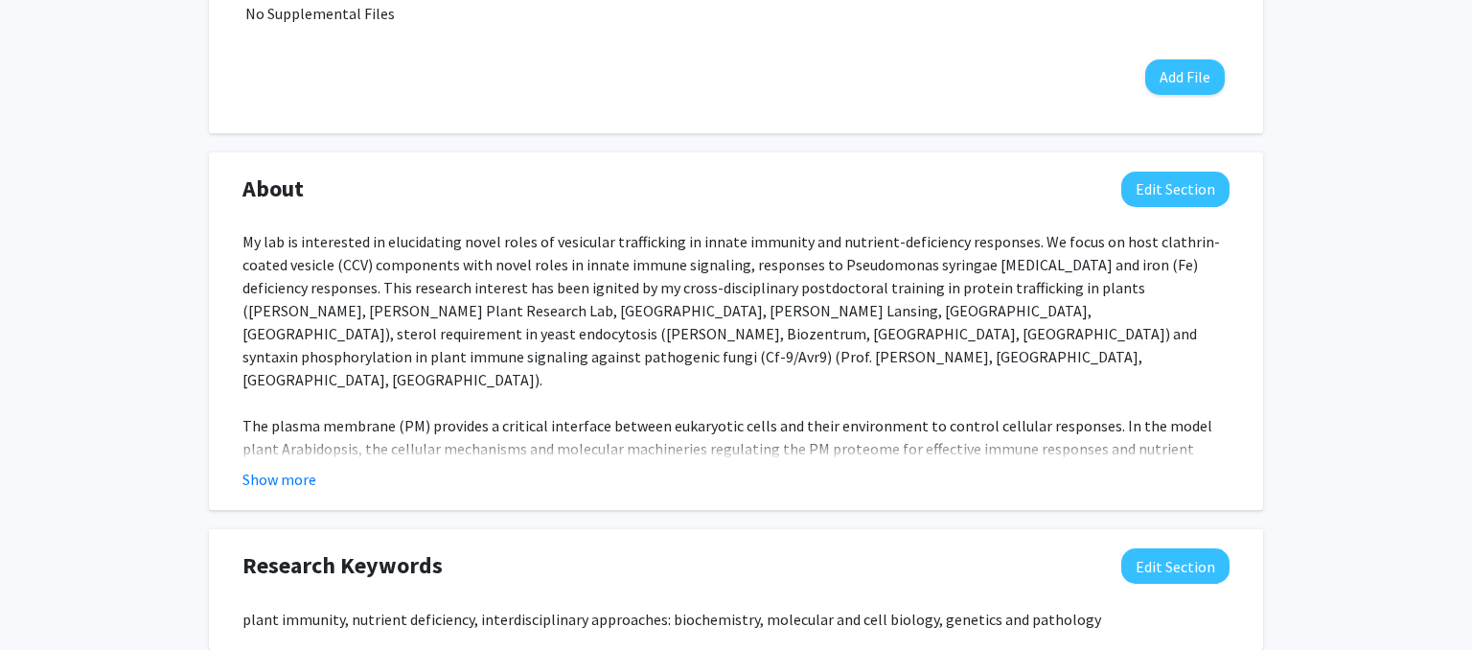
scroll to position [752, 0]
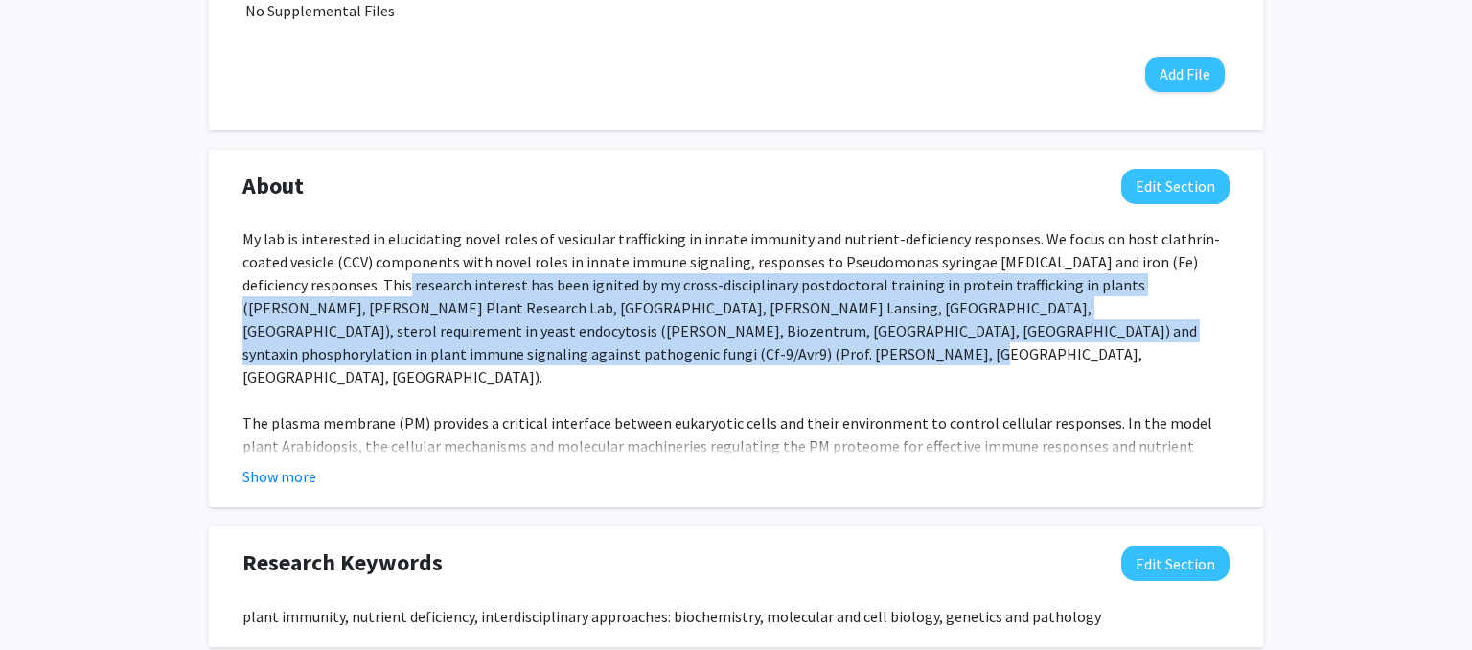
drag, startPoint x: 381, startPoint y: 260, endPoint x: 594, endPoint y: 340, distance: 227.5
click at [594, 340] on div "My lab is interested in elucidating novel roles of vesicular trafficking in inn…" at bounding box center [736, 583] width 987 height 713
click at [1169, 172] on button "Edit Section" at bounding box center [1175, 186] width 108 height 35
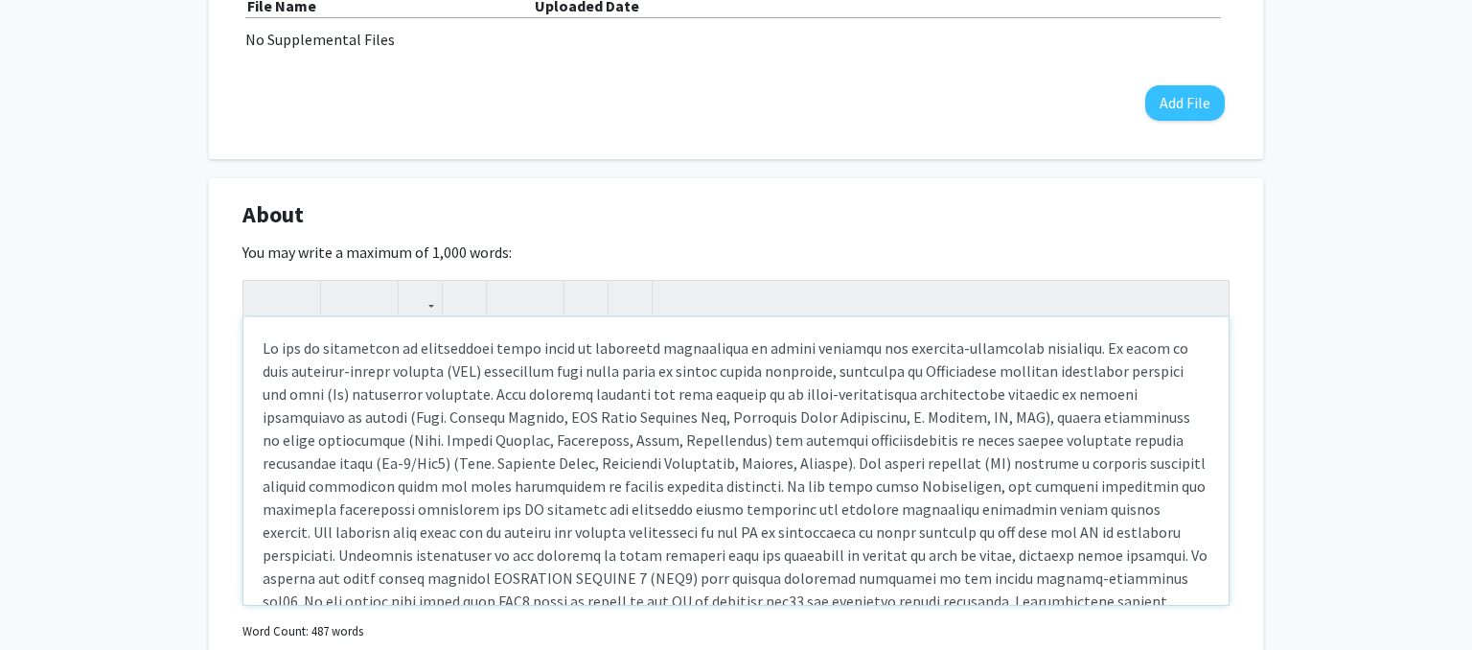
scroll to position [725, 0]
click at [1283, 222] on div "[PERSON_NAME] Edit Section See Public View help Title: Associate Professor Degr…" at bounding box center [736, 459] width 1472 height 2230
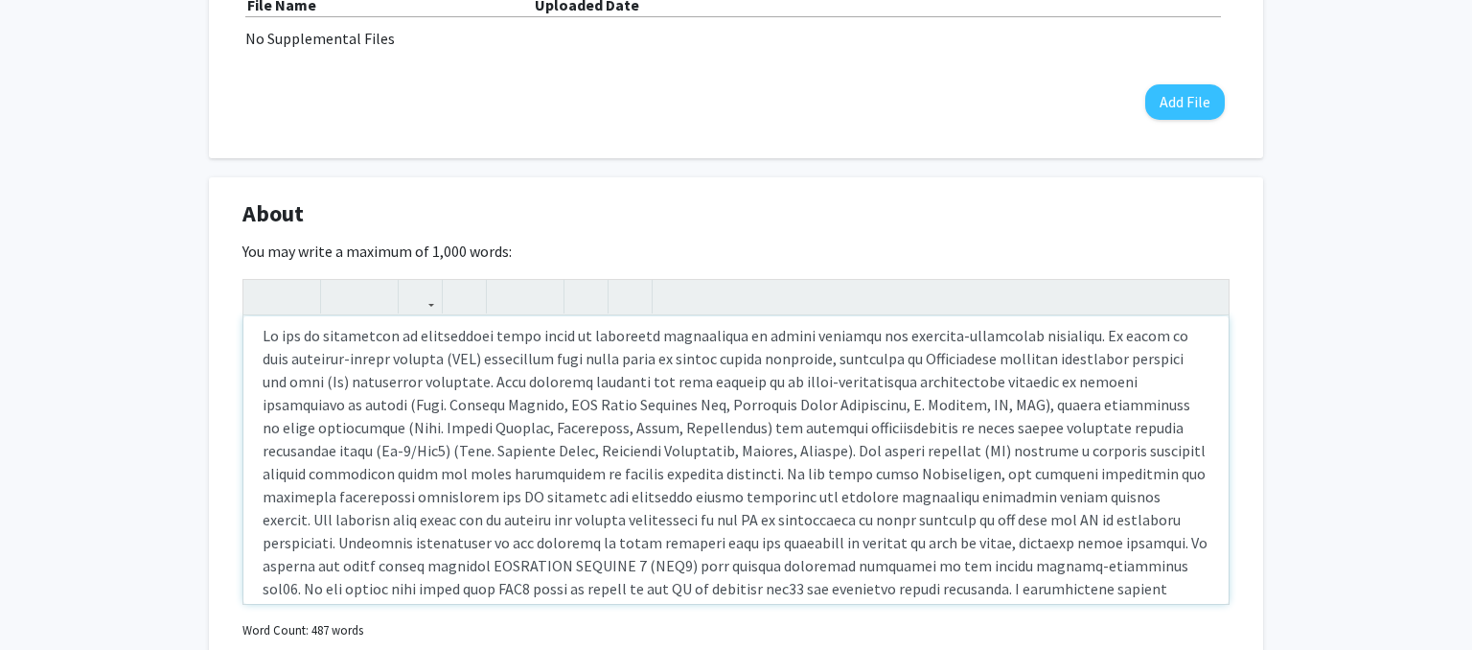
scroll to position [10, 0]
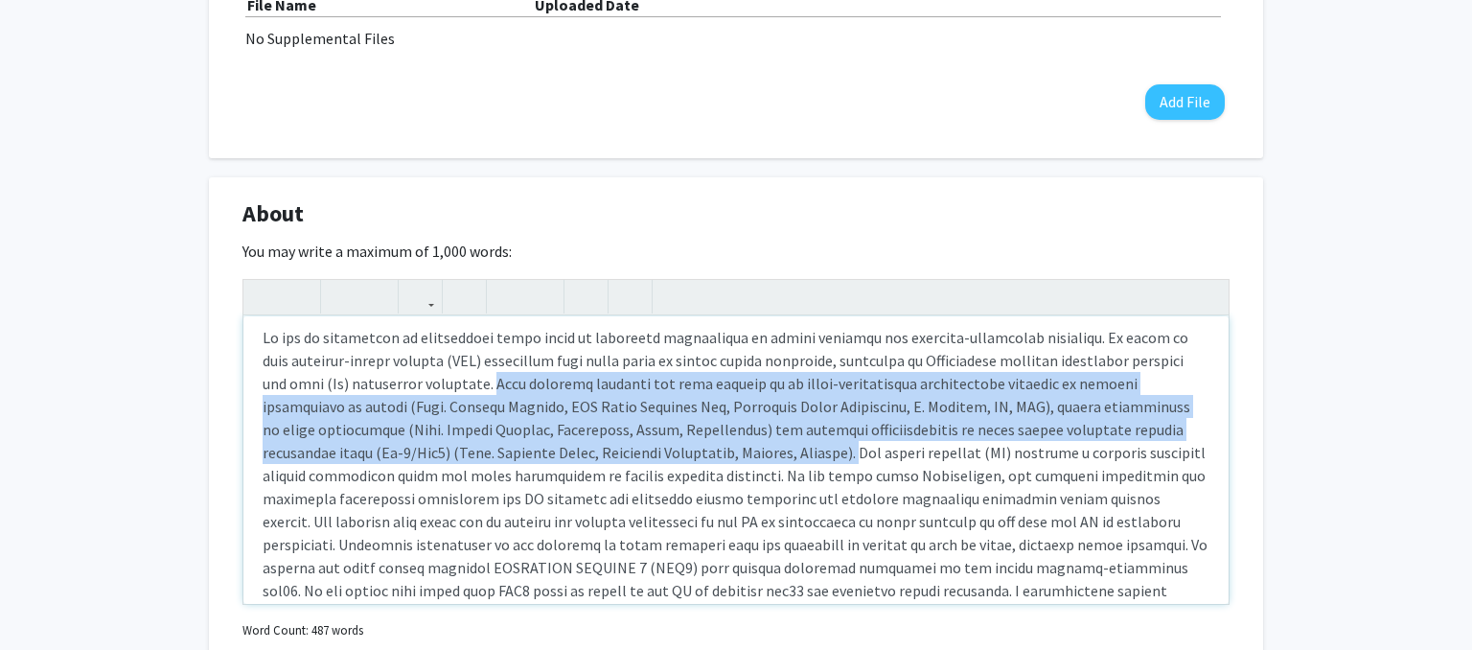
drag, startPoint x: 405, startPoint y: 355, endPoint x: 641, endPoint y: 435, distance: 250.1
click at [641, 435] on div "Note to users with screen readers: Please deactivate our accessibility plugin f…" at bounding box center [735, 460] width 985 height 288
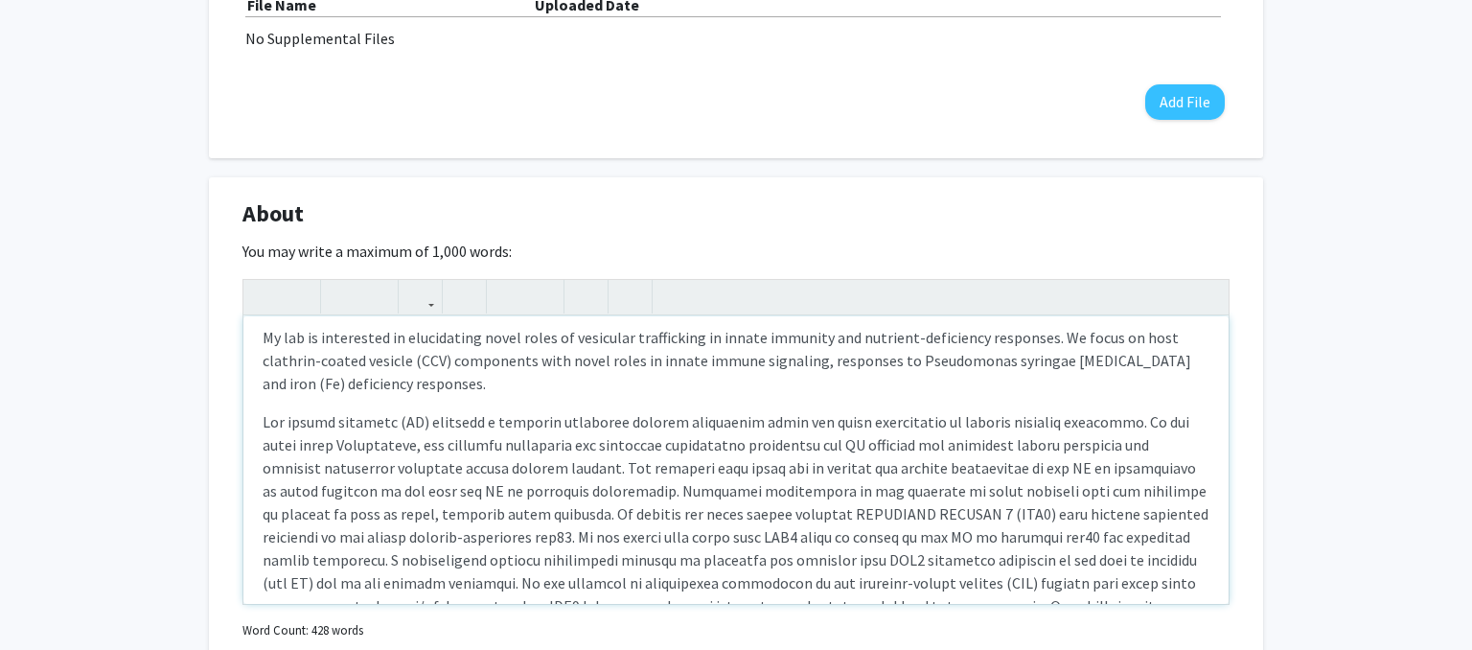
click at [658, 560] on p "Note to users with screen readers: Please deactivate our accessibility plugin f…" at bounding box center [736, 628] width 947 height 437
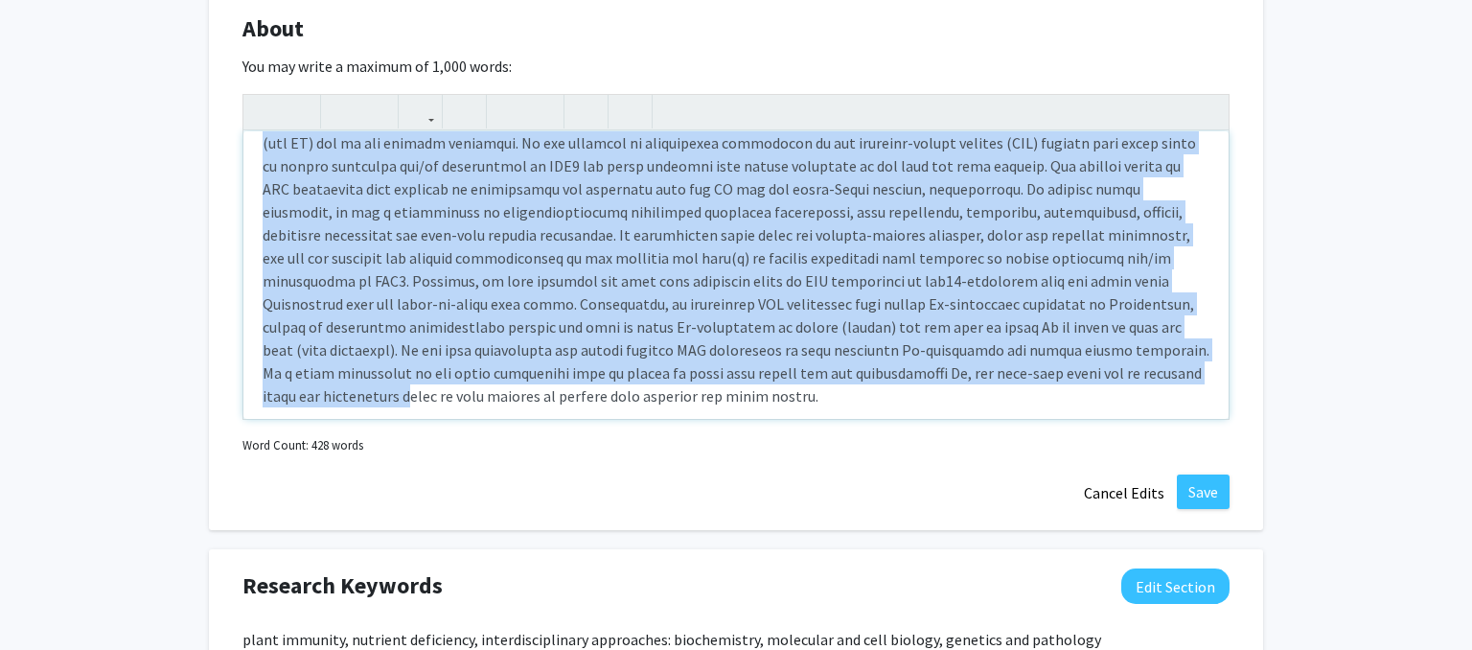
scroll to position [1009, 0]
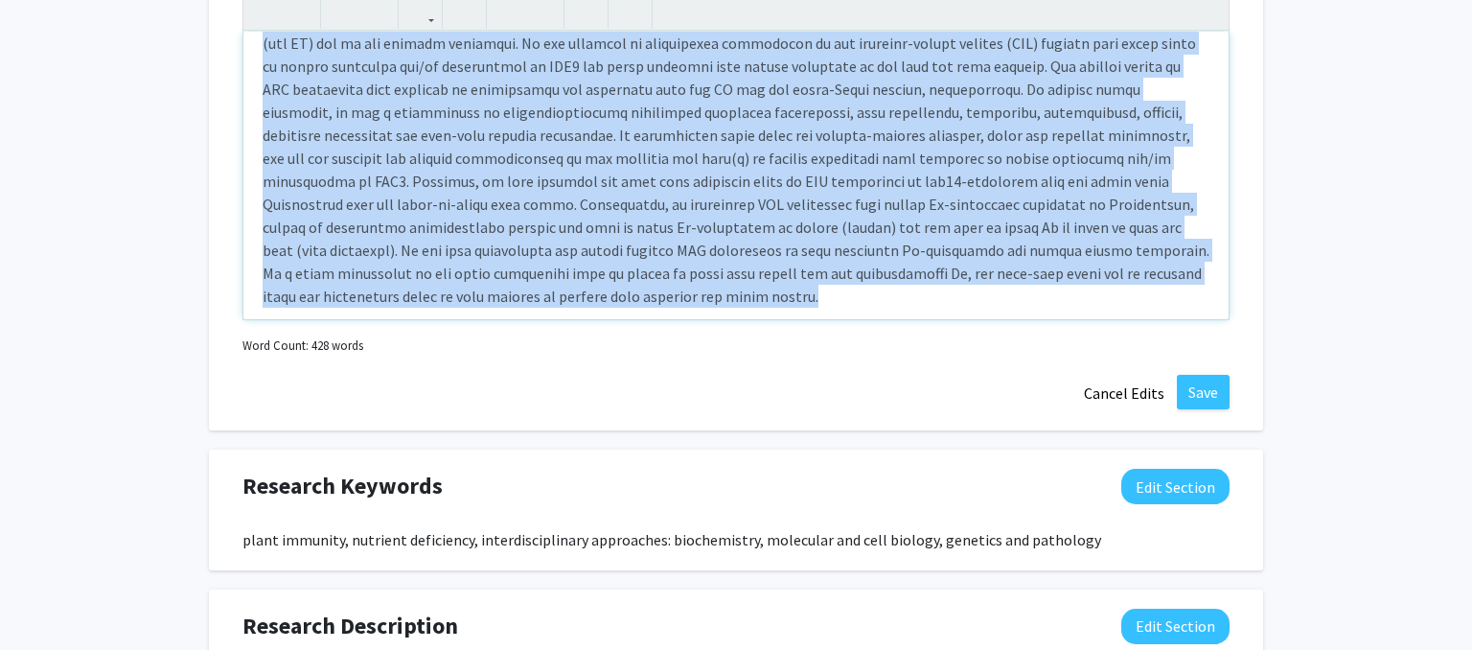
drag, startPoint x: 270, startPoint y: 487, endPoint x: 1109, endPoint y: 343, distance: 851.0
click at [1109, 319] on div "My lab is interested in elucidating novel roles of vesicular trafficking in inn…" at bounding box center [735, 176] width 985 height 288
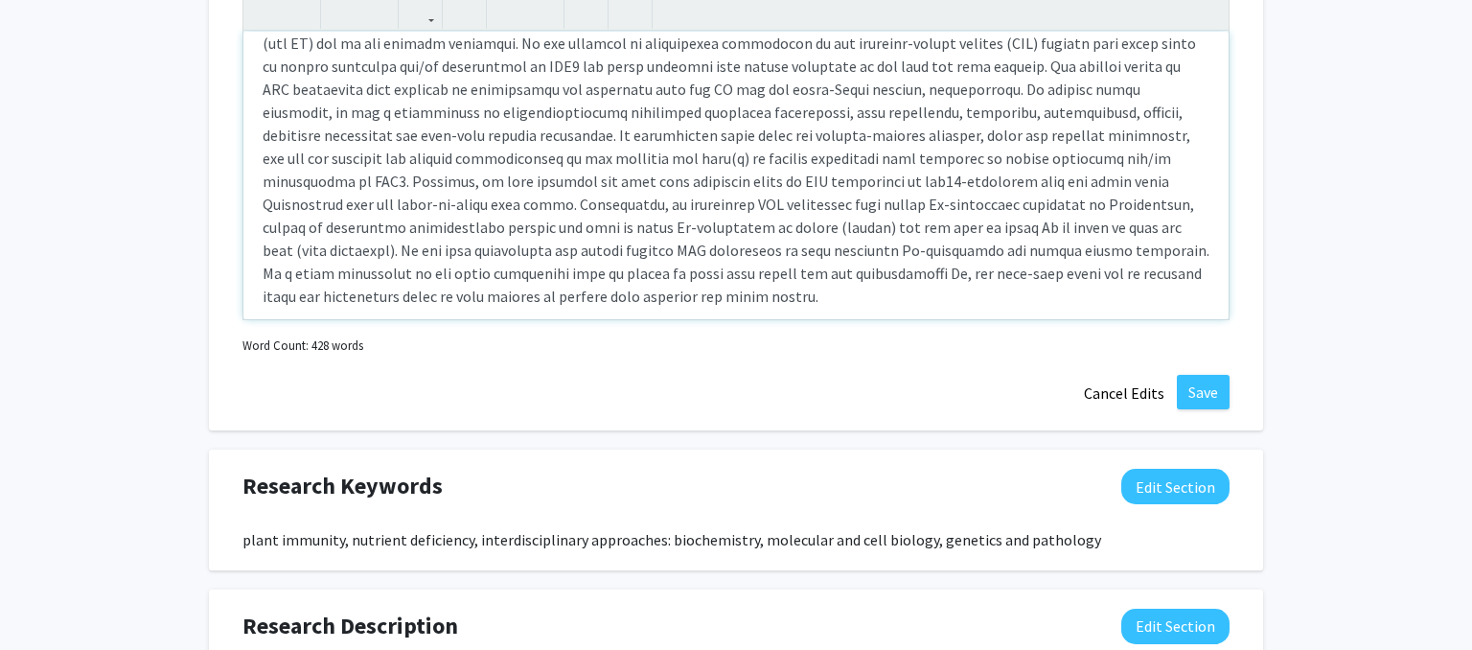
scroll to position [0, 0]
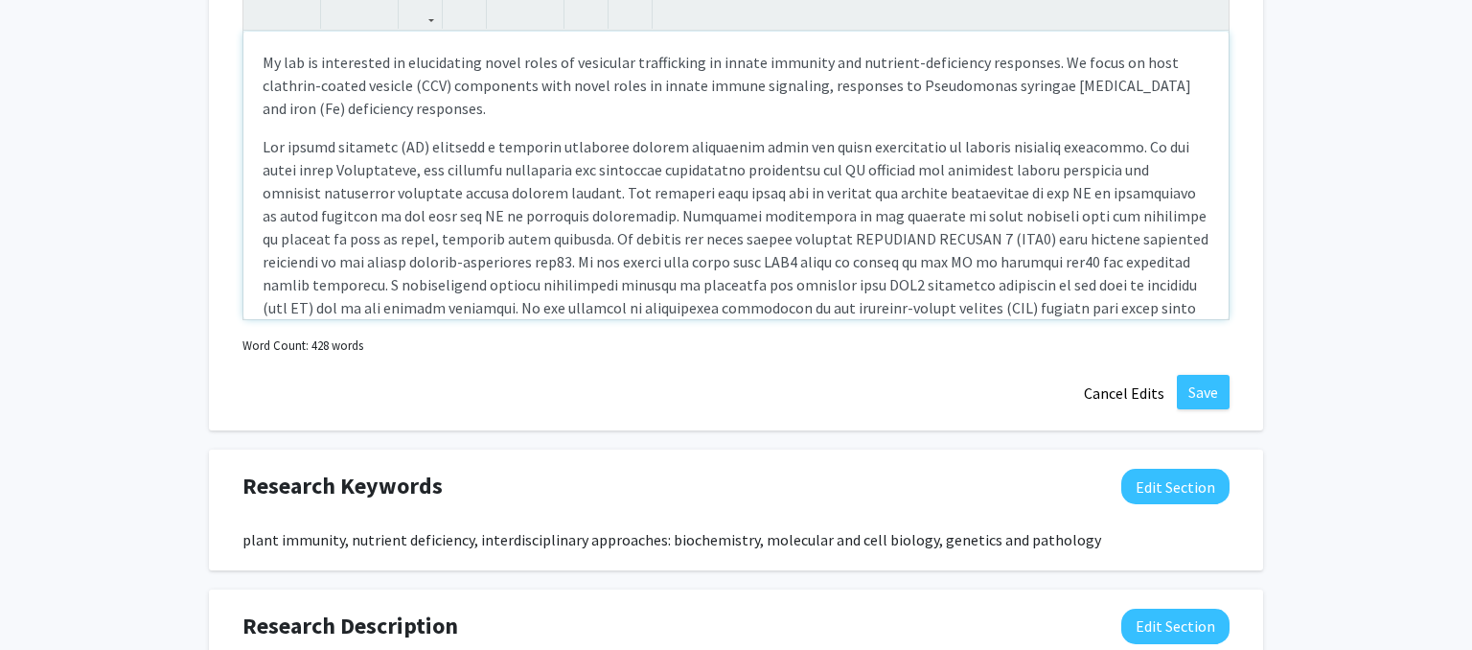
type textarea "<p>M</p>"
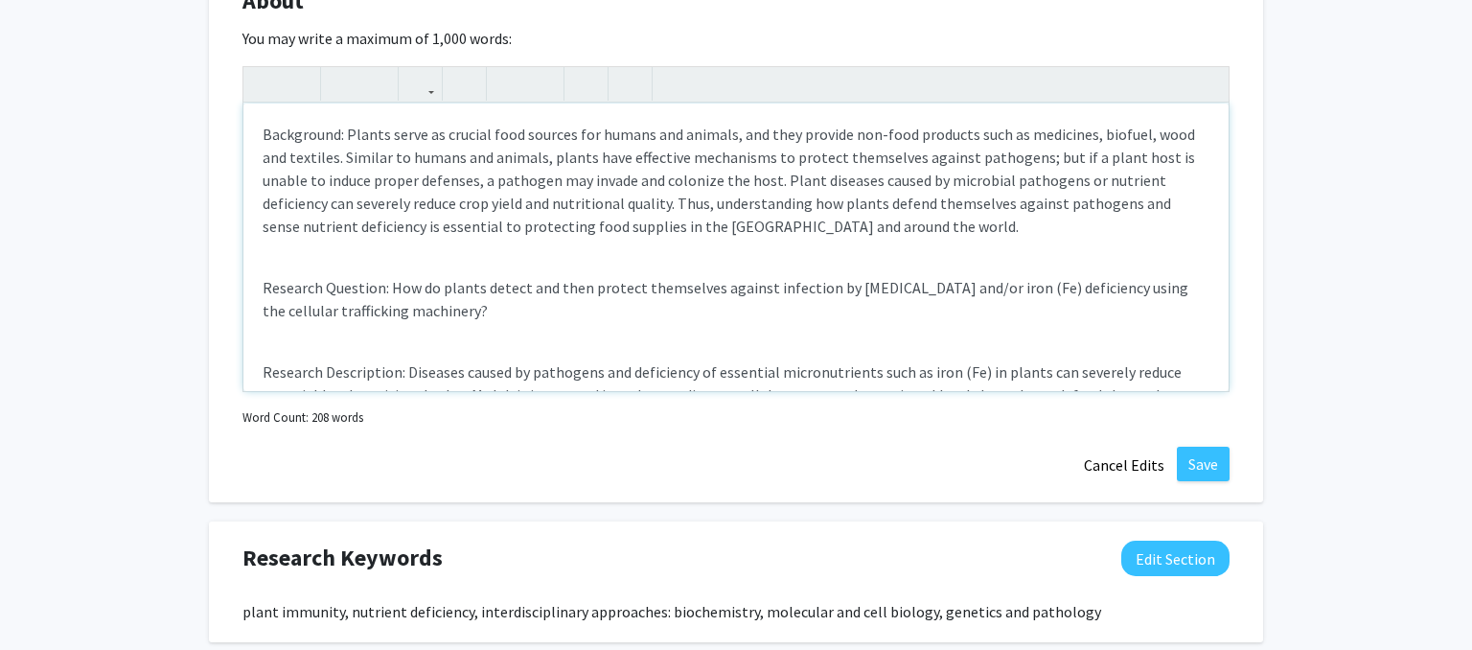
scroll to position [933, 0]
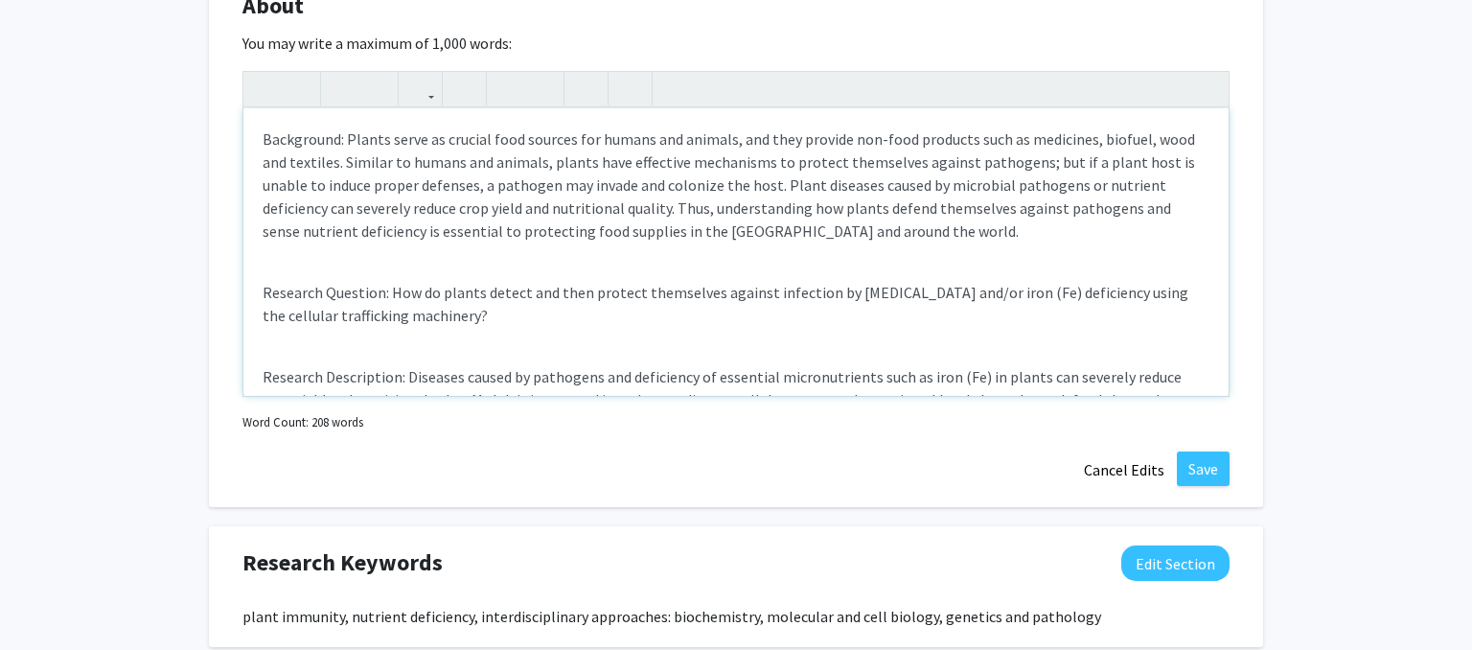
click at [390, 228] on div "Background: Plants serve as crucial food sources for humans and animals, and th…" at bounding box center [735, 252] width 985 height 288
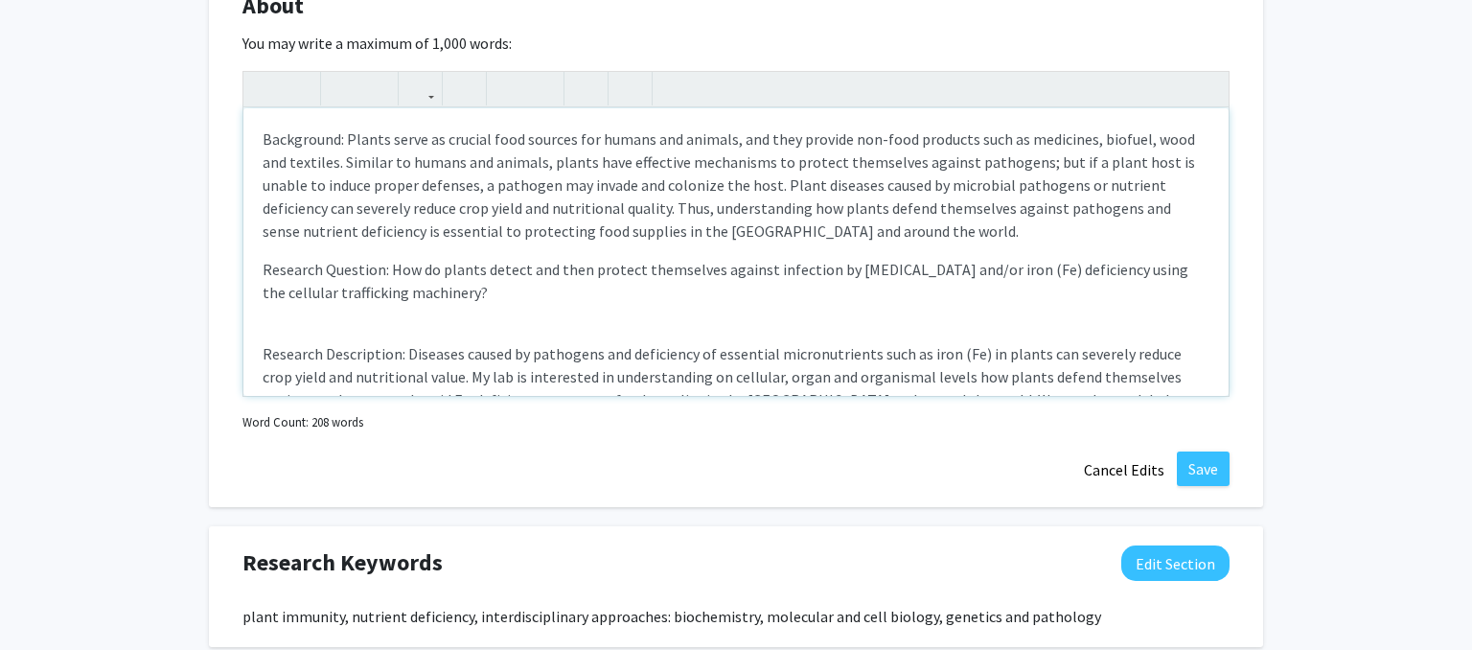
click at [289, 303] on div "Background: Plants serve as crucial food sources for humans and animals, and th…" at bounding box center [735, 252] width 985 height 288
type textarea "<p>Background: Plants serve as crucial food sources for humans and animals, and…"
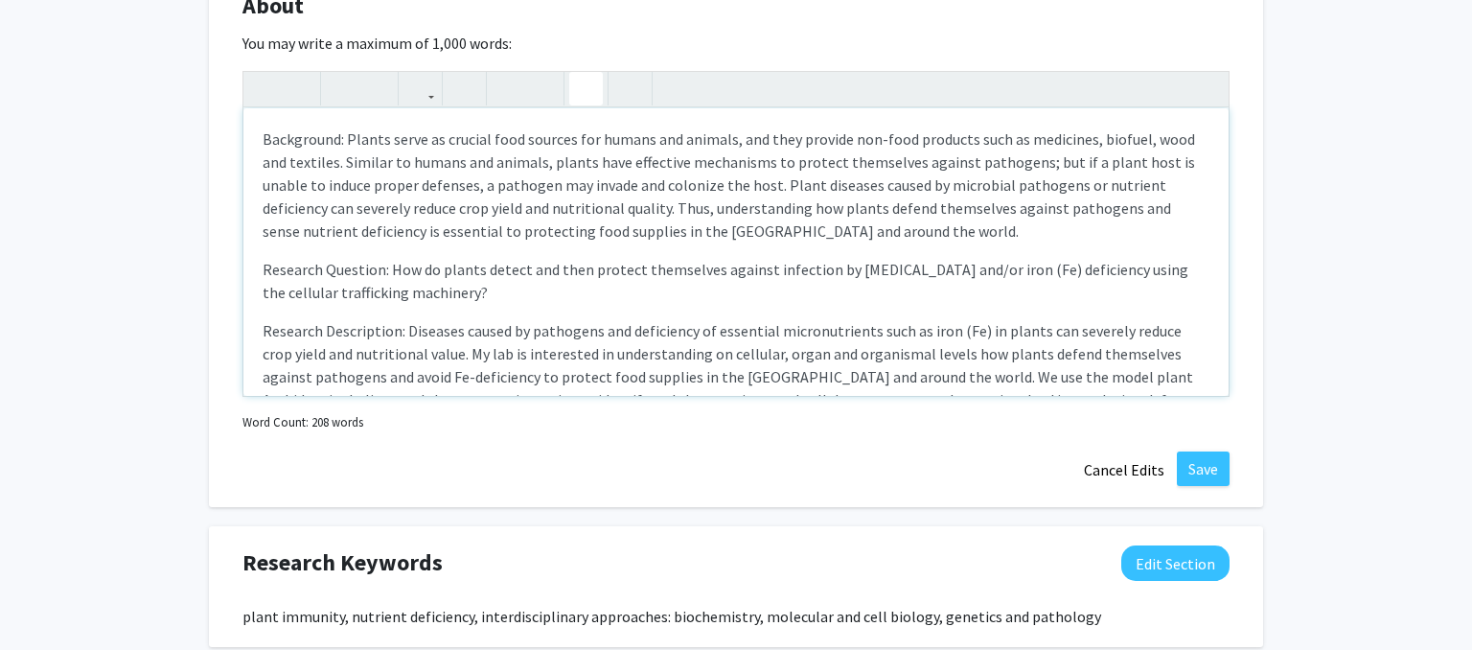
click at [592, 73] on icon "button" at bounding box center [586, 89] width 16 height 32
click at [401, 194] on p "Background: Plants serve as crucial food sources for humans and animals, and th…" at bounding box center [736, 184] width 947 height 115
drag, startPoint x: 345, startPoint y: 113, endPoint x: 218, endPoint y: 121, distance: 127.7
click at [243, 121] on div "Background: Plants serve as crucial food sources for humans and animals, and th…" at bounding box center [735, 252] width 985 height 288
click at [266, 73] on icon "button" at bounding box center [265, 89] width 16 height 32
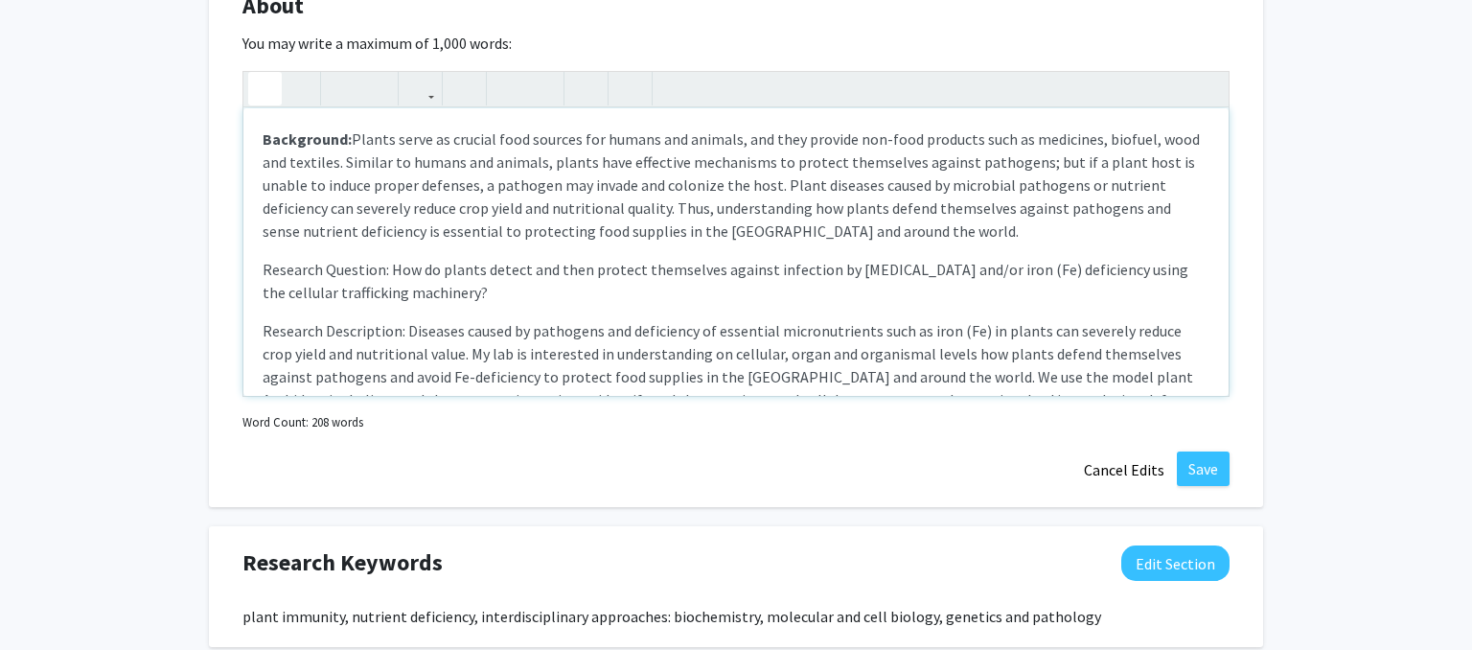
click at [324, 258] on p "Research Question: How do plants detect and then protect themselves against inf…" at bounding box center [736, 281] width 947 height 46
drag, startPoint x: 379, startPoint y: 243, endPoint x: 212, endPoint y: 247, distance: 166.9
click at [243, 247] on div "Background: Plants serve as crucial food sources for humans and animals, and th…" at bounding box center [735, 252] width 985 height 288
click at [268, 73] on icon "button" at bounding box center [265, 89] width 16 height 32
drag, startPoint x: 401, startPoint y: 309, endPoint x: 219, endPoint y: 309, distance: 182.1
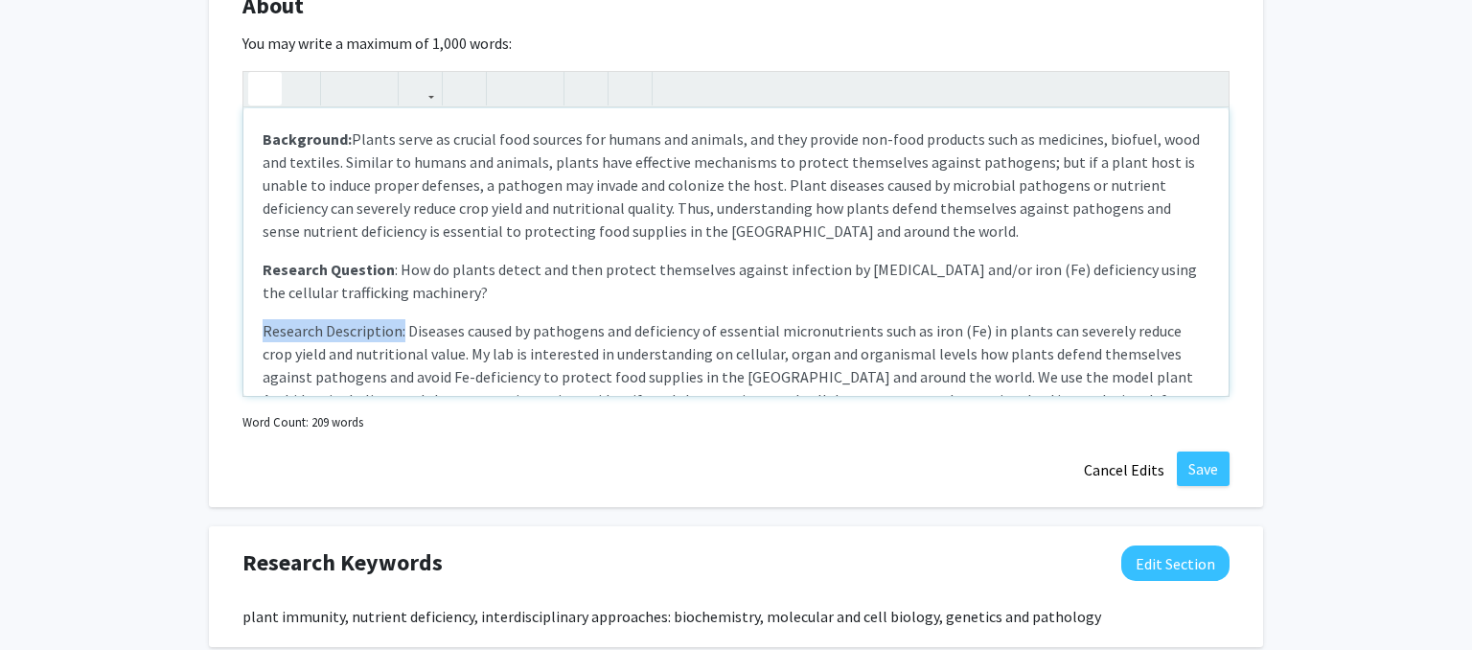
click at [243, 309] on div "Background: Plants serve as crucial food sources for humans and animals, and th…" at bounding box center [735, 252] width 985 height 288
click at [260, 73] on icon "button" at bounding box center [265, 89] width 16 height 32
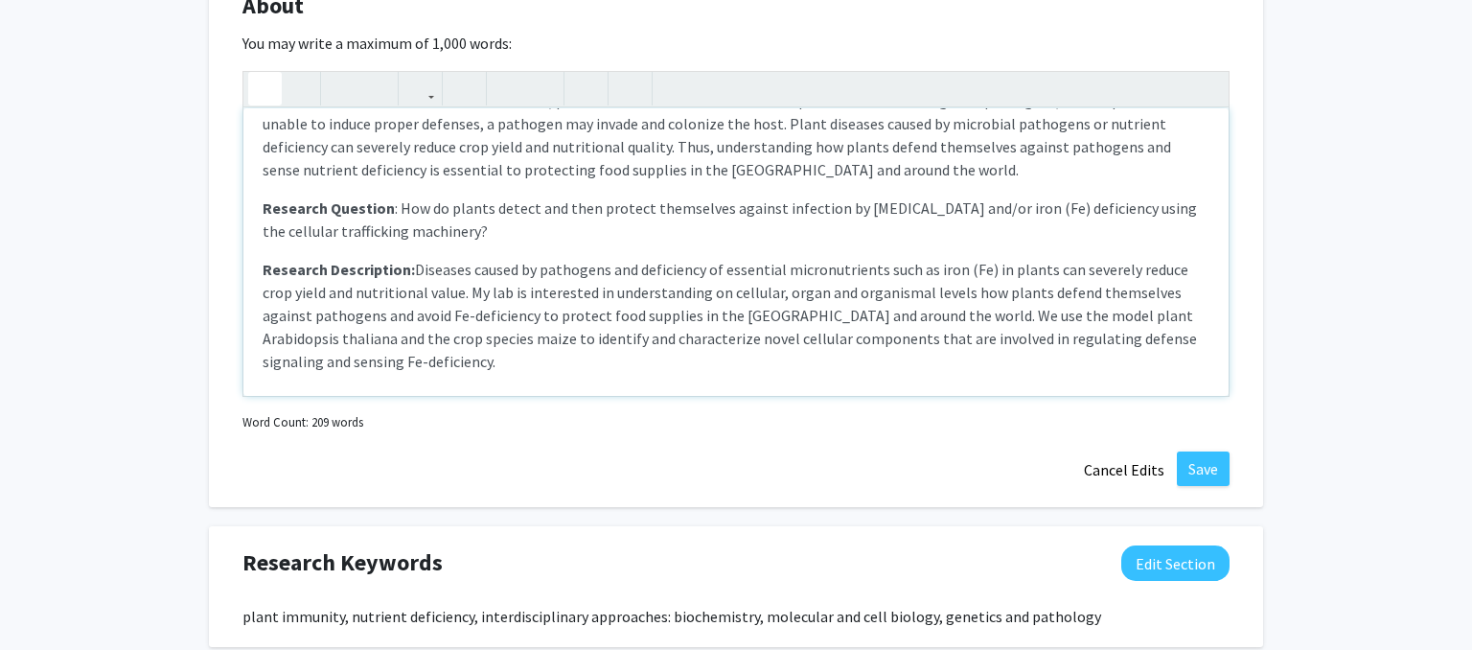
scroll to position [81, 0]
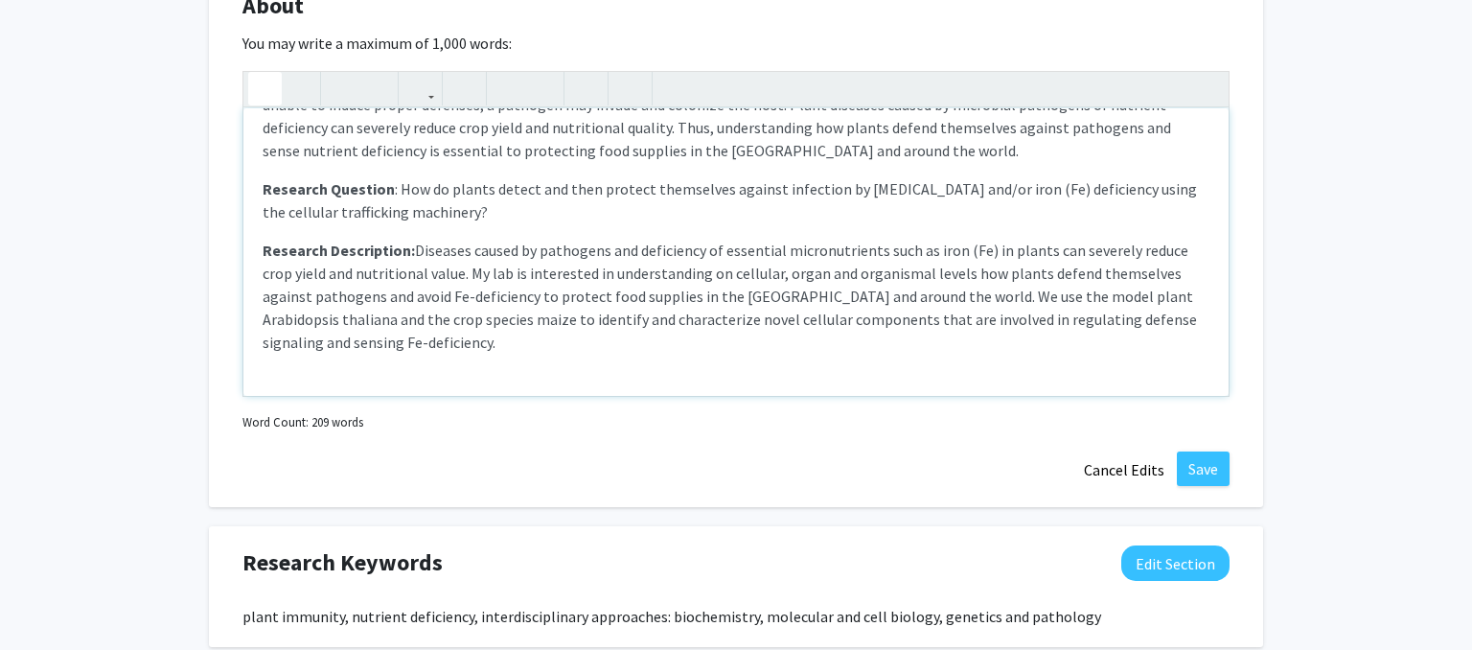
click at [840, 249] on p "Research Description: Diseases caused by pathogens and deficiency of essential …" at bounding box center [736, 296] width 947 height 115
click at [843, 247] on p "Research Description: Diseases caused by pathogens and deficiency of essential …" at bounding box center [736, 296] width 947 height 115
click at [387, 316] on p "Research Description: Diseases caused by pathogens and deficiency of essential …" at bounding box center [736, 296] width 947 height 115
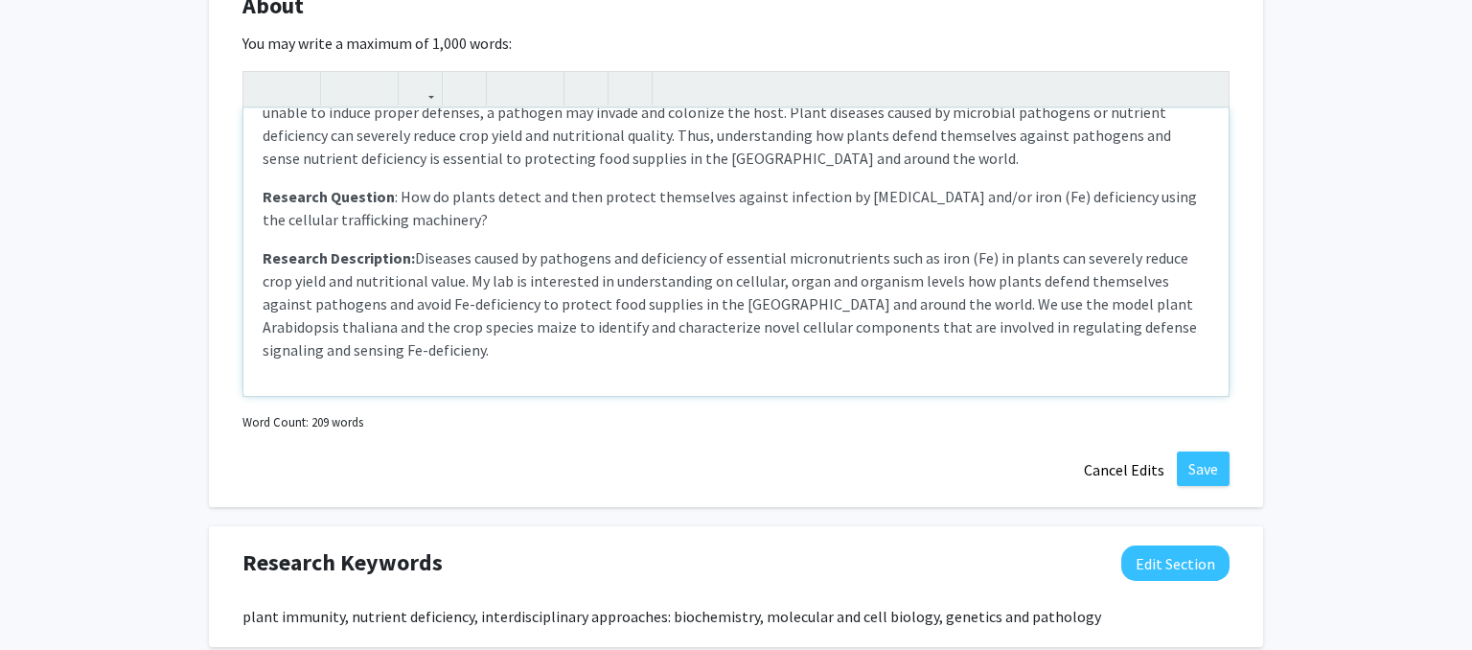
click at [896, 284] on p "Research Description: Diseases caused by pathogens and deficiency of essential …" at bounding box center [736, 303] width 947 height 115
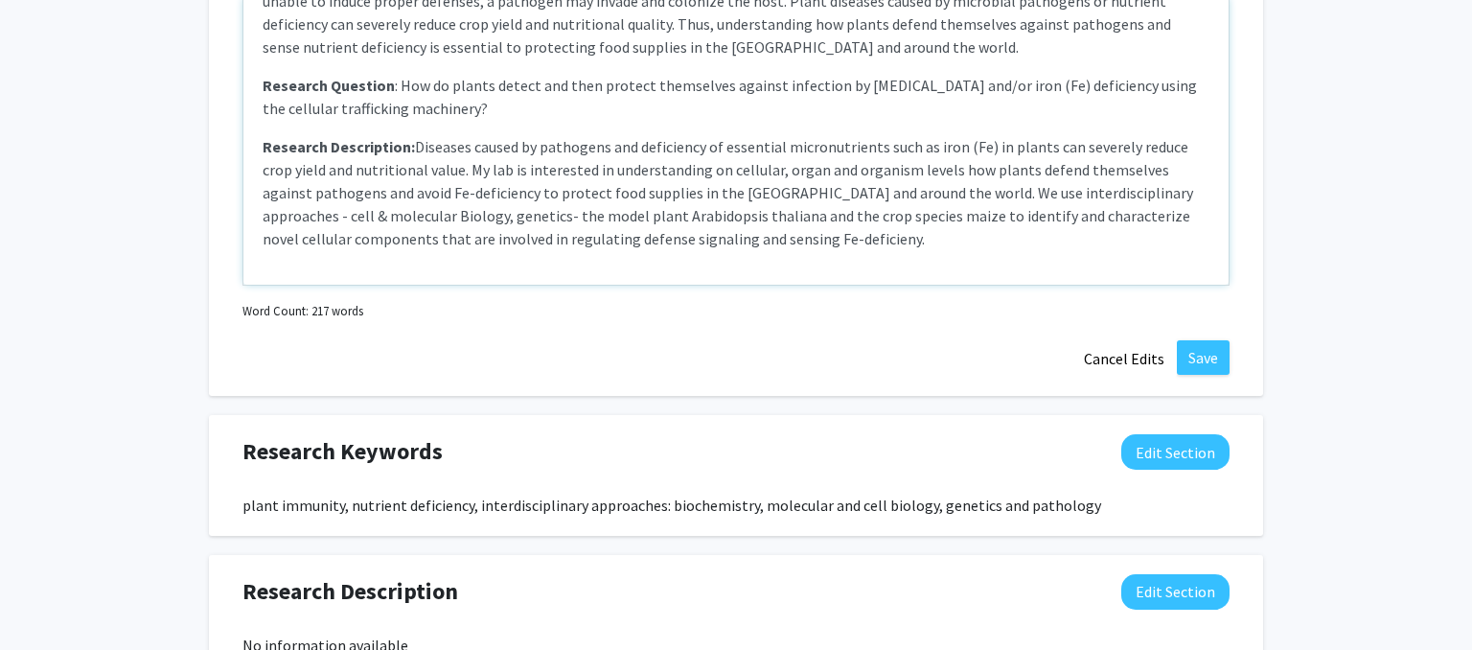
scroll to position [74, 0]
click at [1092, 170] on p "Research Description: Diseases caused by pathogens and deficiency of essential …" at bounding box center [736, 191] width 947 height 115
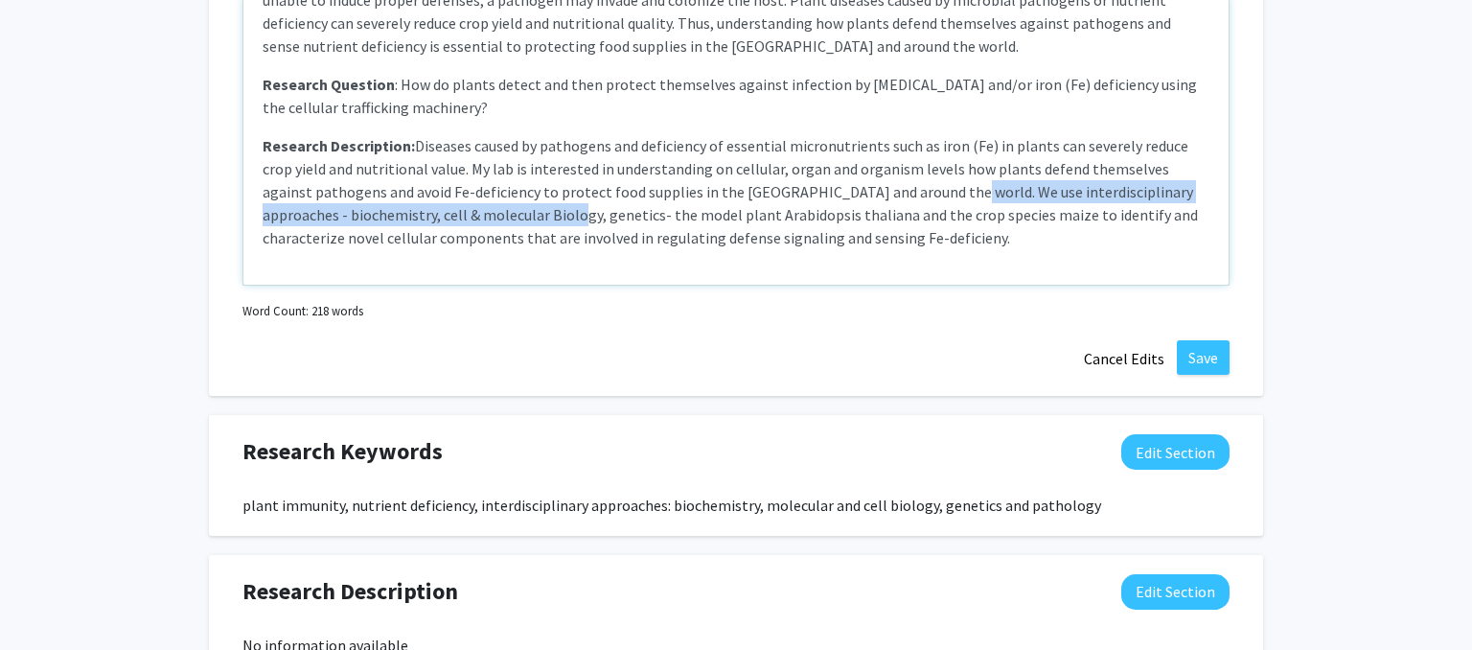
drag, startPoint x: 893, startPoint y: 167, endPoint x: 459, endPoint y: 192, distance: 434.9
click at [459, 192] on p "Research Description: Diseases caused by pathogens and deficiency of essential …" at bounding box center [736, 191] width 947 height 115
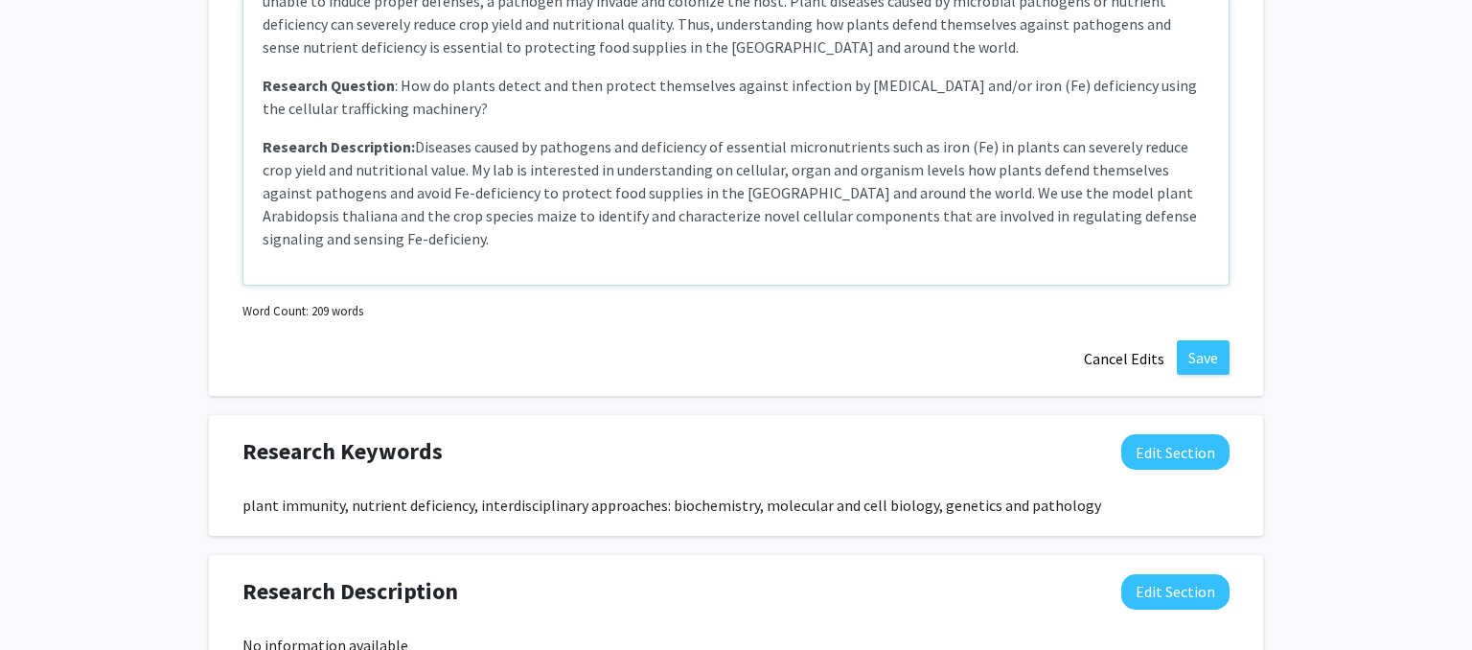
click at [1211, 198] on div "Background: Plants serve as crucial food sources for humans and animals, and th…" at bounding box center [735, 141] width 985 height 288
click at [617, 213] on p "Research Description: Diseases caused by pathogens and deficiency of essential …" at bounding box center [736, 192] width 947 height 115
type textarea "<p><strong>Background:</strong> Plants serve as crucial food sources for humans…"
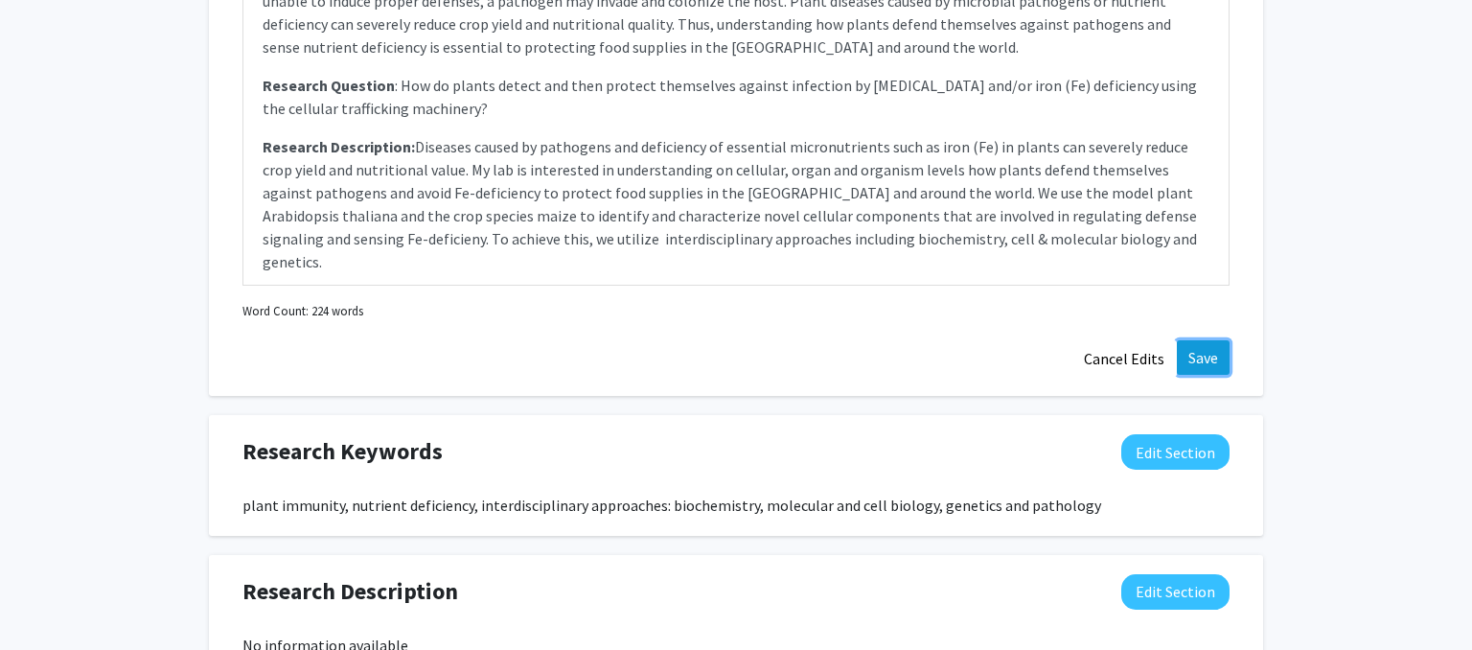
click at [1216, 340] on button "Save" at bounding box center [1203, 357] width 53 height 35
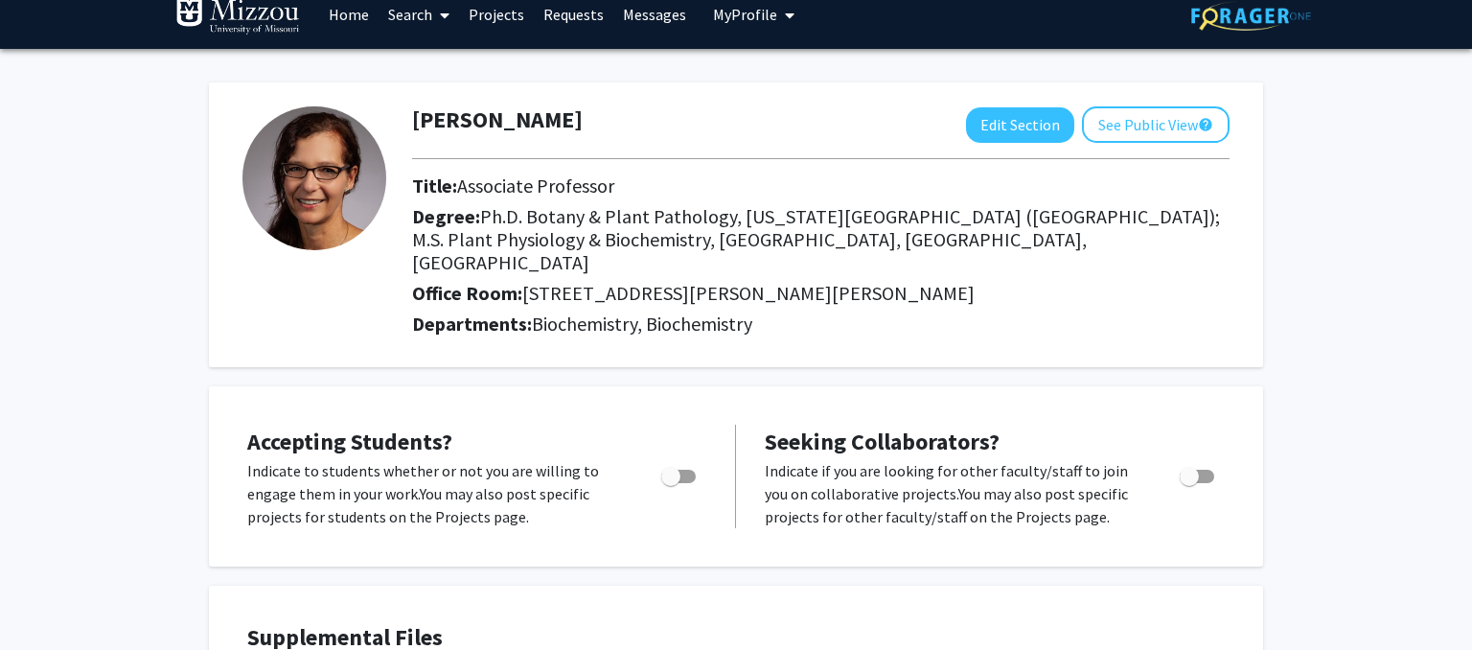
scroll to position [8, 0]
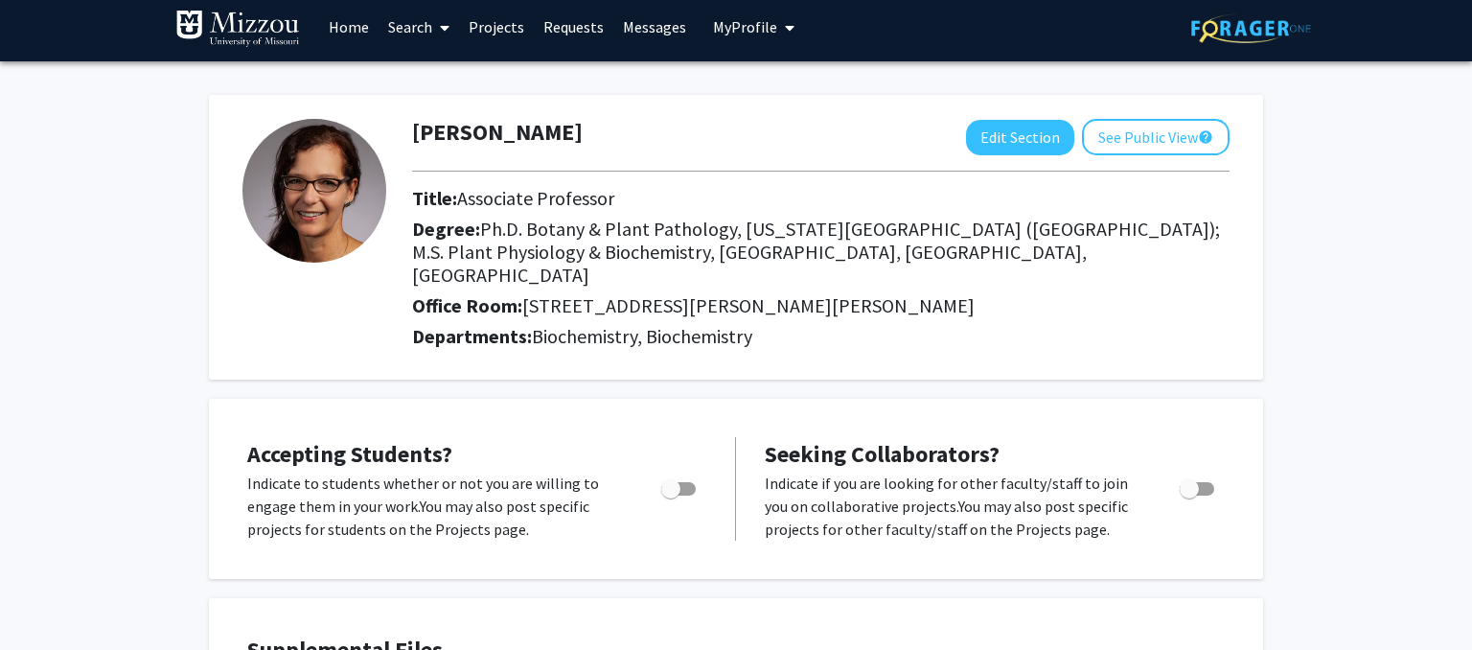
click at [650, 33] on link "Messages" at bounding box center [654, 26] width 82 height 67
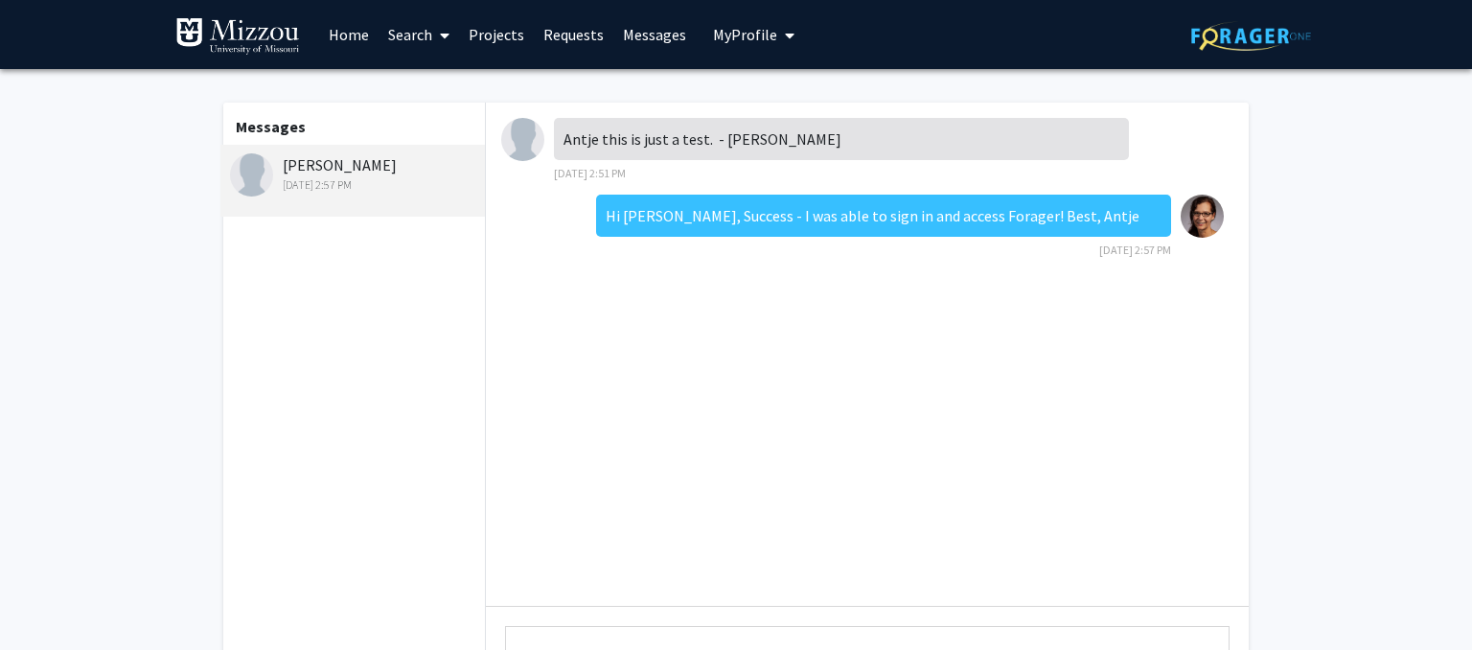
click at [566, 41] on link "Requests" at bounding box center [574, 34] width 80 height 67
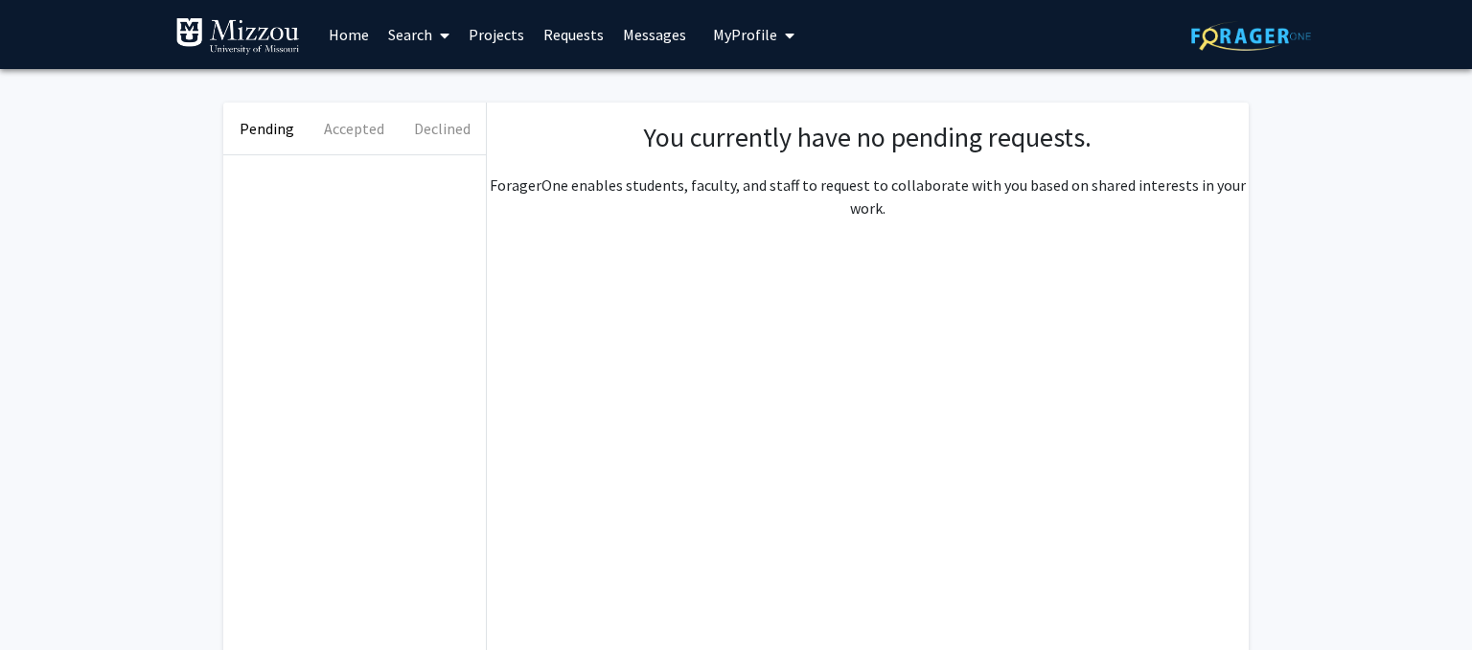
click at [493, 27] on link "Projects" at bounding box center [496, 34] width 75 height 67
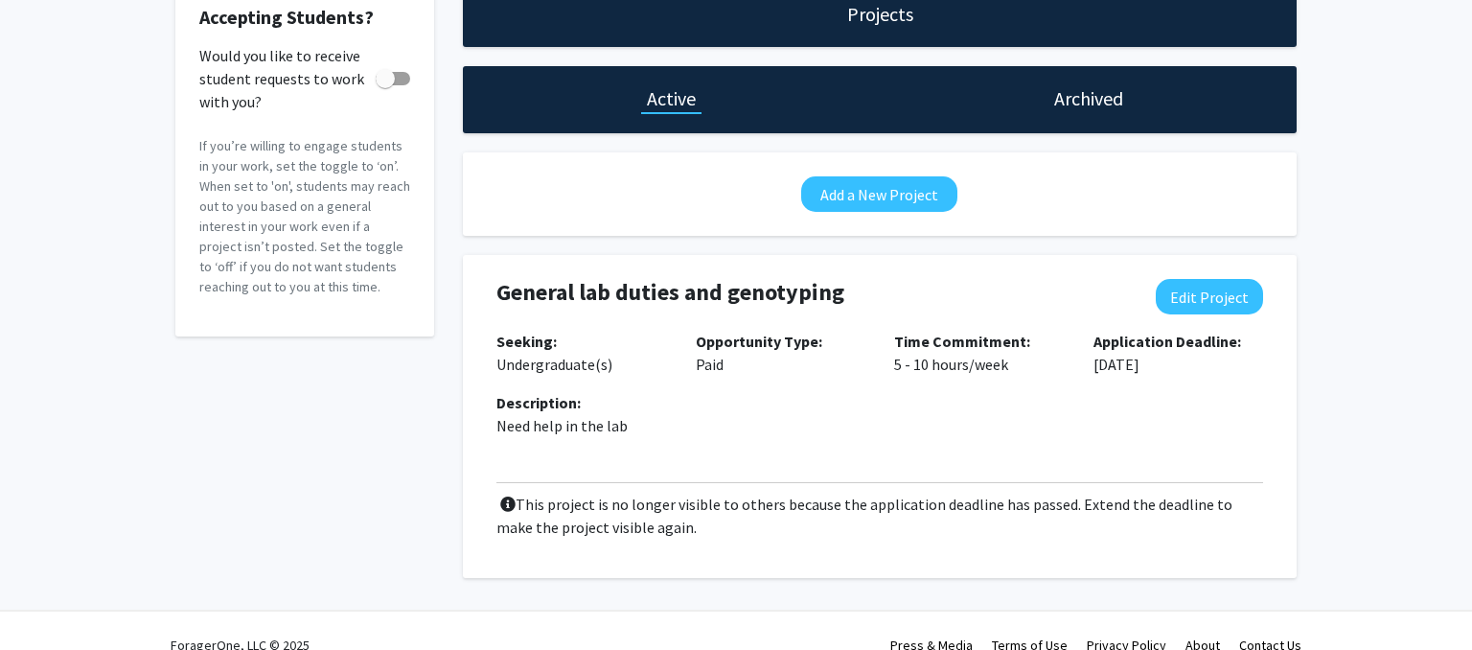
scroll to position [150, 0]
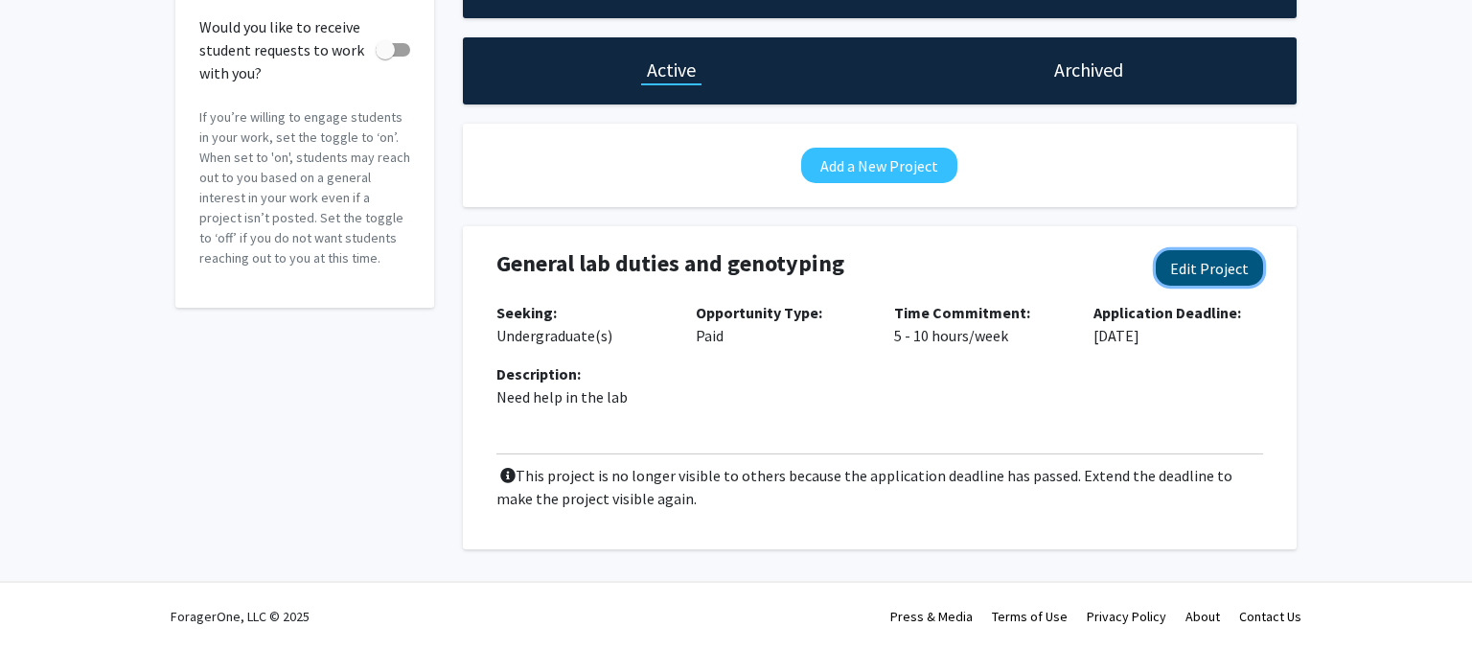
click at [1224, 274] on button "Edit Project" at bounding box center [1209, 267] width 107 height 35
select select "5 - 10"
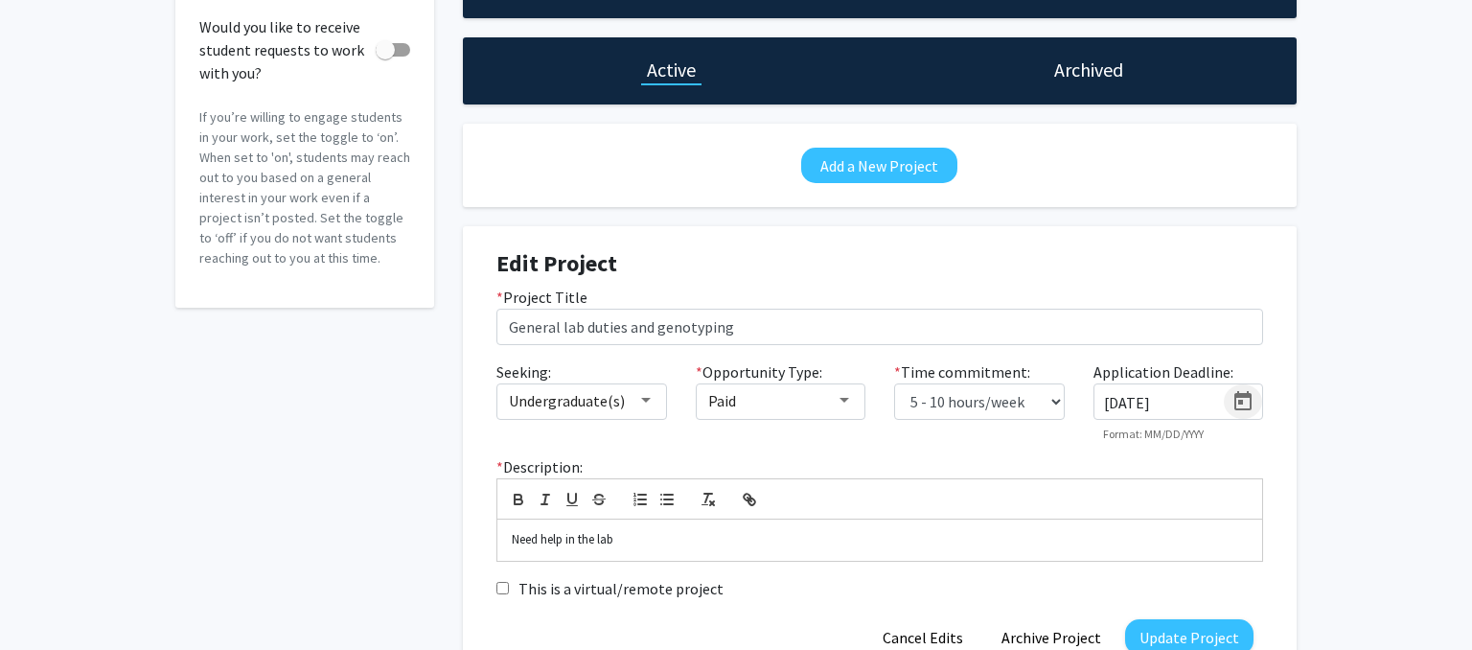
click at [1248, 393] on icon "Open calendar" at bounding box center [1243, 400] width 17 height 19
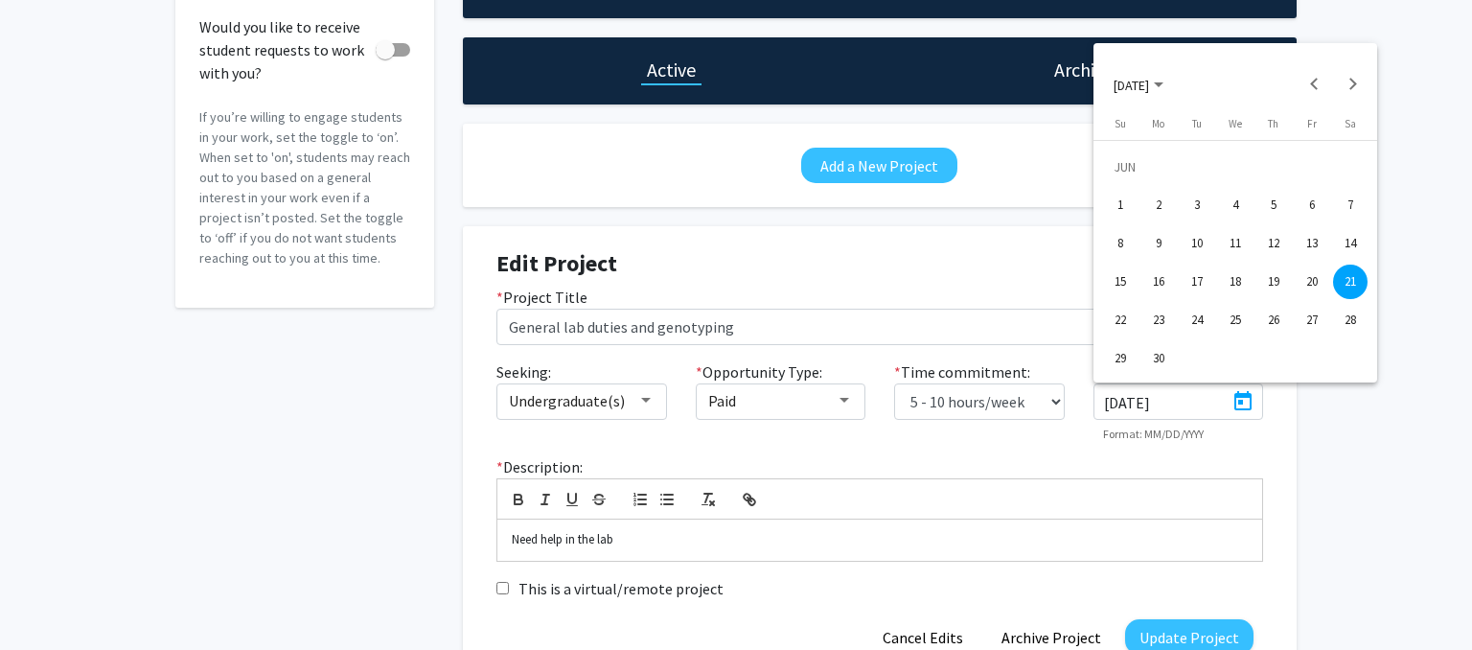
click at [1164, 84] on polygon "Choose month and year" at bounding box center [1159, 84] width 10 height 5
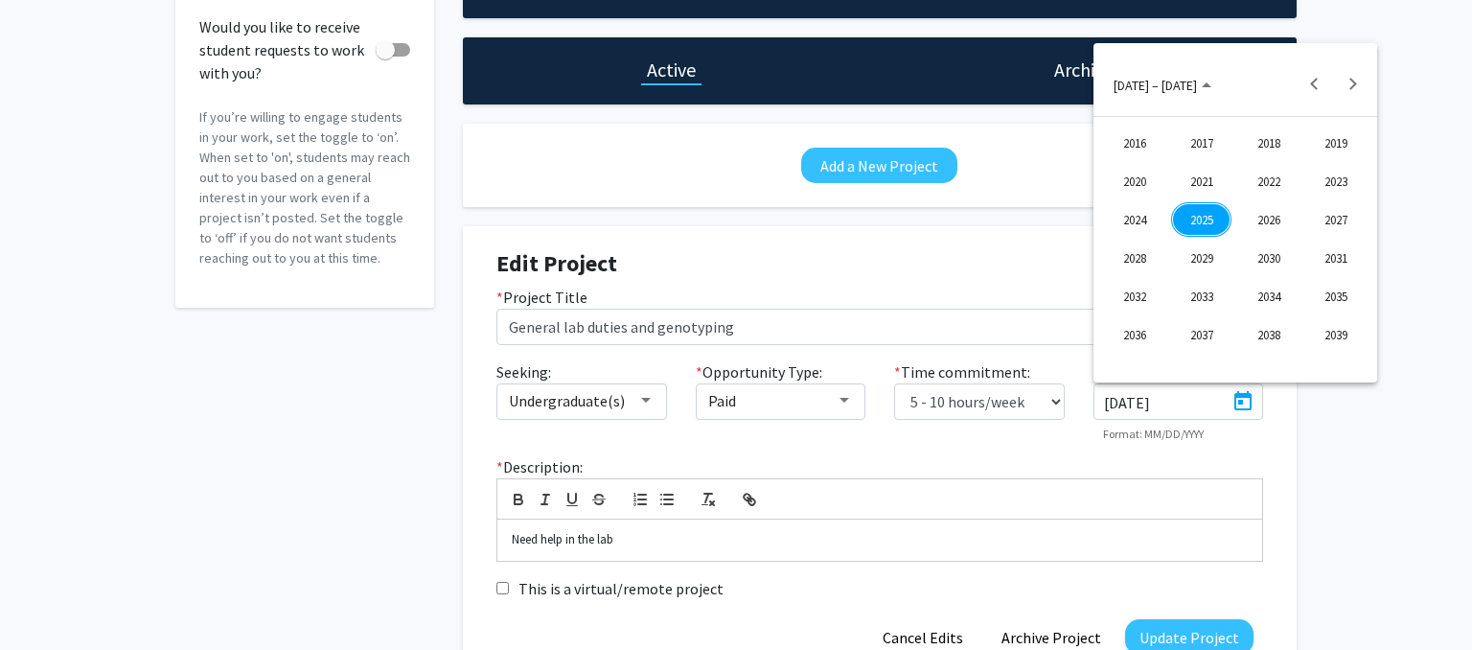
click at [1262, 220] on div "2026" at bounding box center [1268, 219] width 60 height 35
click at [1313, 81] on button "Previous year" at bounding box center [1314, 83] width 38 height 38
click at [1339, 259] on div "DEC" at bounding box center [1336, 258] width 60 height 35
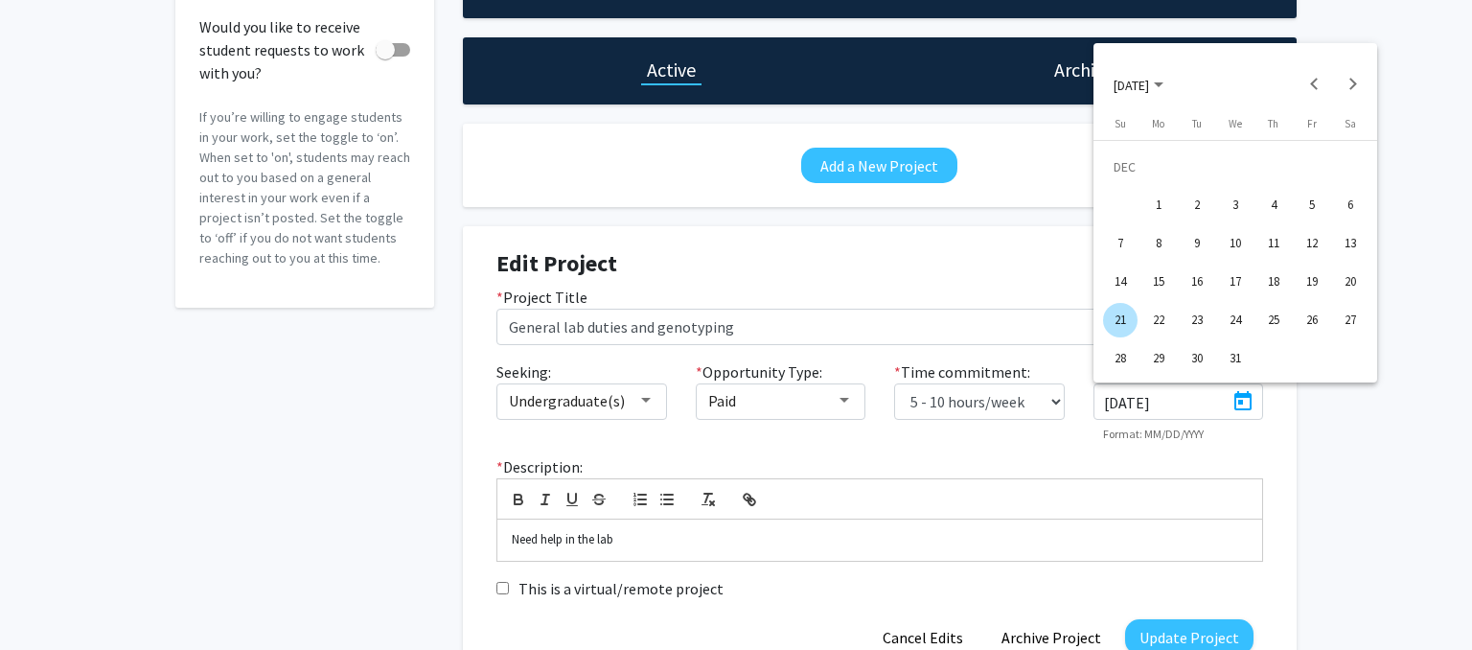
click at [1308, 279] on div "19" at bounding box center [1312, 282] width 35 height 35
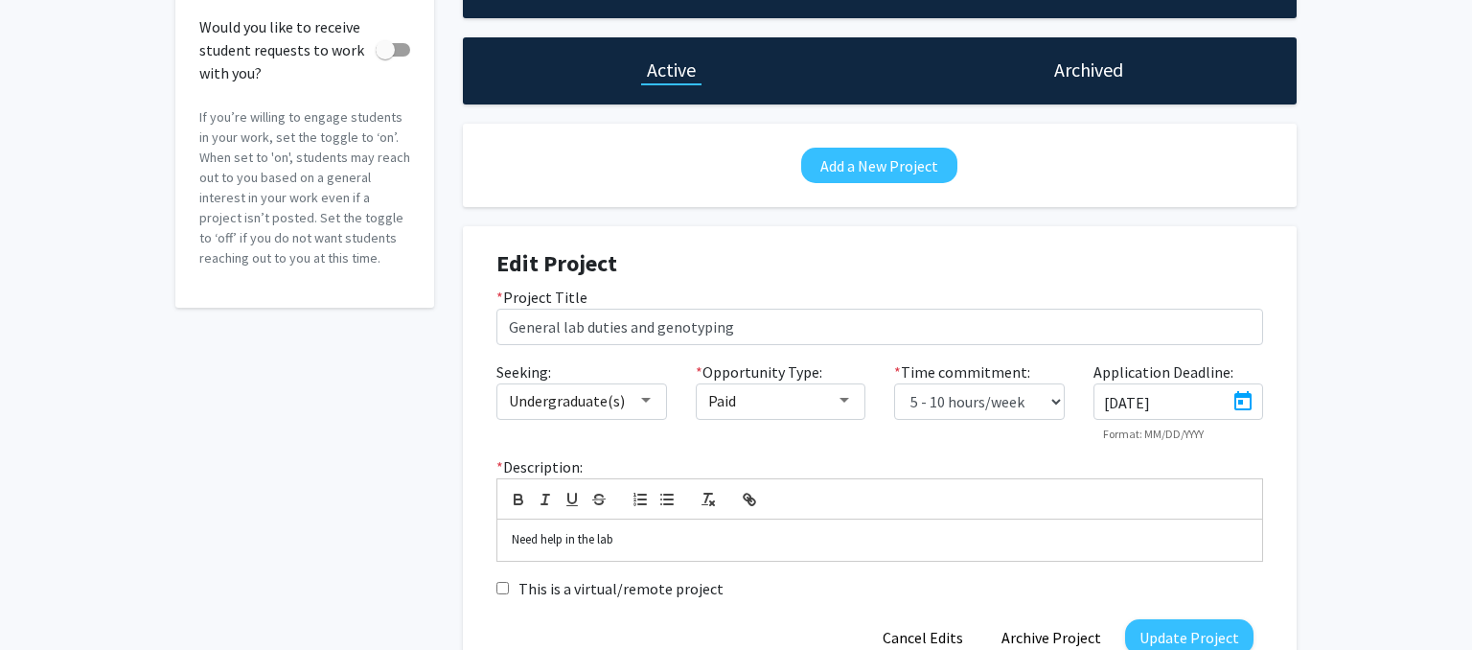
type input "[DATE]"
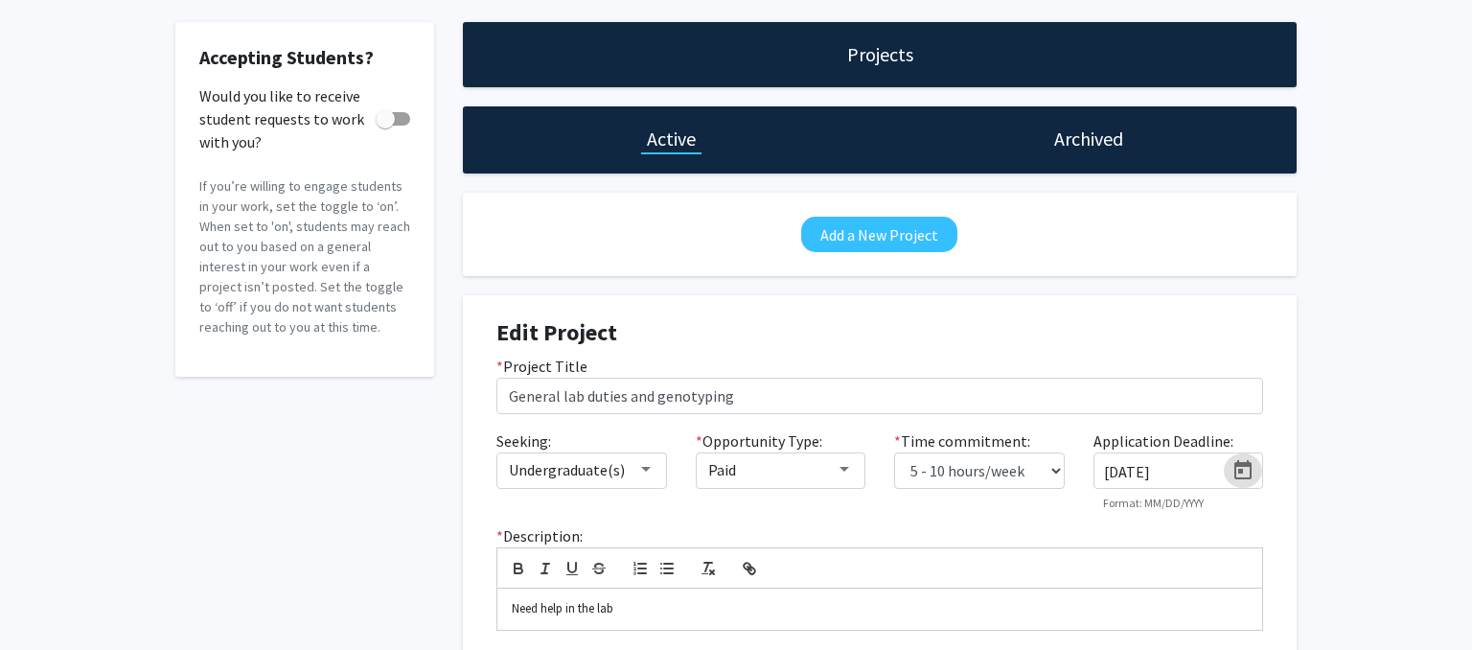
scroll to position [80, 0]
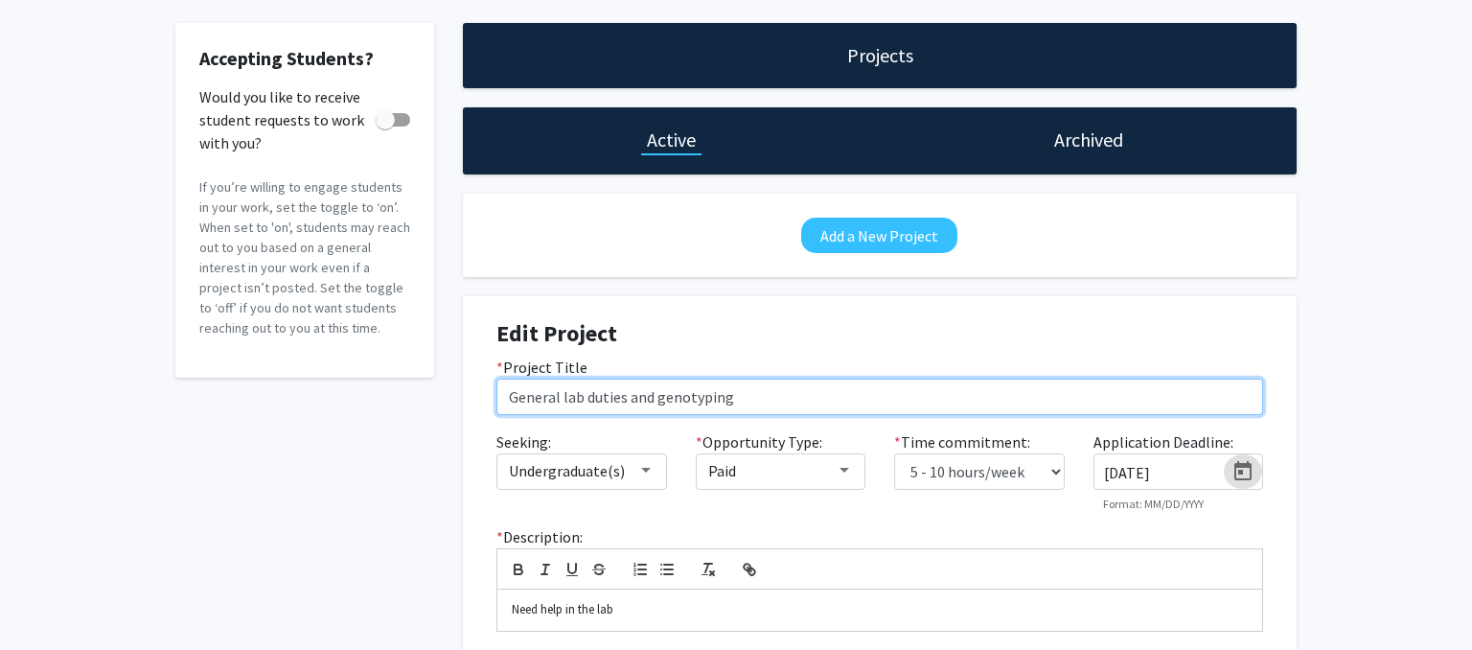
click at [654, 396] on input "General lab duties and genotyping" at bounding box center [880, 397] width 767 height 36
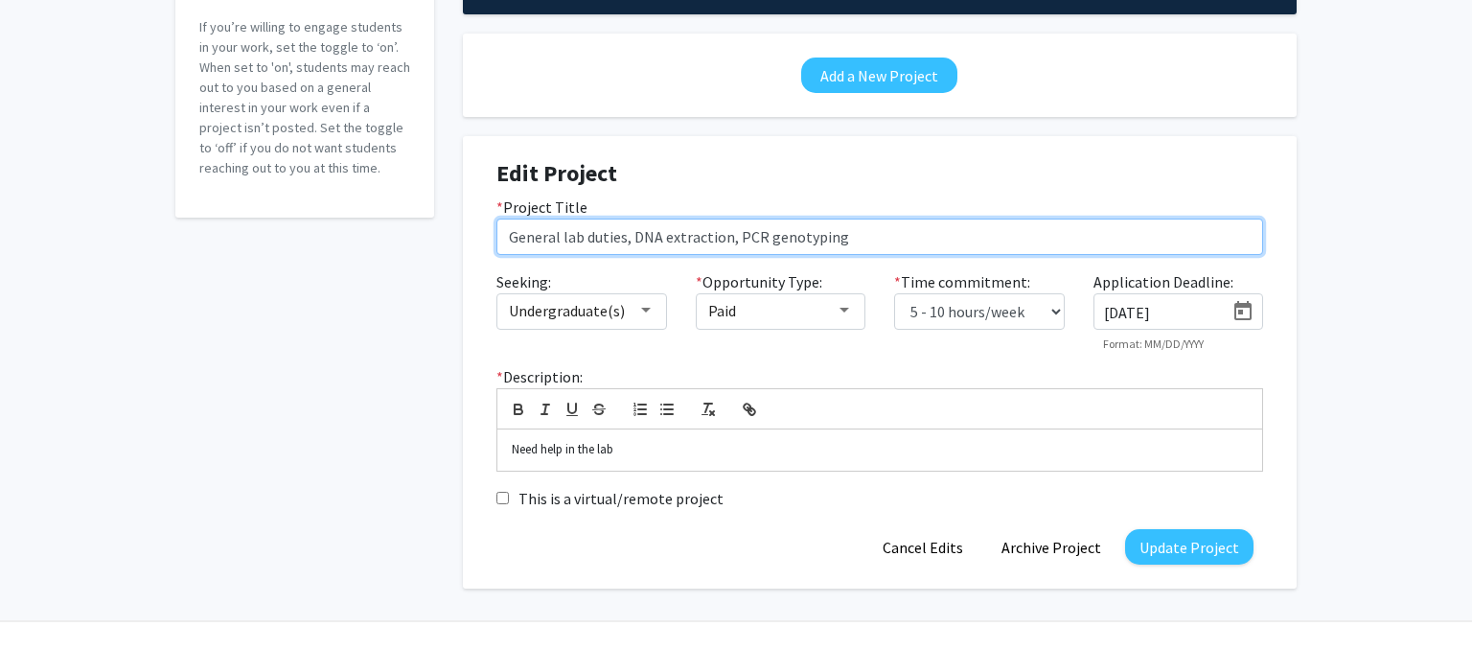
scroll to position [241, 0]
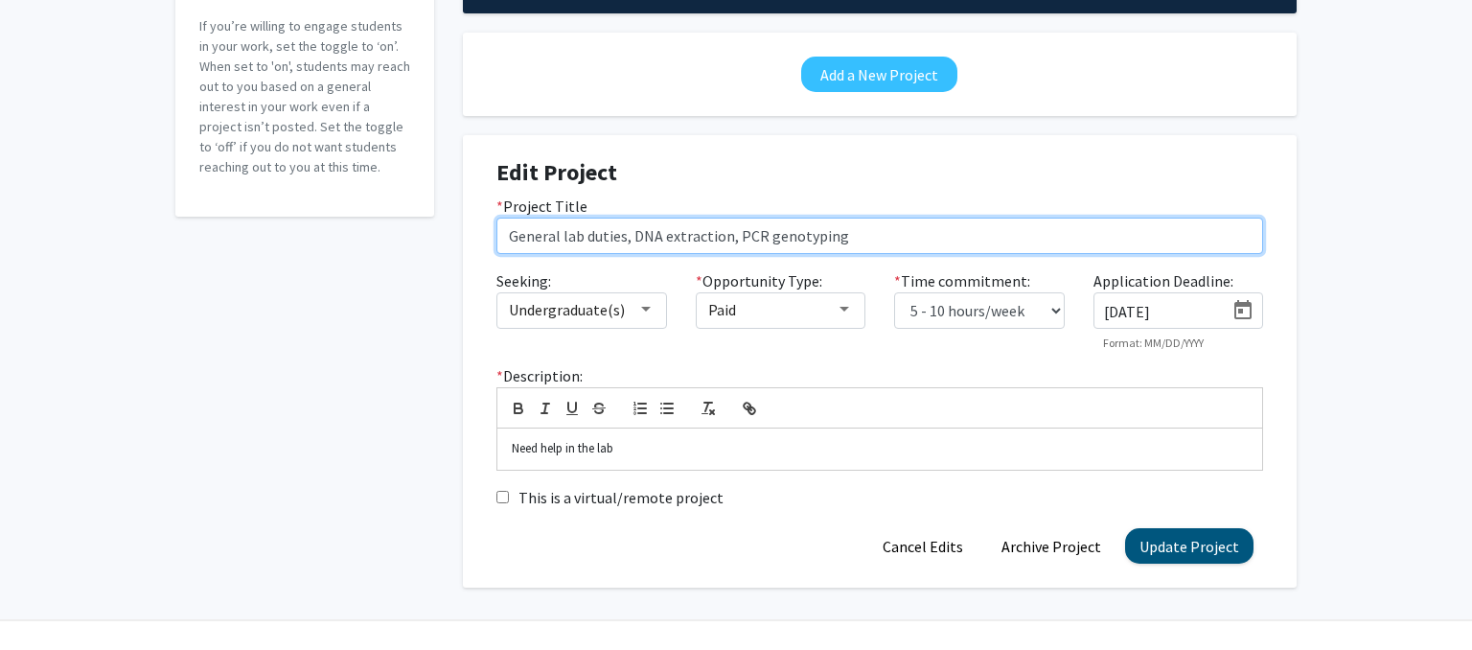
type input "General lab duties, DNA extraction, PCR genotyping"
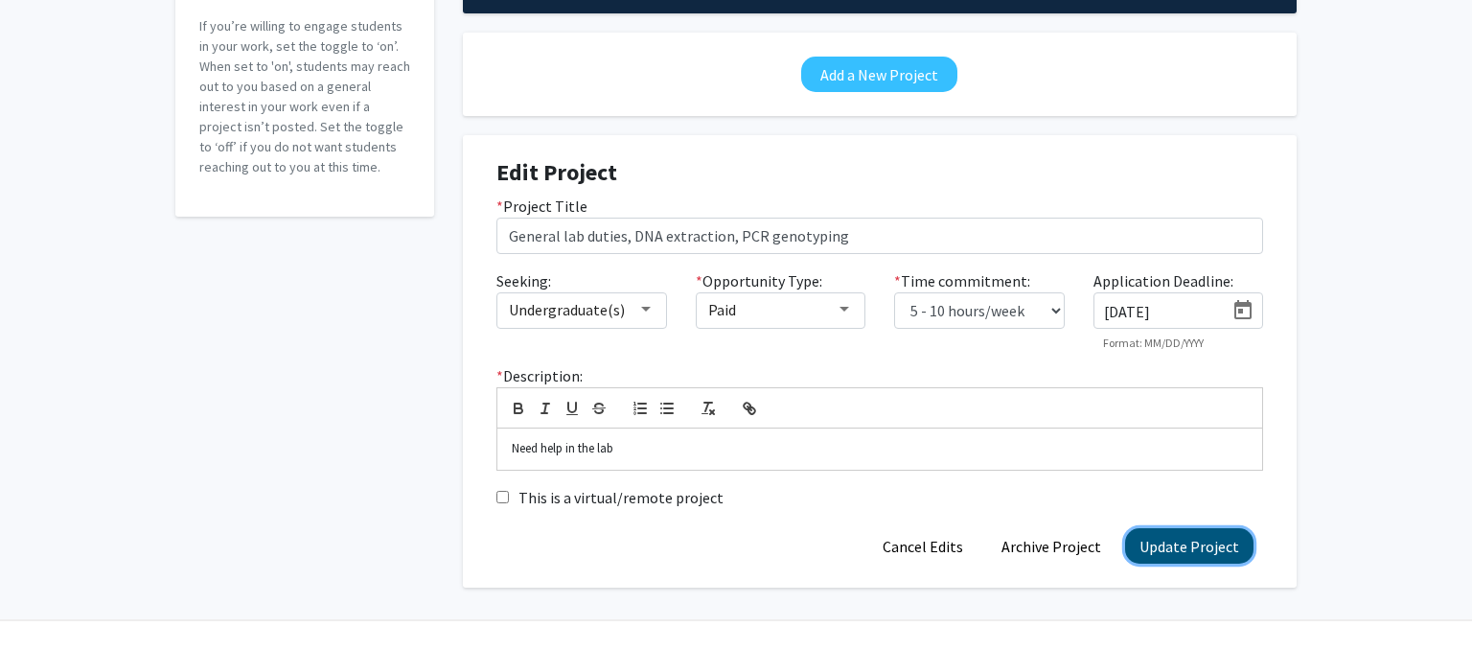
click at [1183, 546] on button "Update Project" at bounding box center [1189, 545] width 128 height 35
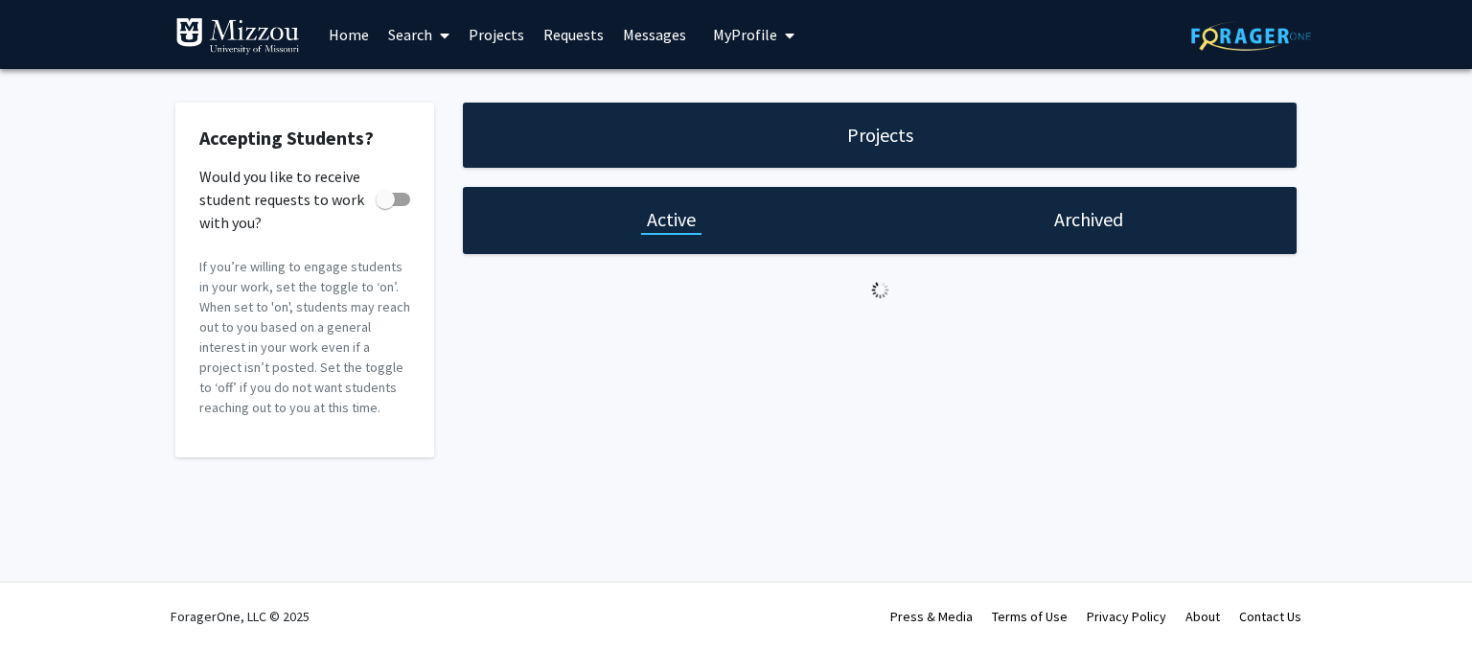
scroll to position [0, 0]
checkbox input "true"
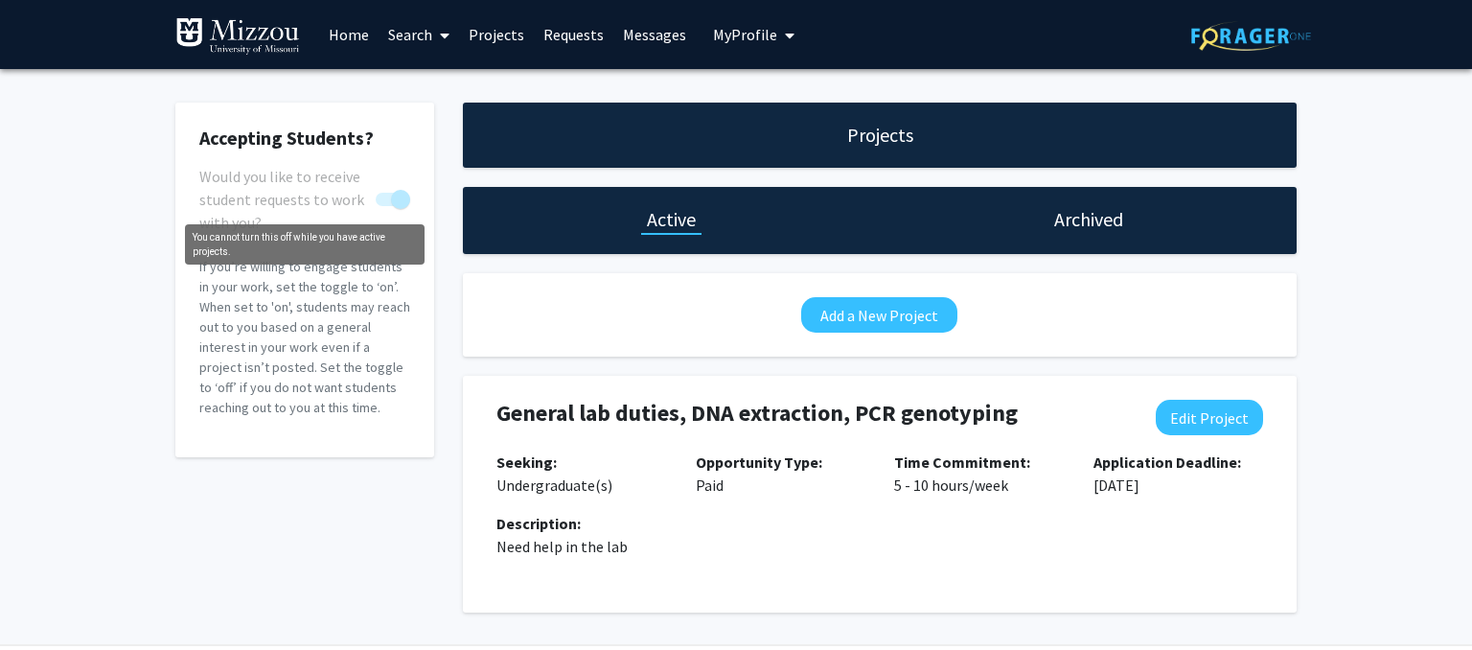
click at [385, 197] on span "You cannot turn this off while you have active projects." at bounding box center [393, 199] width 35 height 13
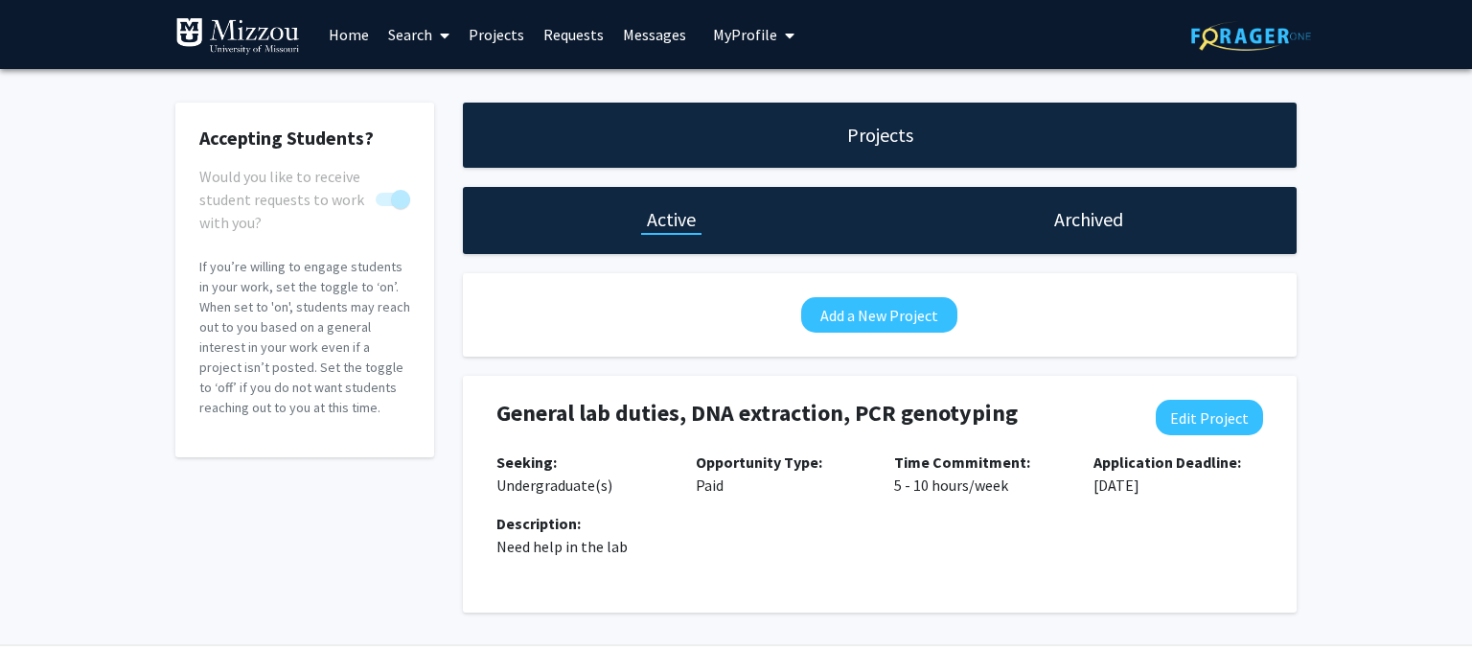
click at [385, 197] on span "You cannot turn this off while you have active projects." at bounding box center [393, 199] width 35 height 13
click at [845, 124] on div "Projects" at bounding box center [881, 135] width 78 height 27
click at [259, 132] on h2 "Accepting Students?" at bounding box center [304, 138] width 211 height 23
click at [751, 35] on span "My Profile" at bounding box center [745, 34] width 64 height 19
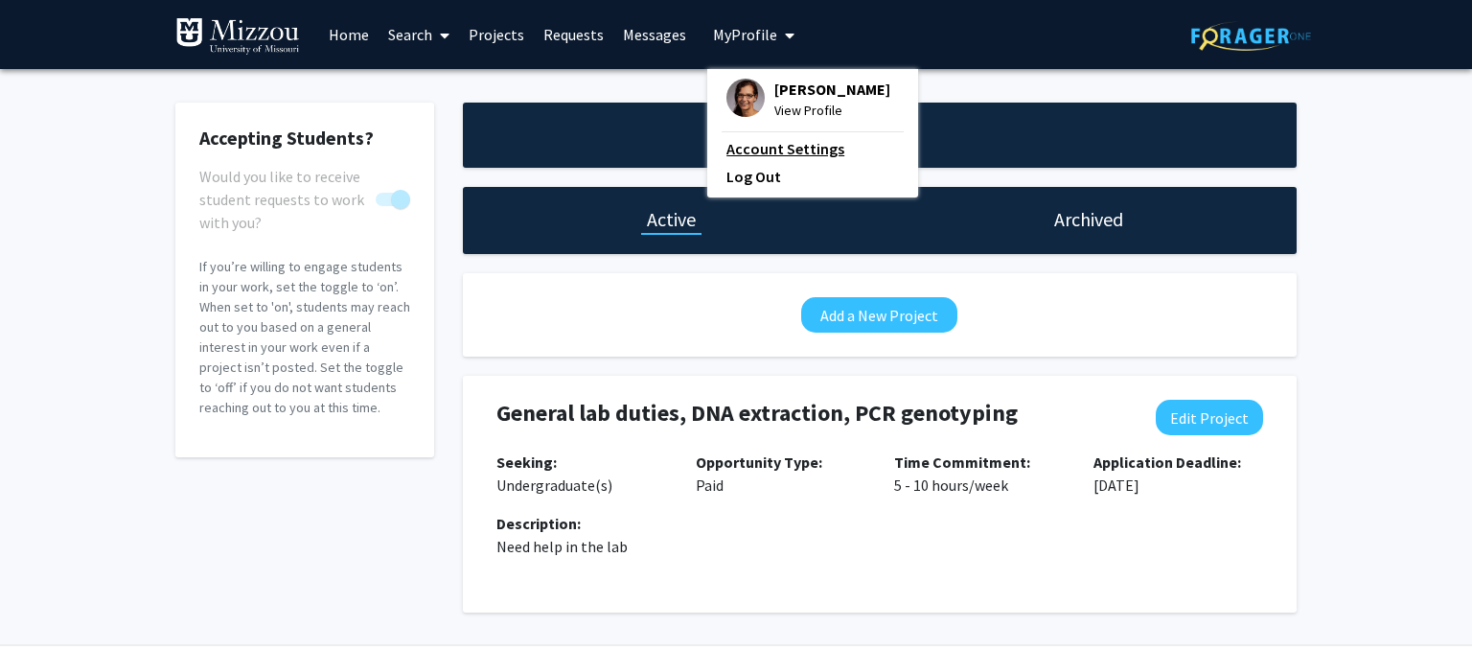
click at [751, 145] on link "Account Settings" at bounding box center [813, 148] width 173 height 23
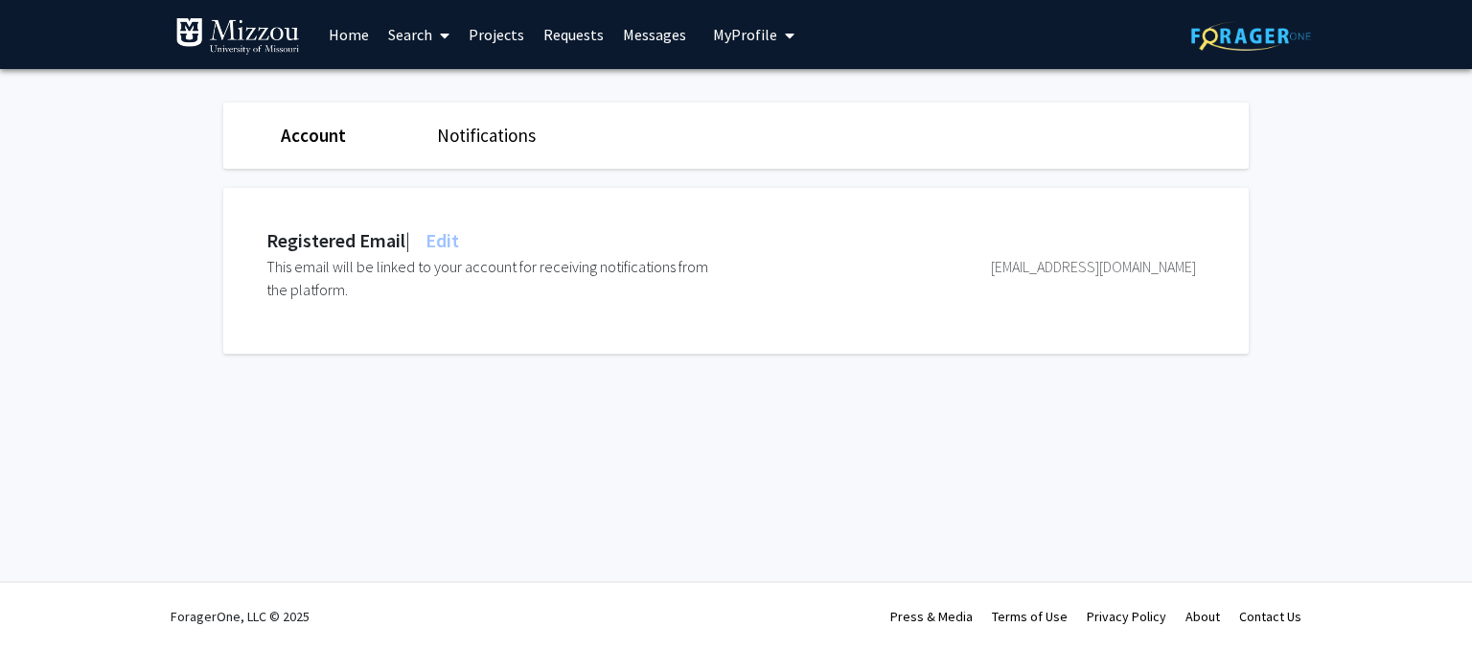
click at [506, 27] on link "Projects" at bounding box center [496, 34] width 75 height 67
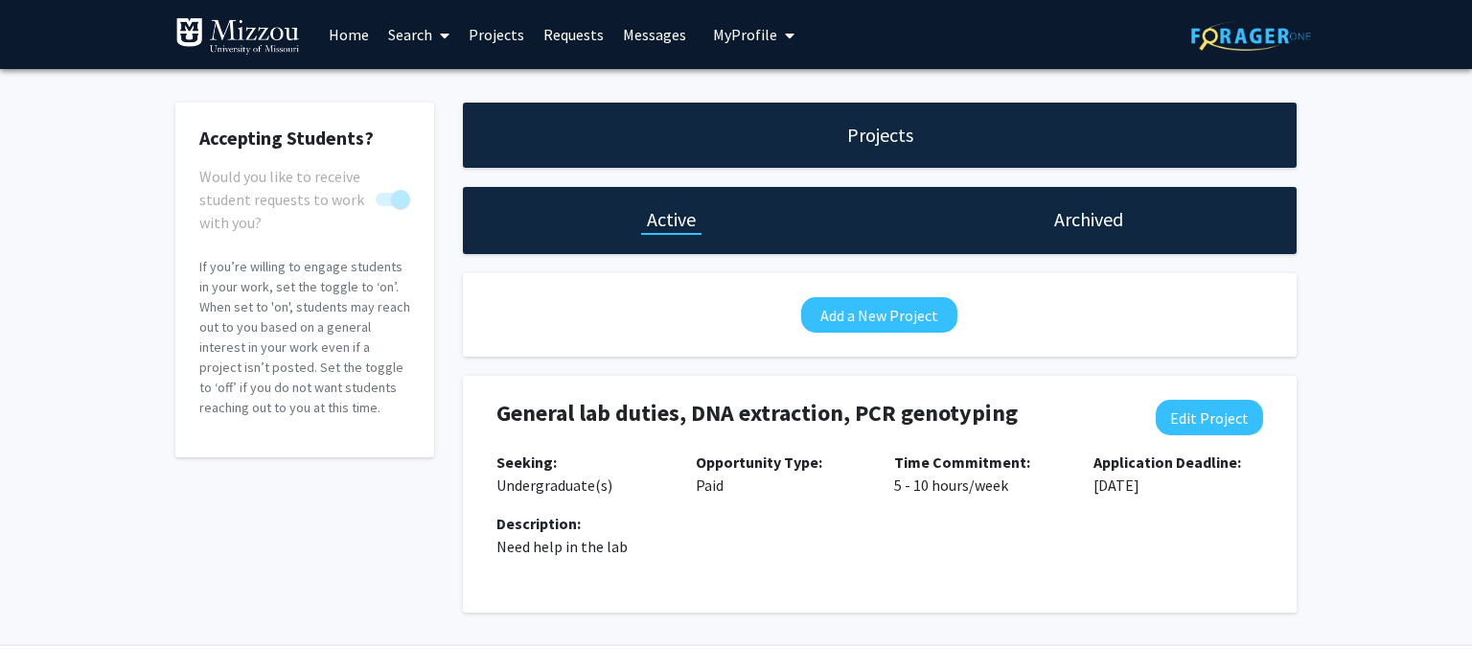
click at [405, 33] on link "Search" at bounding box center [419, 34] width 81 height 67
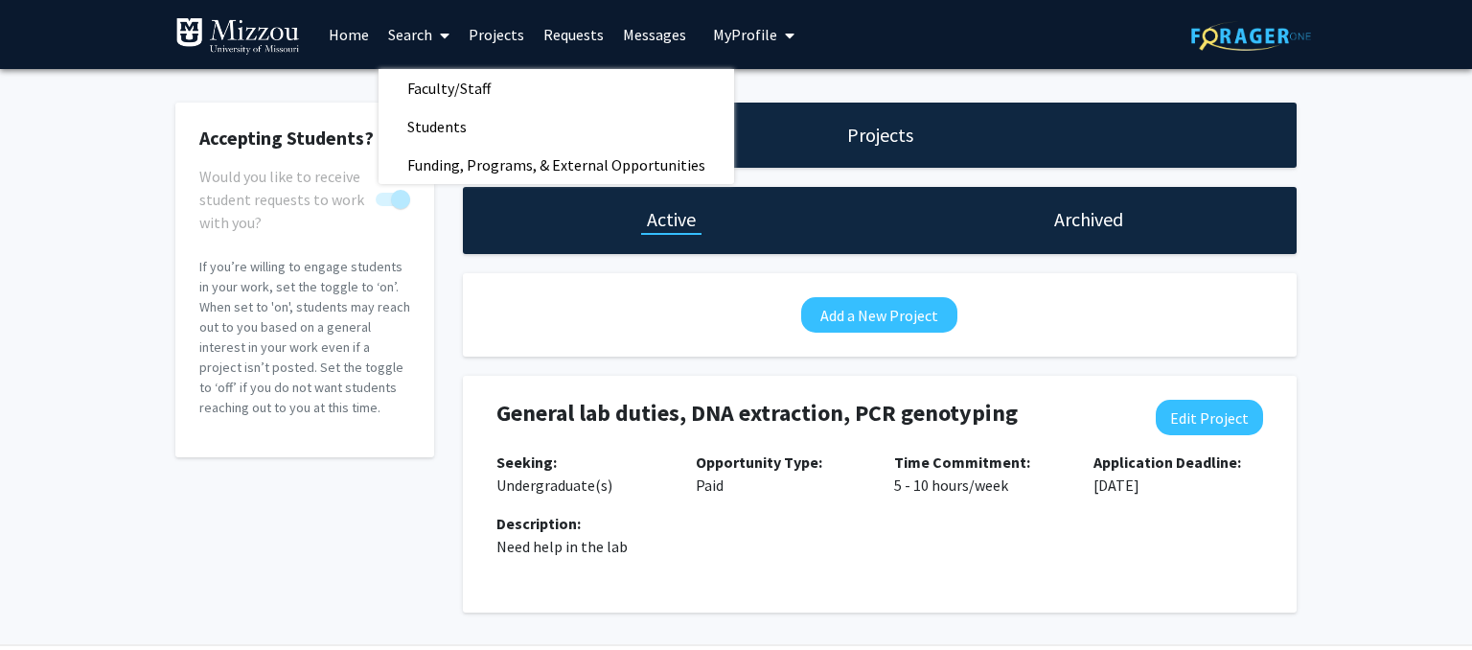
click at [741, 35] on span "My Profile" at bounding box center [745, 34] width 64 height 19
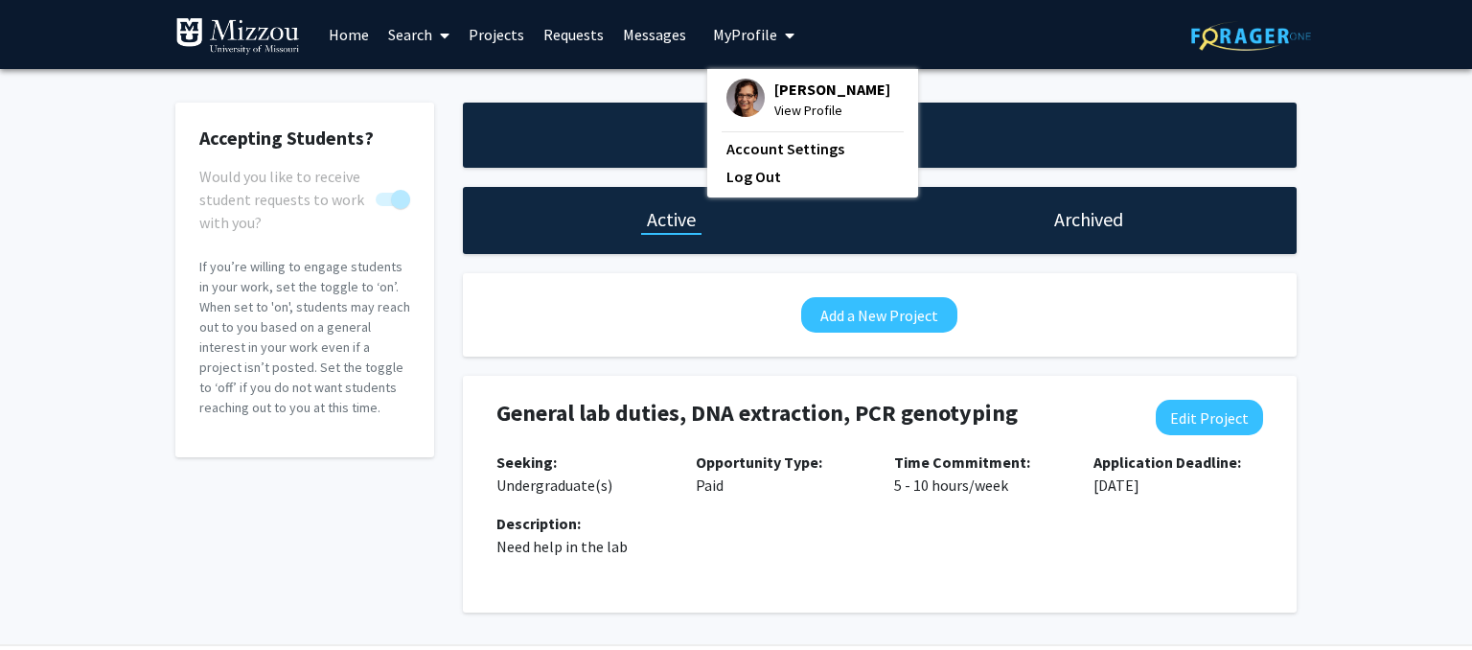
click at [784, 82] on span "[PERSON_NAME]" at bounding box center [833, 89] width 116 height 21
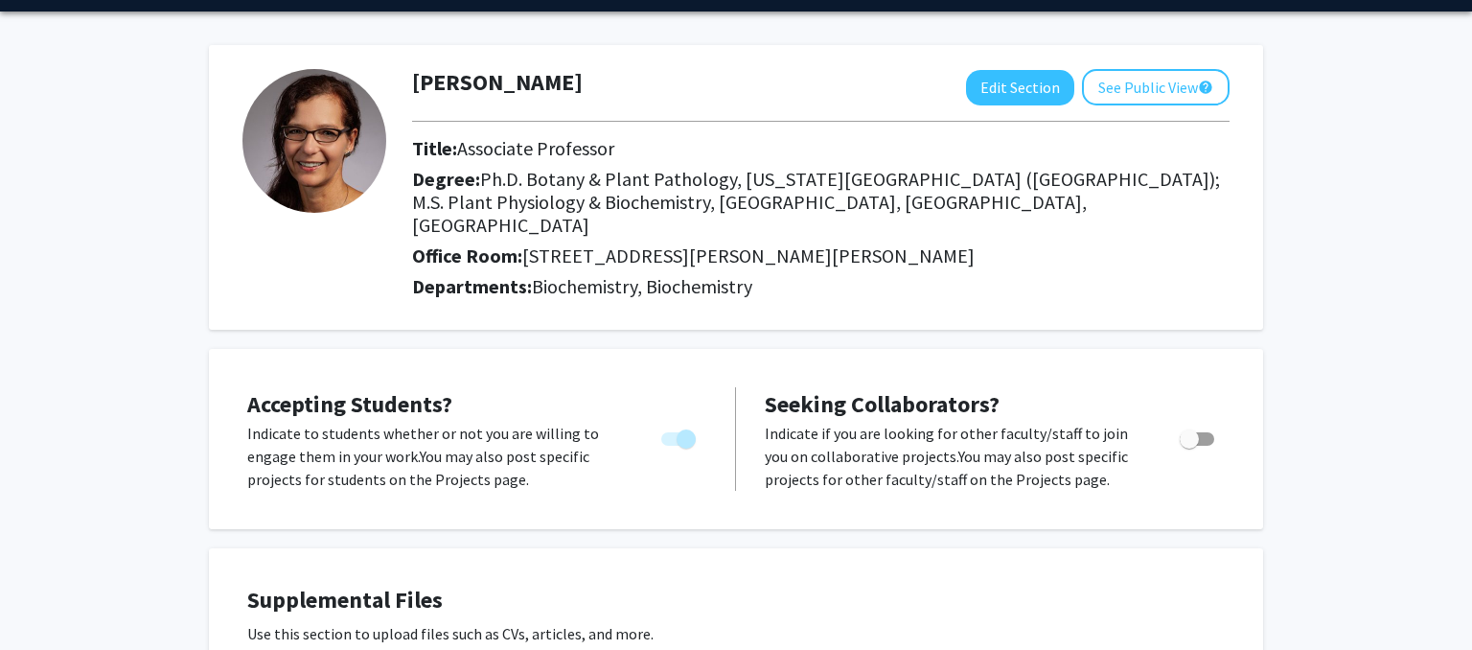
scroll to position [75, 0]
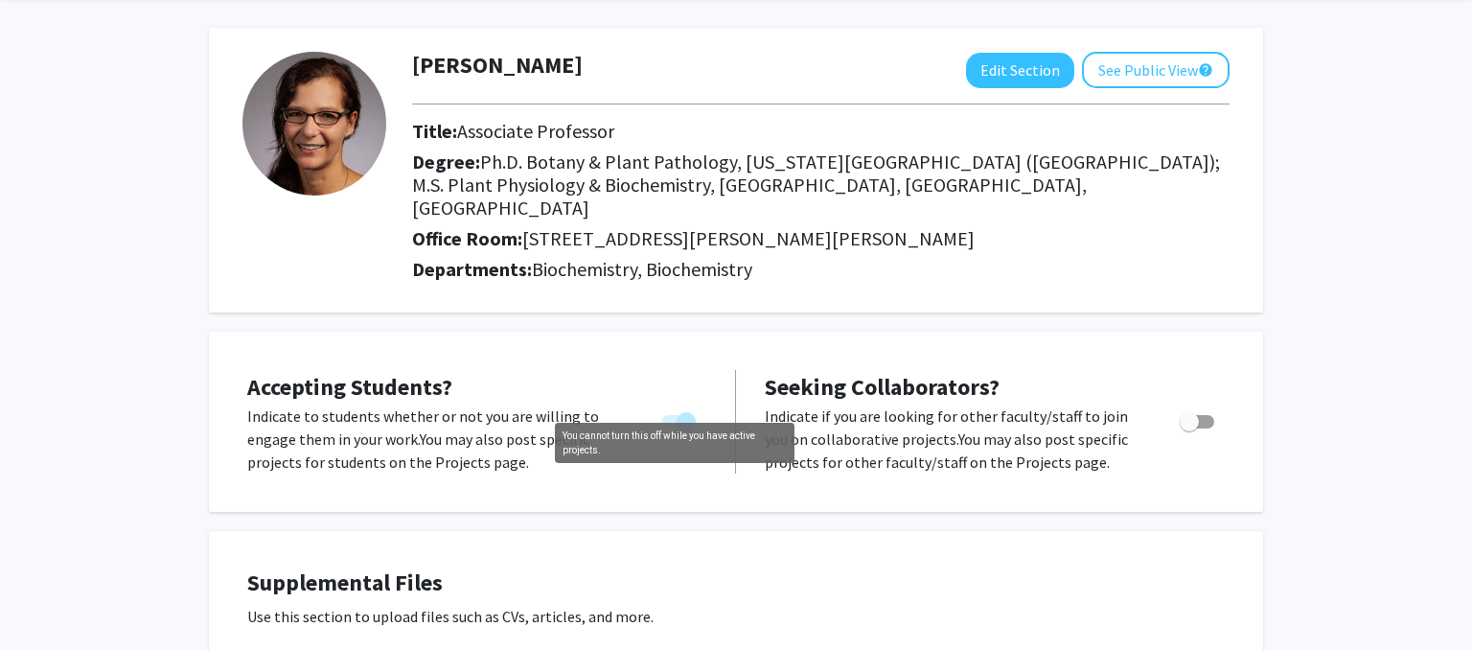
click at [665, 415] on span "You cannot turn this off while you have active projects." at bounding box center [678, 421] width 35 height 13
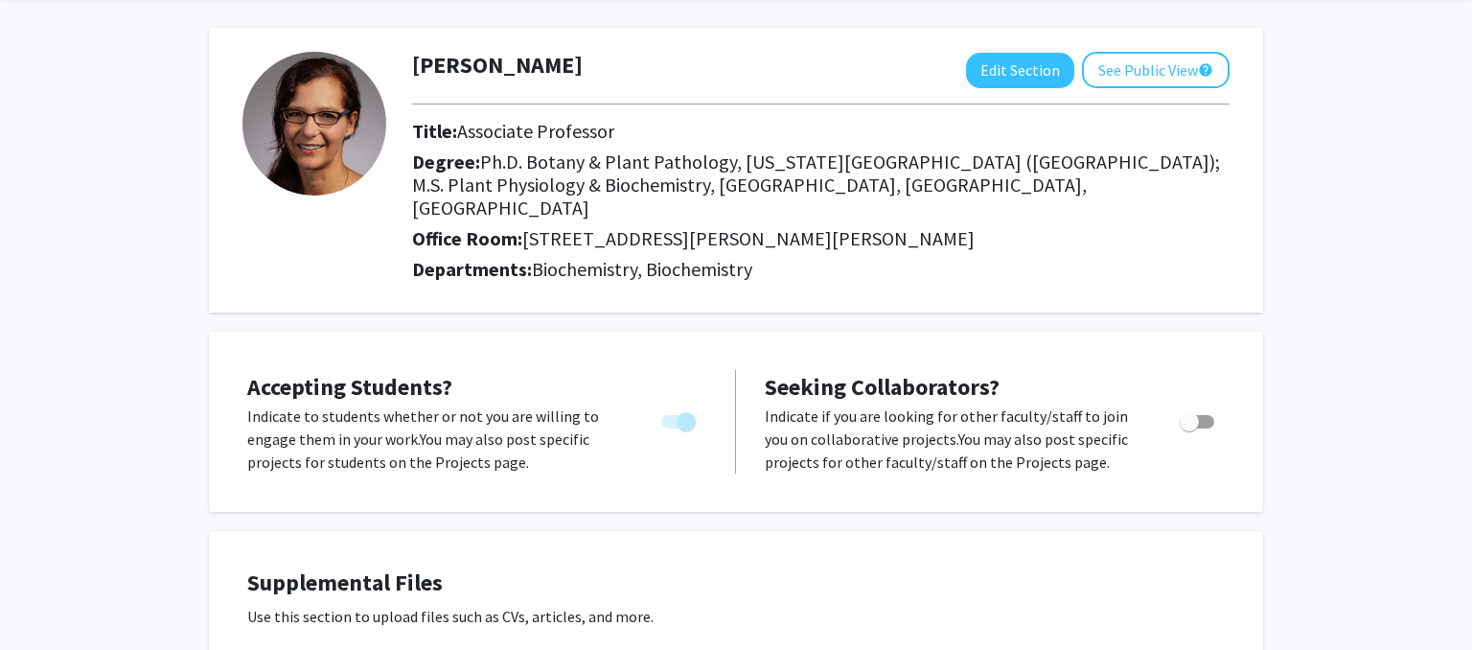
click at [676, 415] on span "You cannot turn this off while you have active projects." at bounding box center [678, 421] width 35 height 13
click at [506, 431] on p "Indicate to students whether or not you are willing to engage them in your work…" at bounding box center [436, 439] width 378 height 69
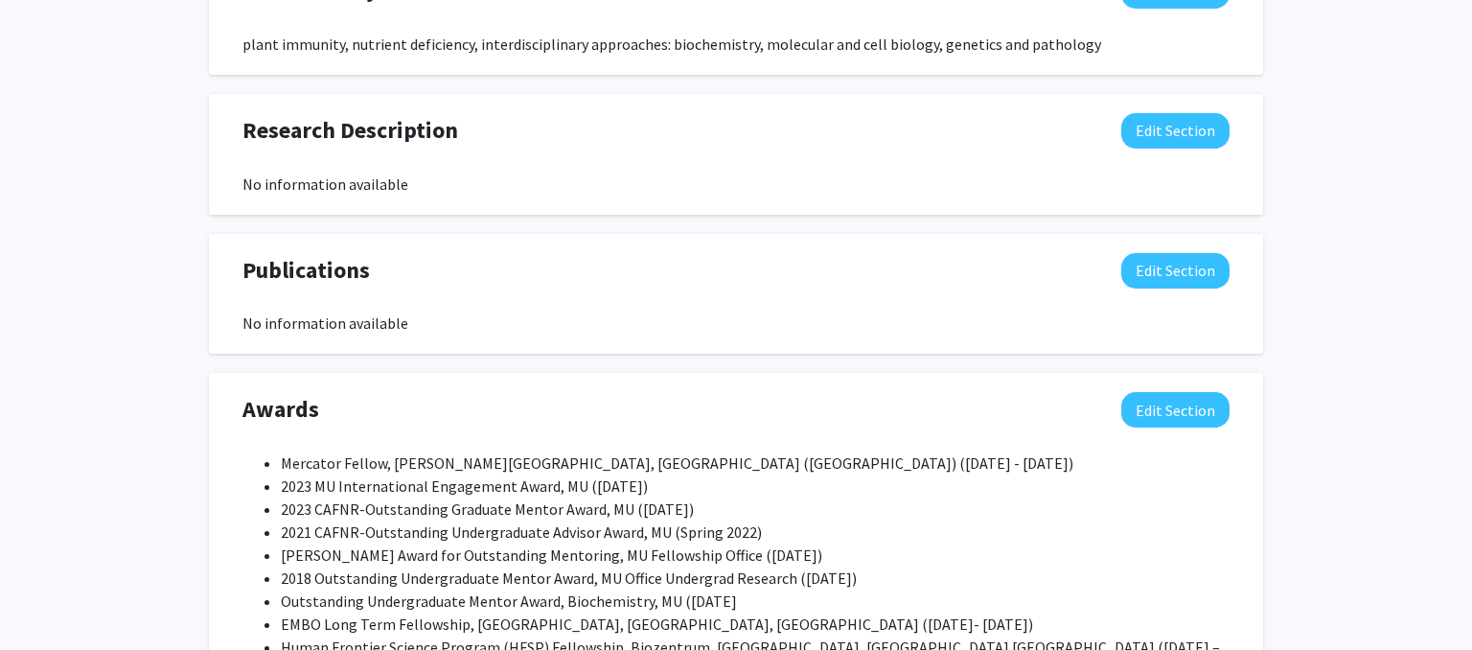
scroll to position [1502, 0]
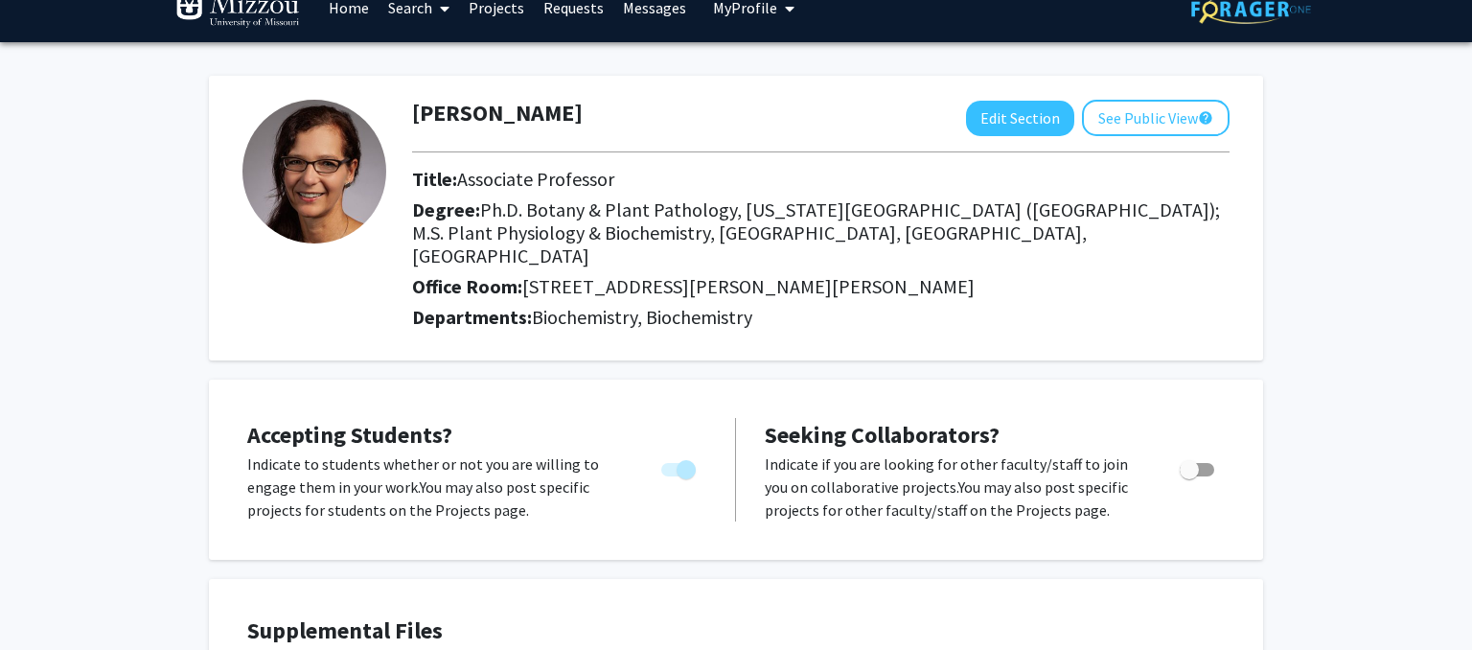
scroll to position [0, 0]
